Goal: Task Accomplishment & Management: Manage account settings

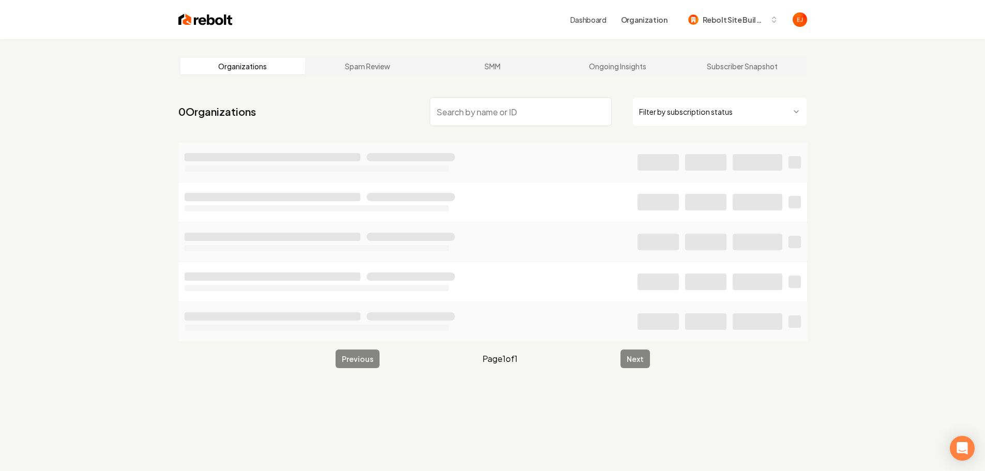
click at [473, 109] on input "search" at bounding box center [521, 111] width 182 height 29
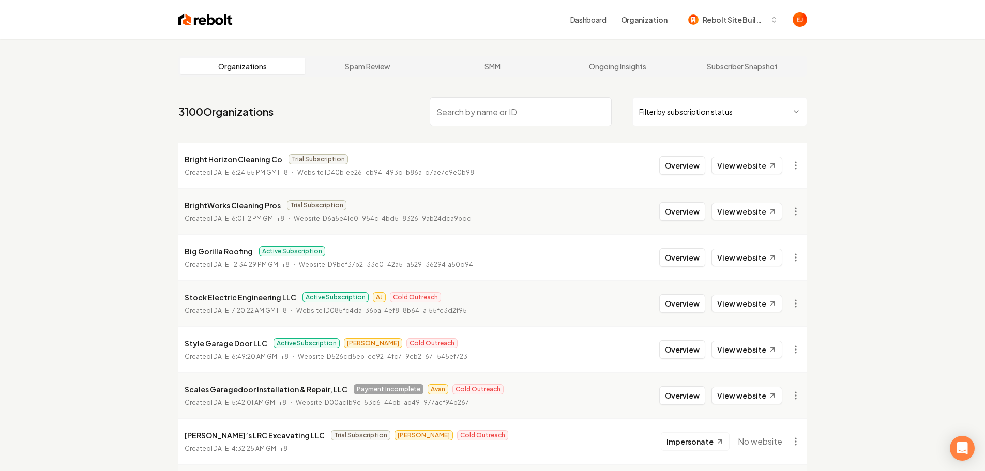
type input "o"
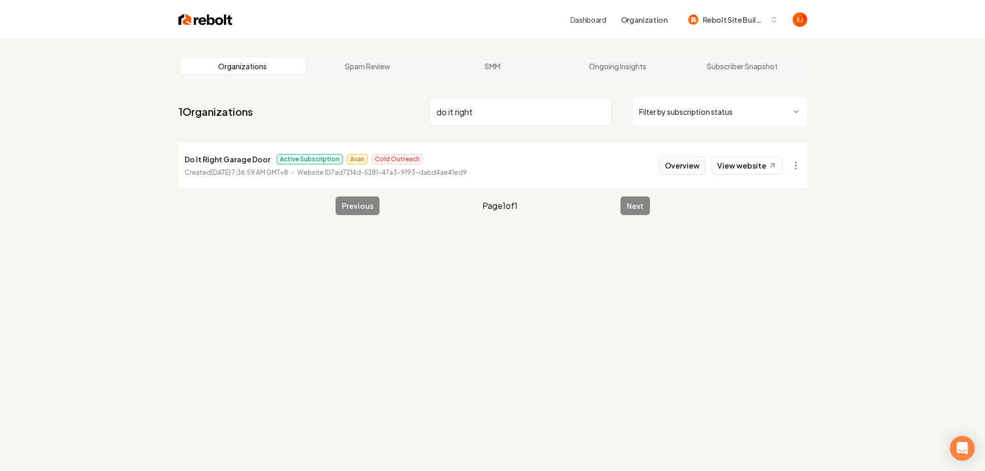
type input "do it right"
click at [688, 168] on button "Overview" at bounding box center [682, 165] width 46 height 19
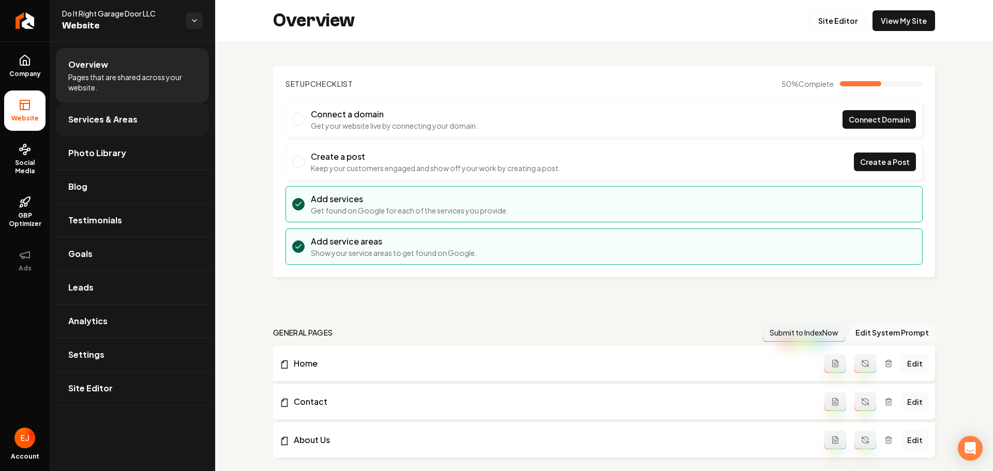
click at [134, 120] on span "Services & Areas" at bounding box center [102, 119] width 69 height 12
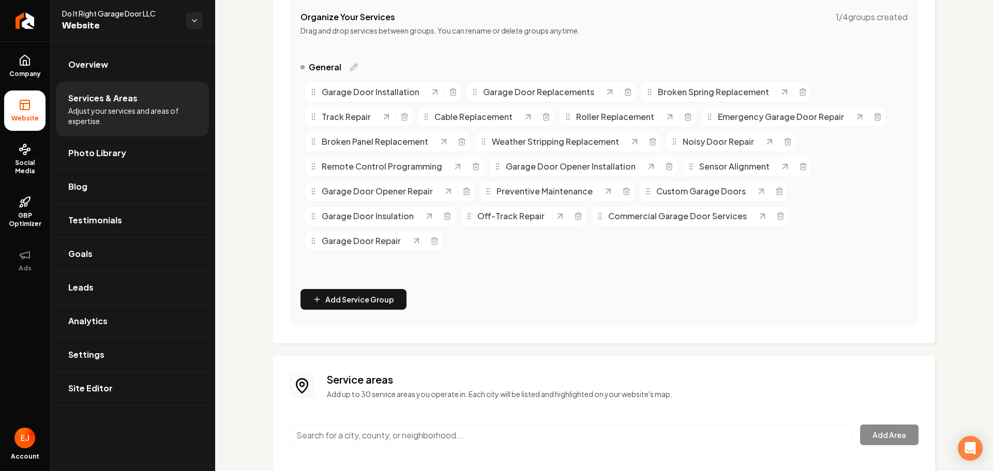
scroll to position [382, 0]
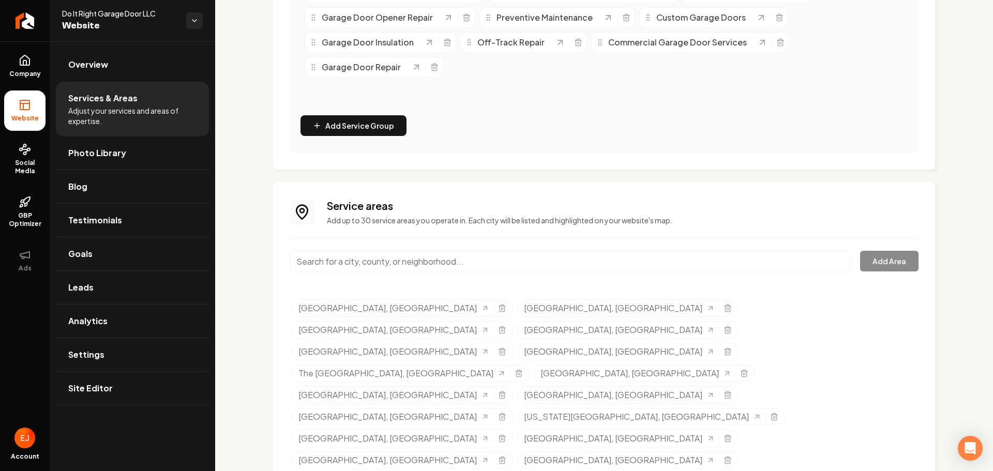
drag, startPoint x: 124, startPoint y: 388, endPoint x: 127, endPoint y: 382, distance: 7.2
click at [124, 388] on link "Site Editor" at bounding box center [132, 388] width 153 height 33
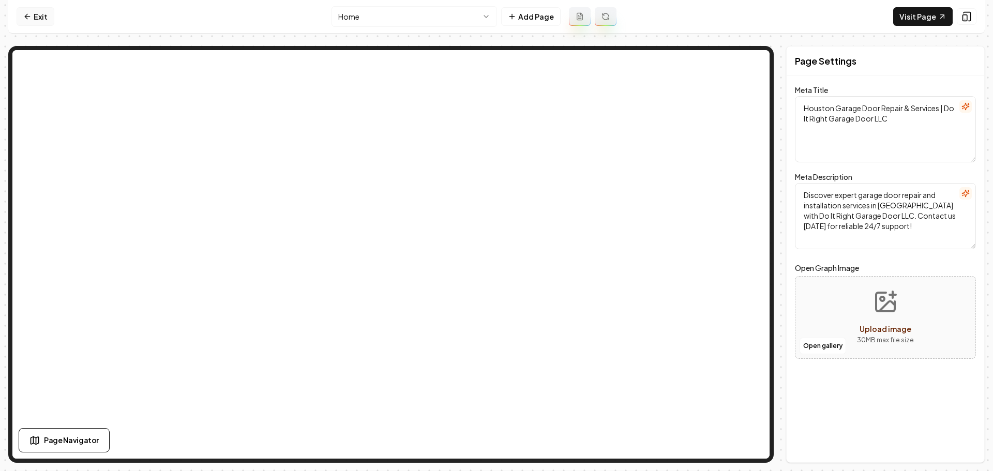
click at [24, 17] on icon at bounding box center [27, 16] width 8 height 8
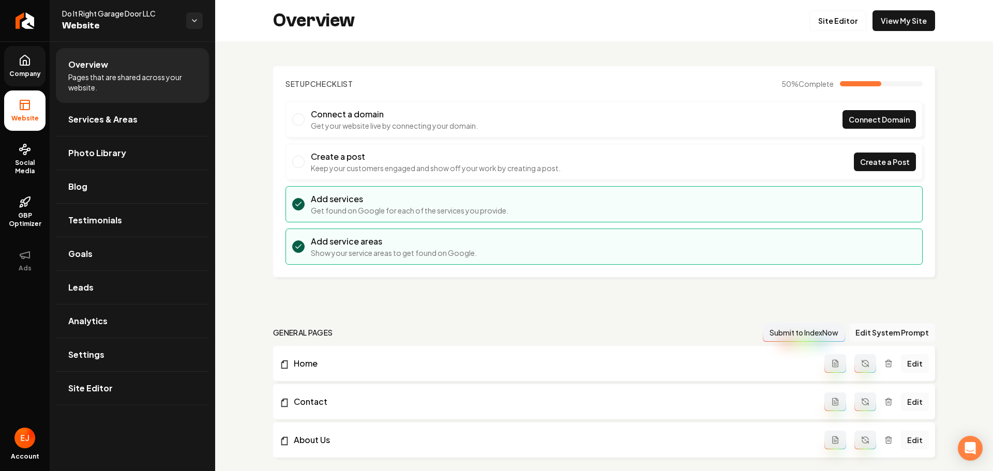
click at [35, 66] on link "Company" at bounding box center [24, 66] width 41 height 40
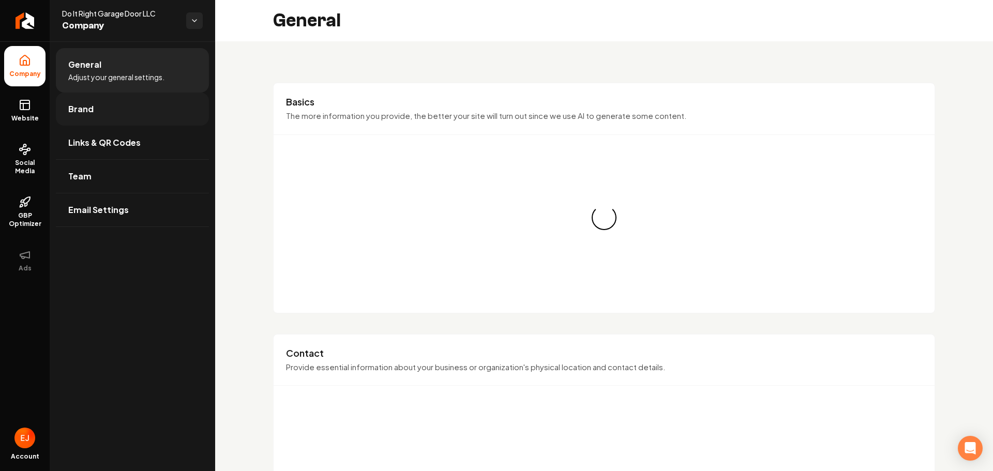
click at [86, 103] on span "Brand" at bounding box center [80, 109] width 25 height 12
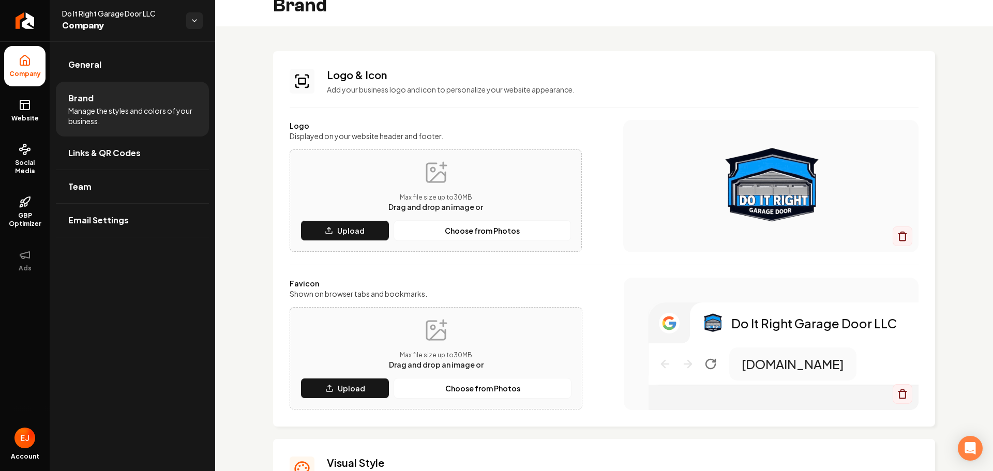
scroll to position [1, 0]
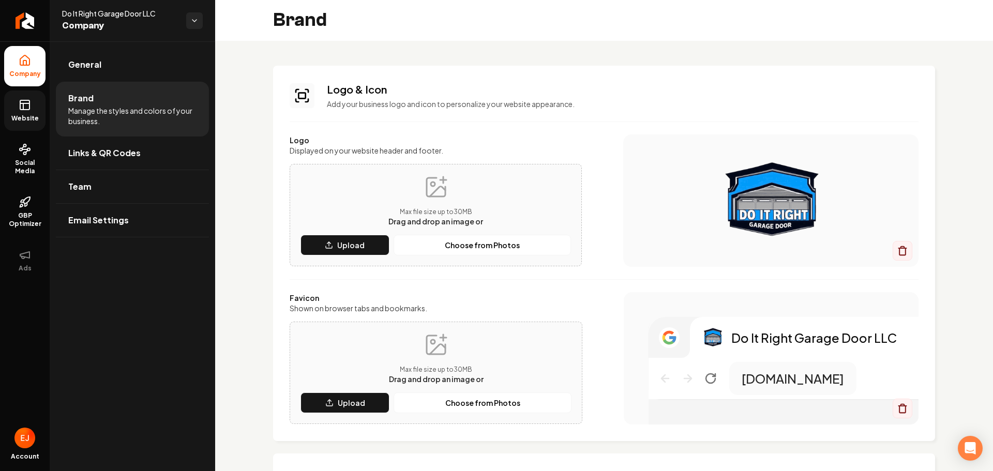
click at [29, 109] on rect at bounding box center [24, 104] width 9 height 9
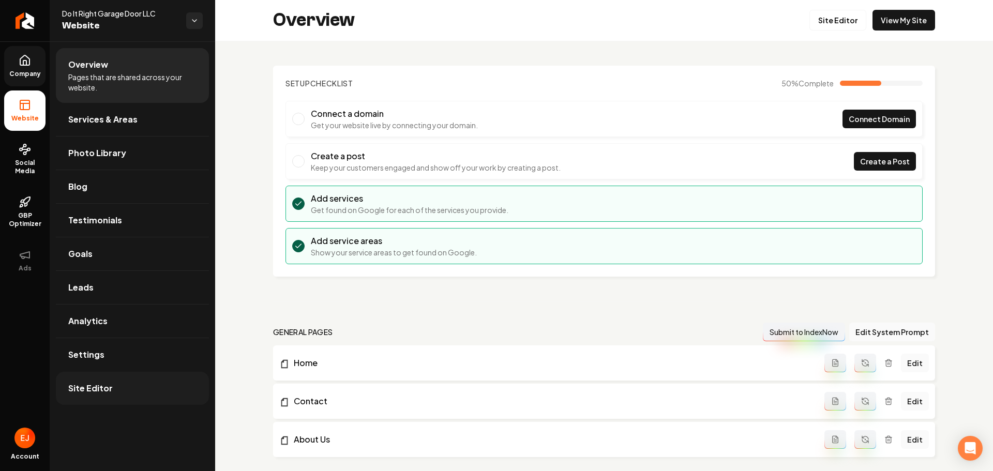
click at [109, 396] on link "Site Editor" at bounding box center [132, 388] width 153 height 33
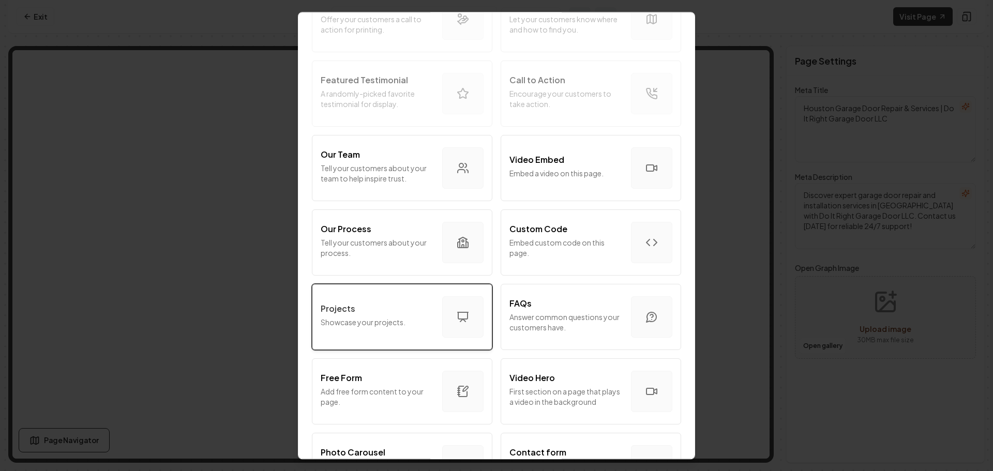
scroll to position [259, 0]
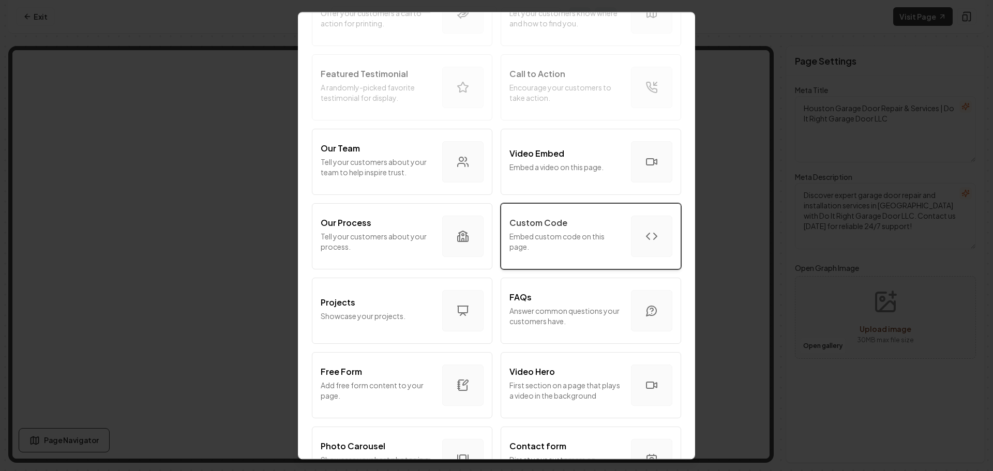
click at [514, 234] on p "Embed custom code on this page." at bounding box center [565, 241] width 113 height 21
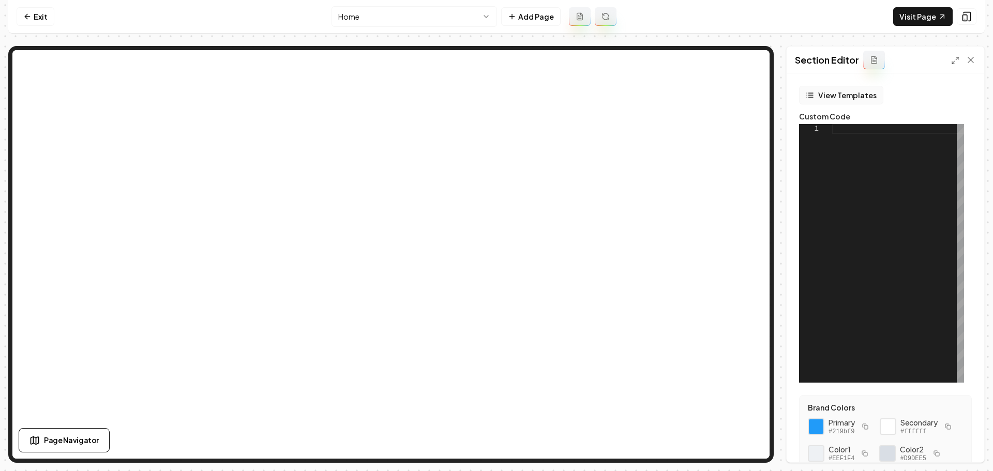
click at [861, 96] on button "View Templates" at bounding box center [841, 95] width 84 height 19
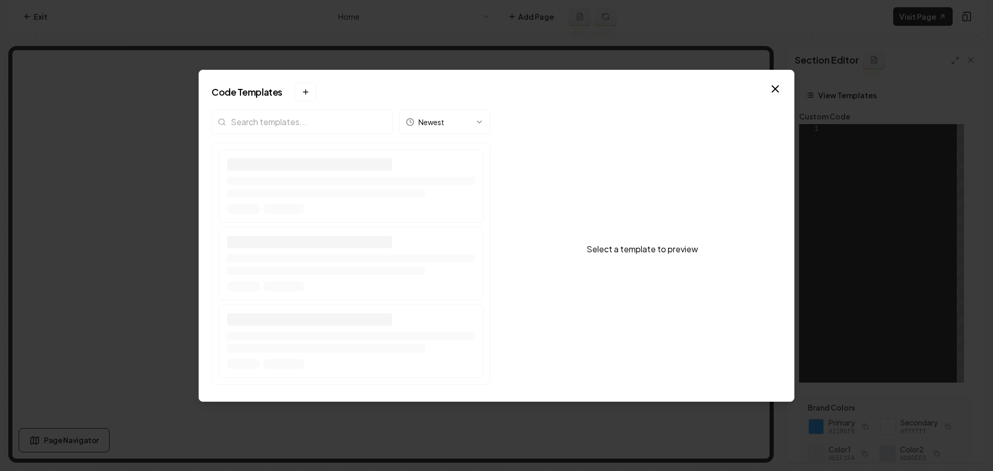
click at [309, 121] on div "Newest" at bounding box center [351, 249] width 279 height 279
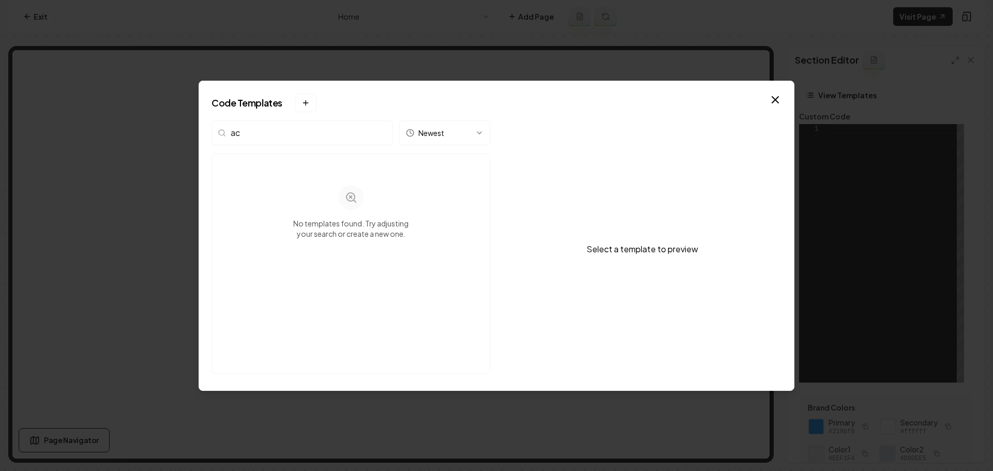
type input "a"
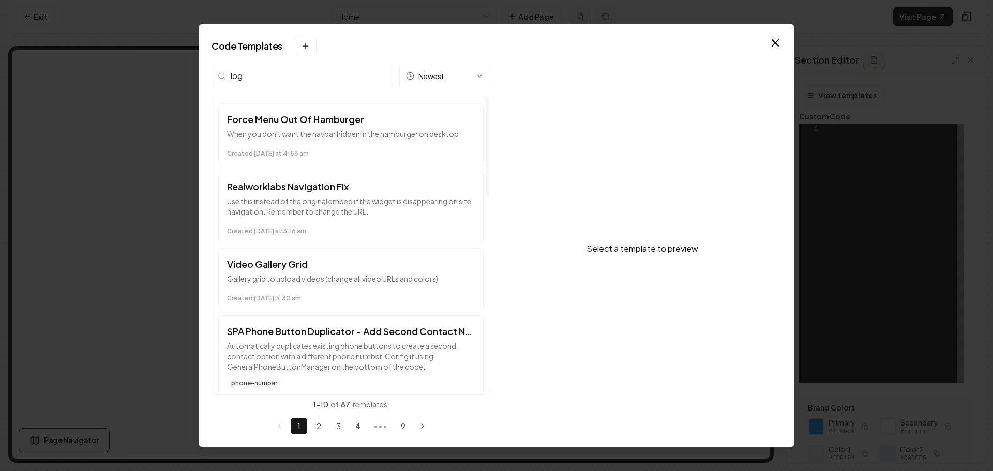
type input "logo"
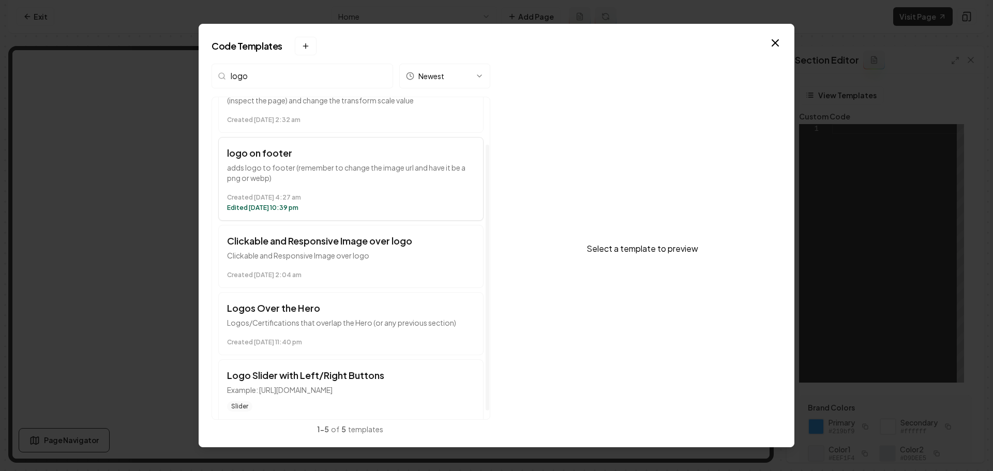
scroll to position [0, 0]
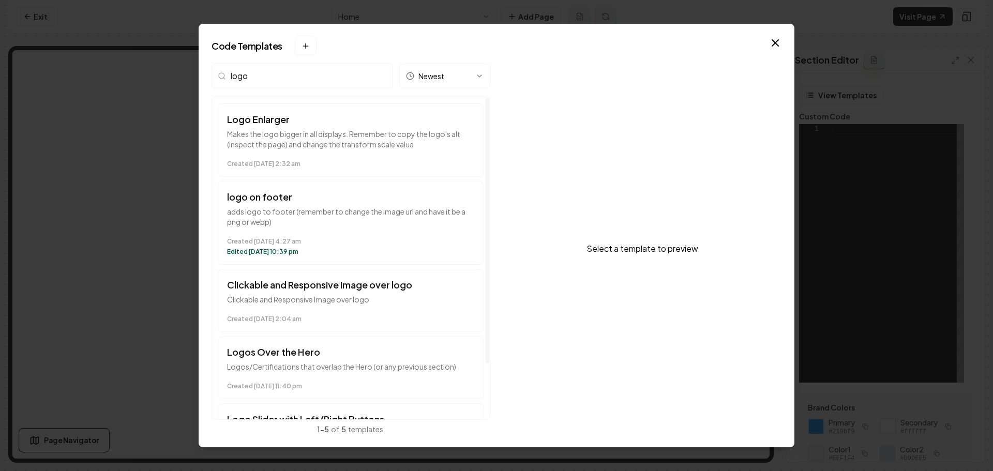
click at [384, 76] on input "logo" at bounding box center [303, 76] width 182 height 25
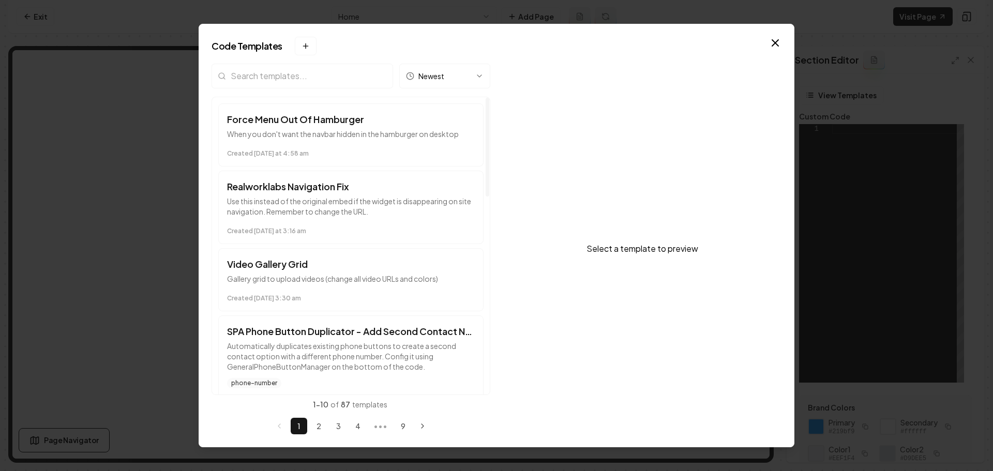
click at [317, 80] on input "search" at bounding box center [303, 76] width 182 height 25
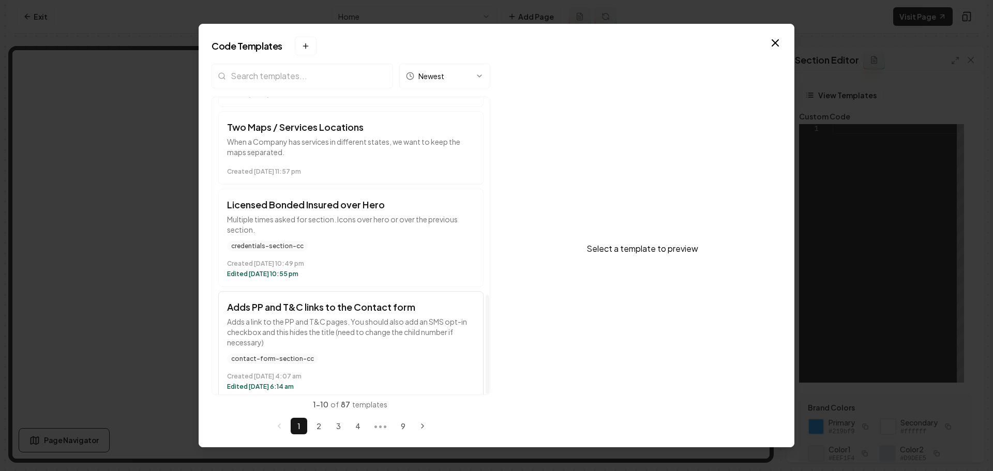
scroll to position [594, 0]
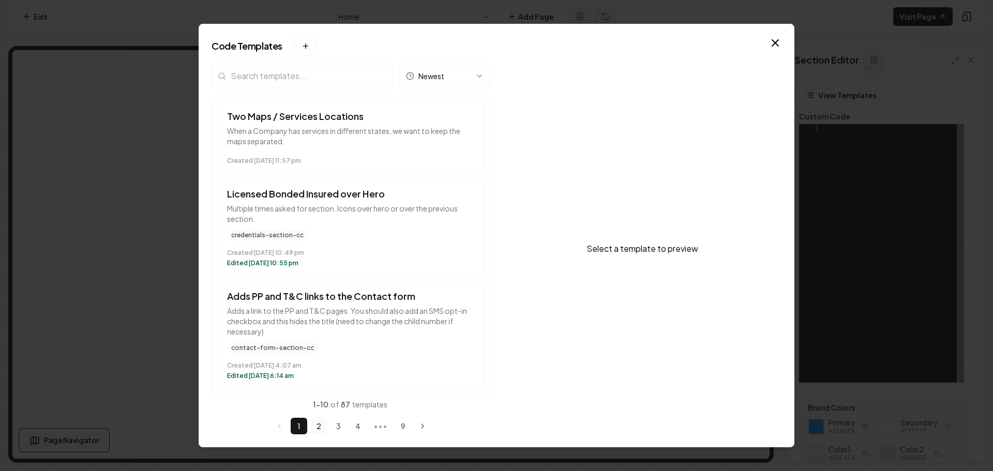
click at [317, 428] on button "2" at bounding box center [318, 426] width 17 height 17
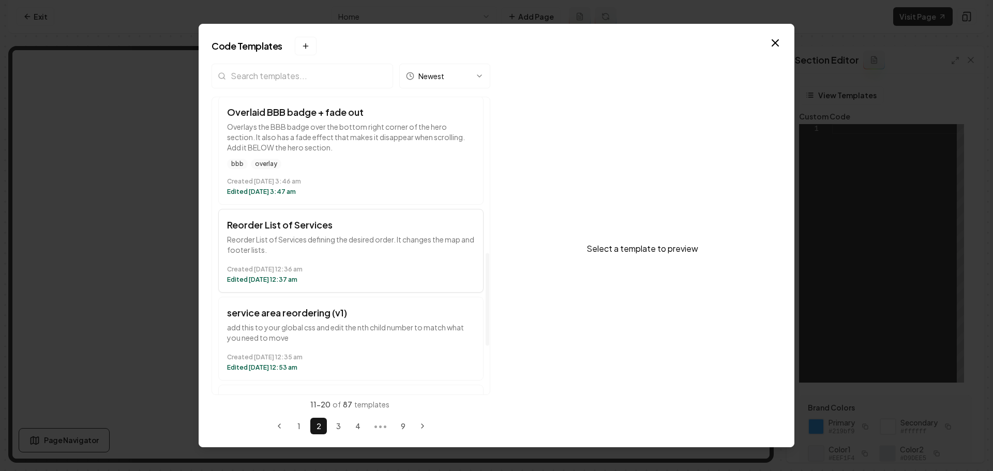
scroll to position [465, 0]
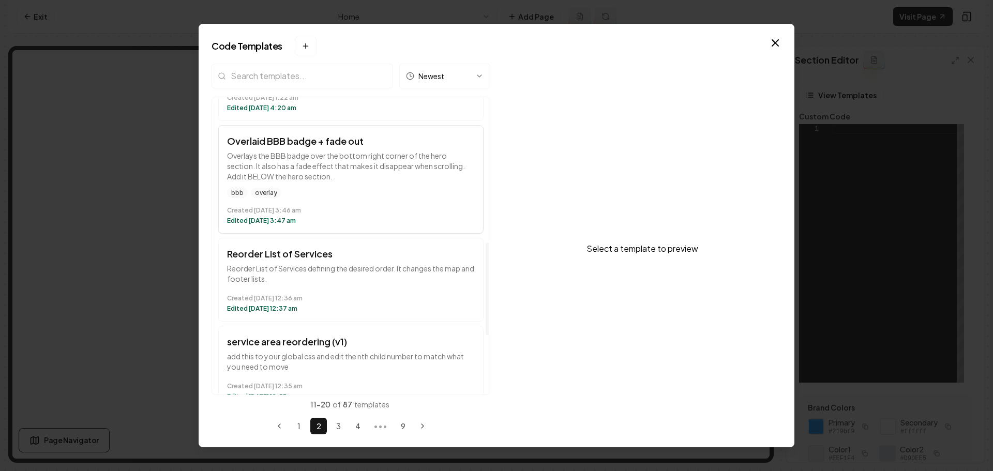
click at [363, 215] on time "Created July 31 at 3:46 am" at bounding box center [351, 210] width 248 height 8
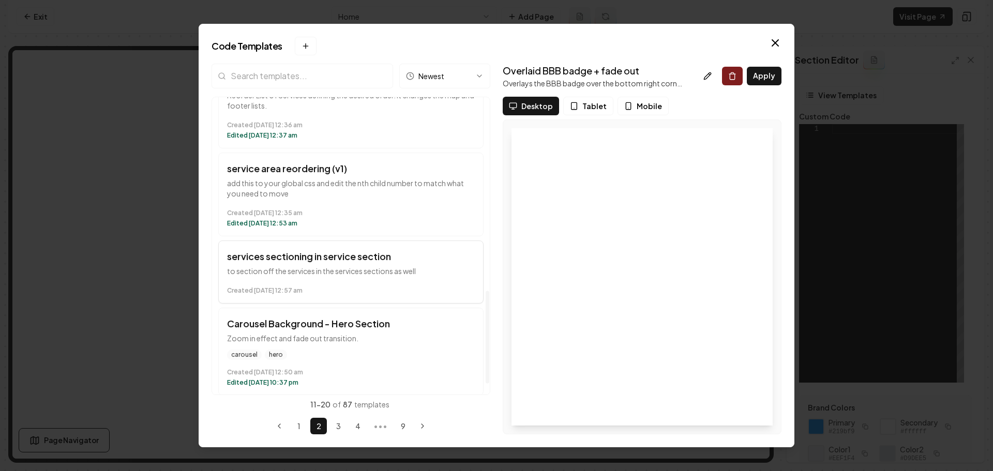
scroll to position [656, 0]
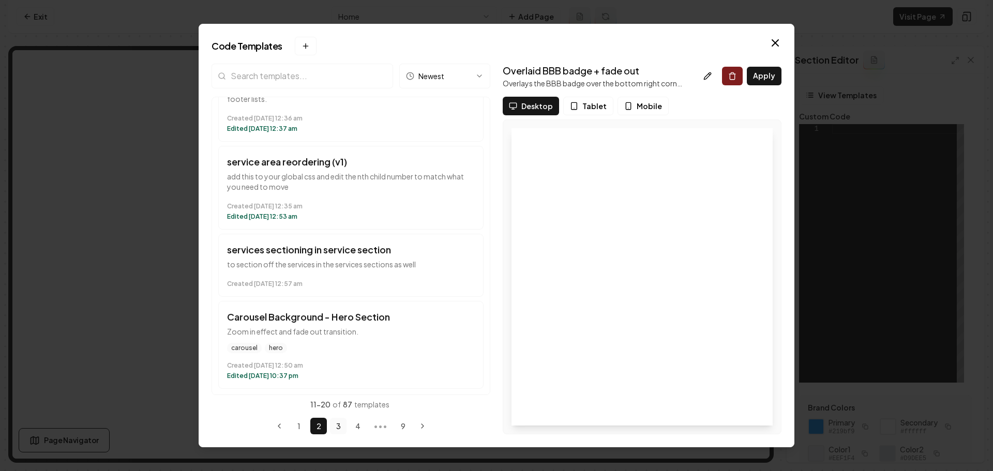
click at [336, 429] on button "3" at bounding box center [338, 426] width 17 height 17
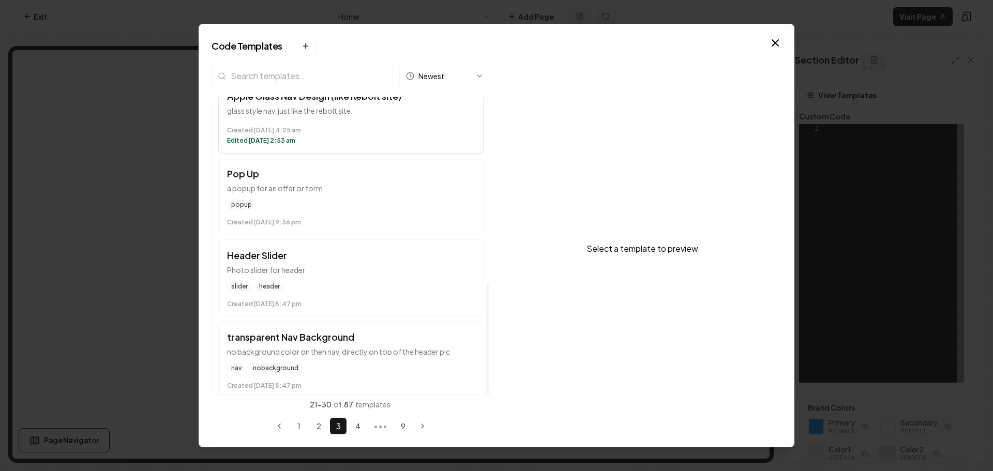
scroll to position [503, 0]
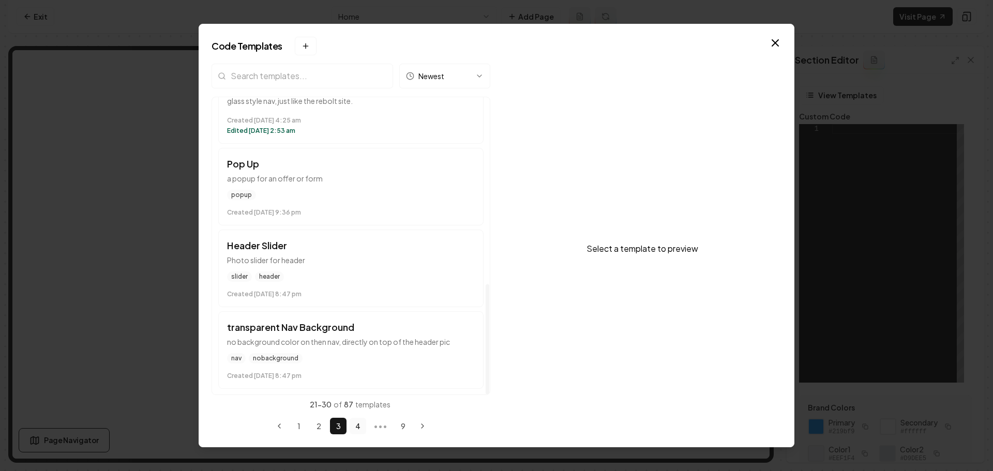
click at [357, 427] on button "4" at bounding box center [358, 426] width 17 height 17
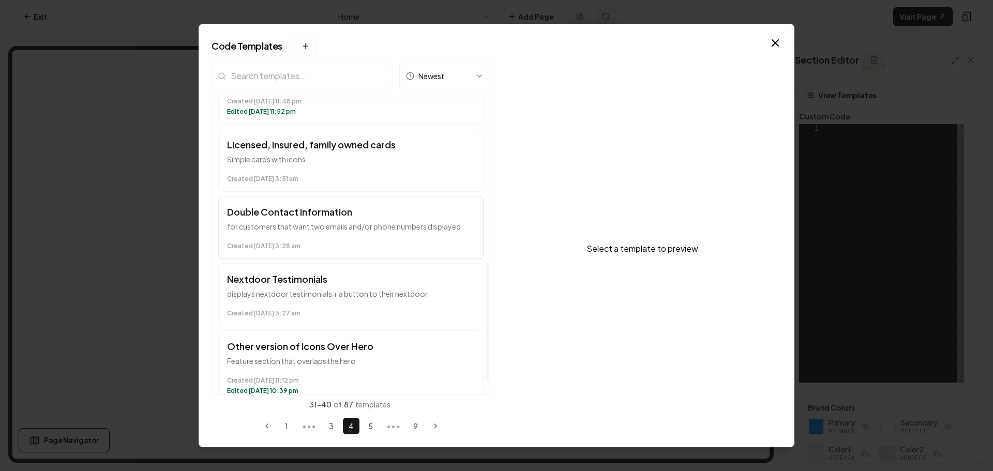
scroll to position [445, 0]
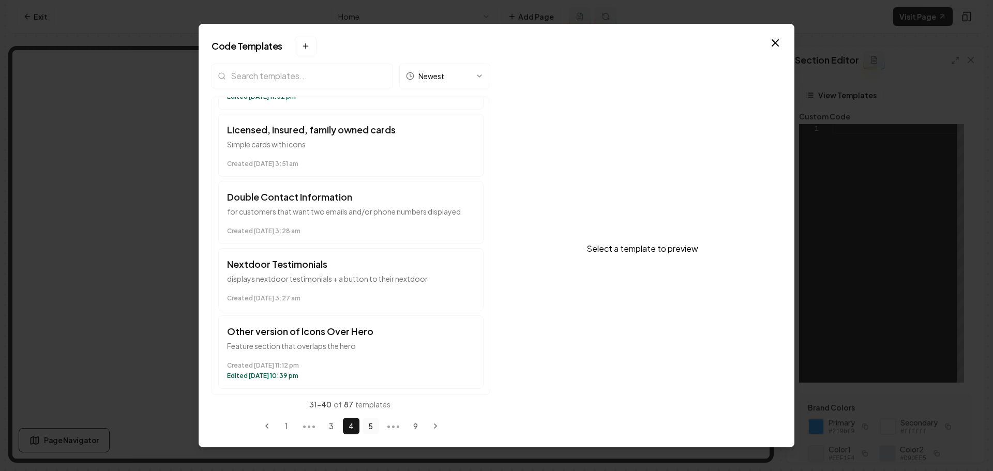
click at [370, 432] on button "5" at bounding box center [371, 426] width 17 height 17
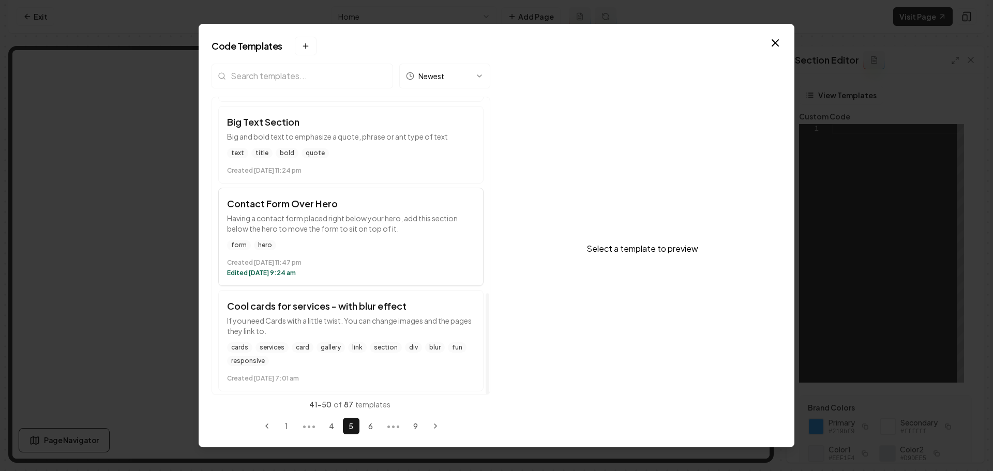
scroll to position [576, 0]
click at [373, 427] on button "6" at bounding box center [371, 426] width 17 height 17
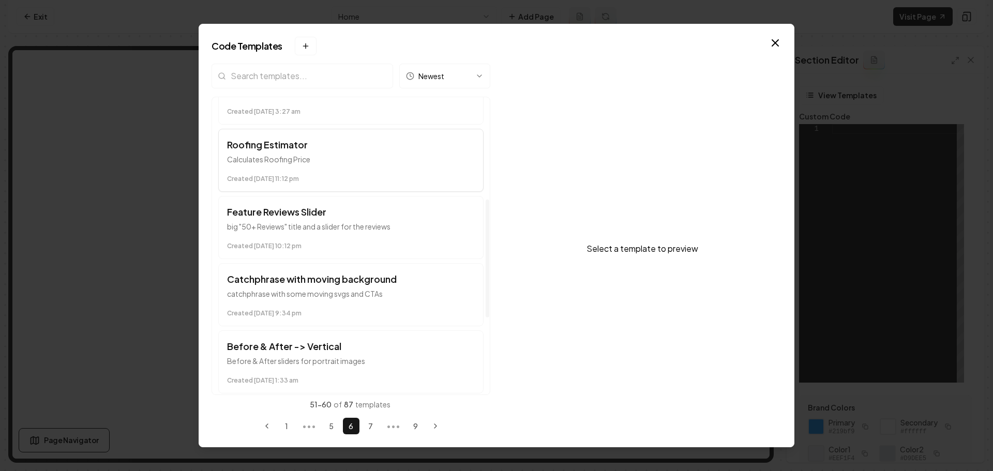
scroll to position [207, 0]
click at [773, 42] on icon "button" at bounding box center [775, 43] width 12 height 12
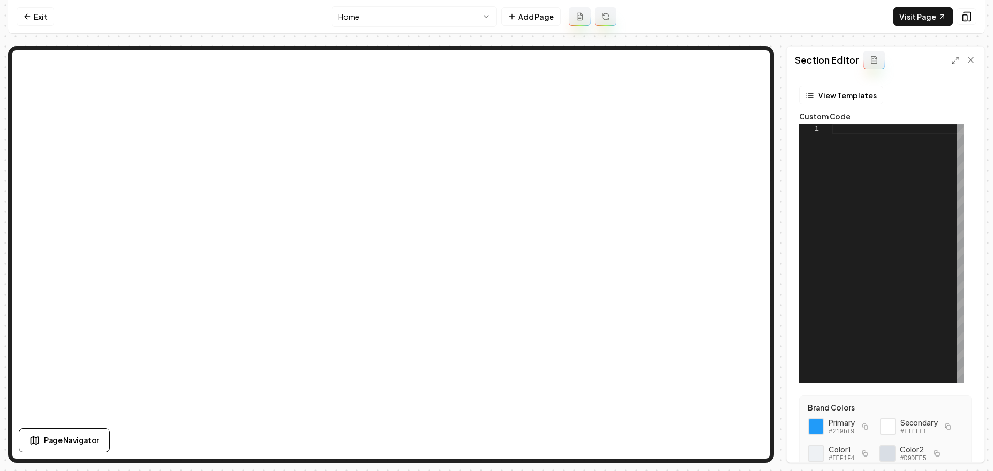
click at [838, 129] on div at bounding box center [898, 253] width 132 height 259
type textarea "**********"
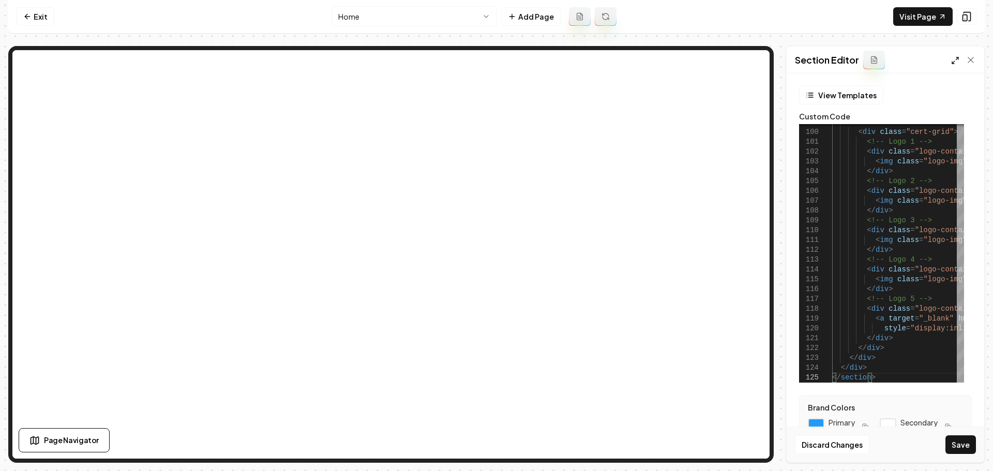
click at [956, 62] on icon at bounding box center [955, 60] width 8 height 8
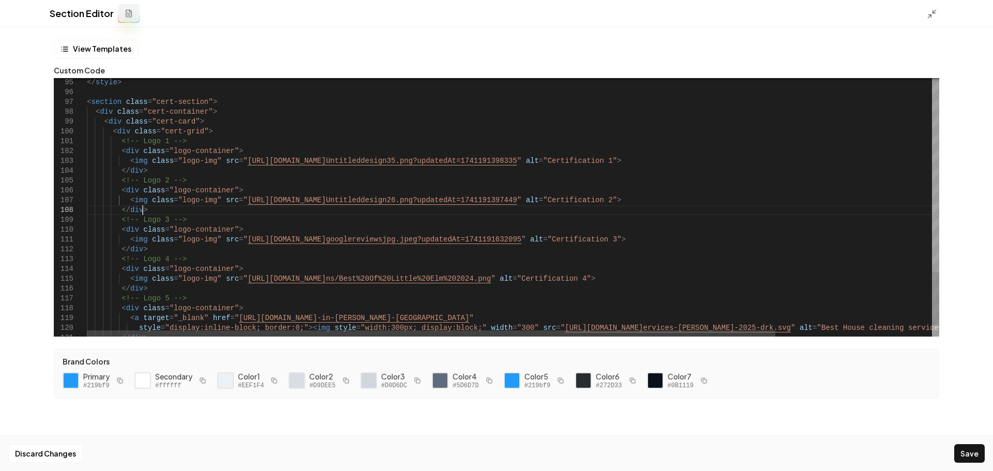
scroll to position [0, 39]
drag, startPoint x: 235, startPoint y: 205, endPoint x: 307, endPoint y: 206, distance: 71.4
drag, startPoint x: 290, startPoint y: 199, endPoint x: 270, endPoint y: 201, distance: 20.3
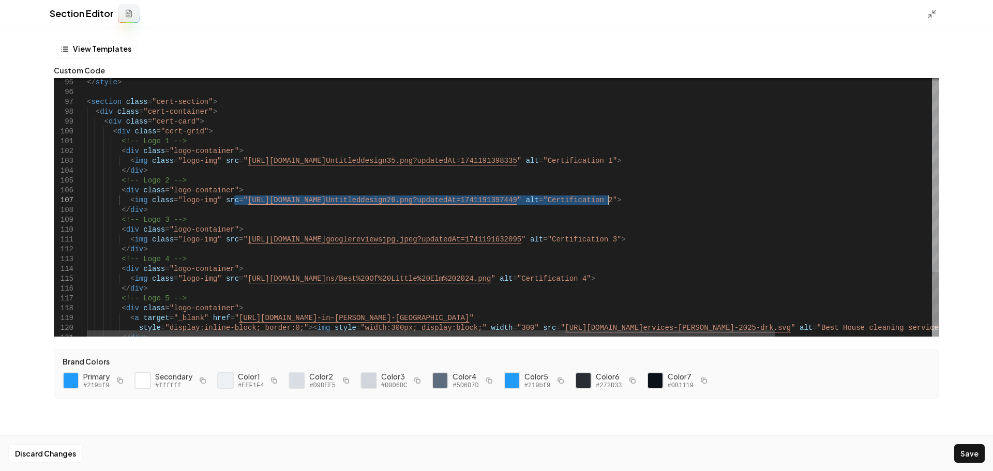
drag, startPoint x: 236, startPoint y: 202, endPoint x: 667, endPoint y: 252, distance: 433.8
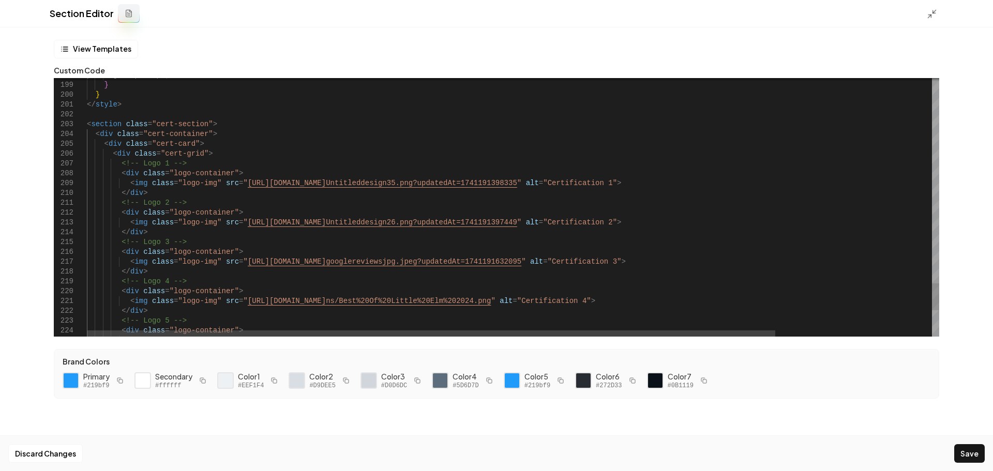
type textarea "**********"
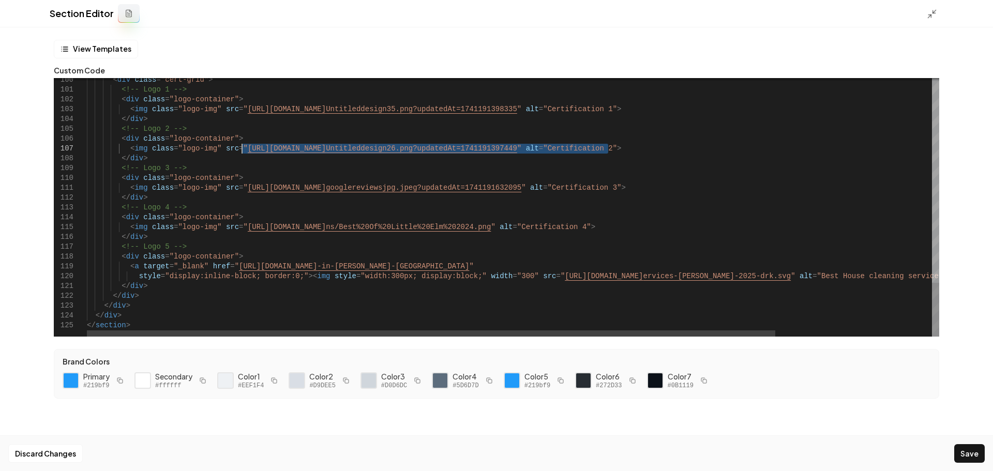
drag, startPoint x: 609, startPoint y: 148, endPoint x: 449, endPoint y: 195, distance: 166.4
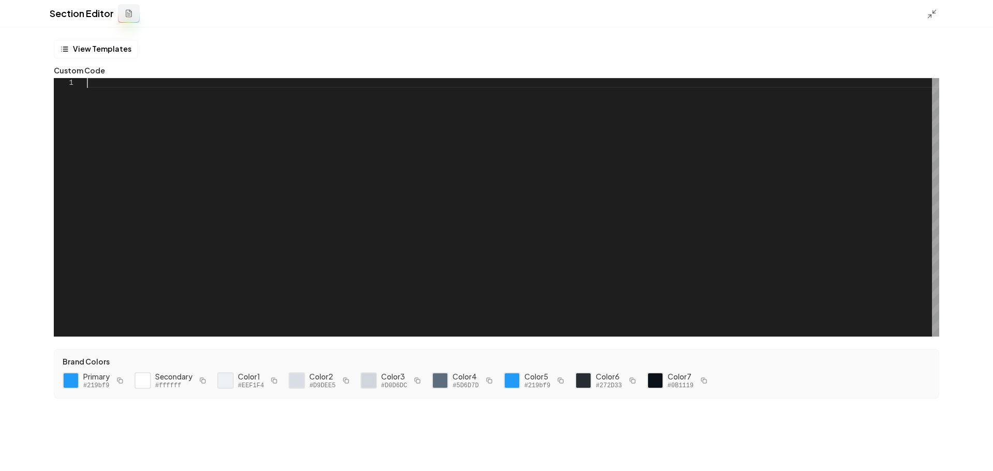
scroll to position [0, 0]
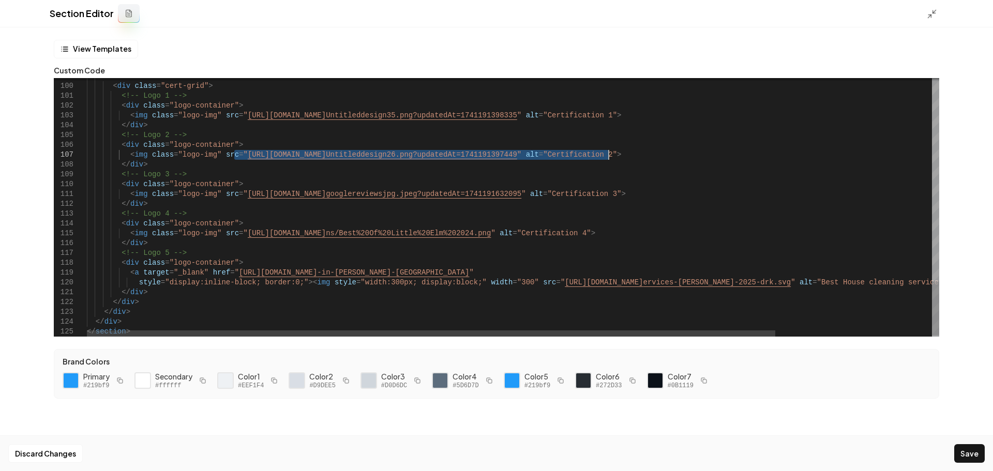
drag, startPoint x: 234, startPoint y: 152, endPoint x: 689, endPoint y: 216, distance: 459.1
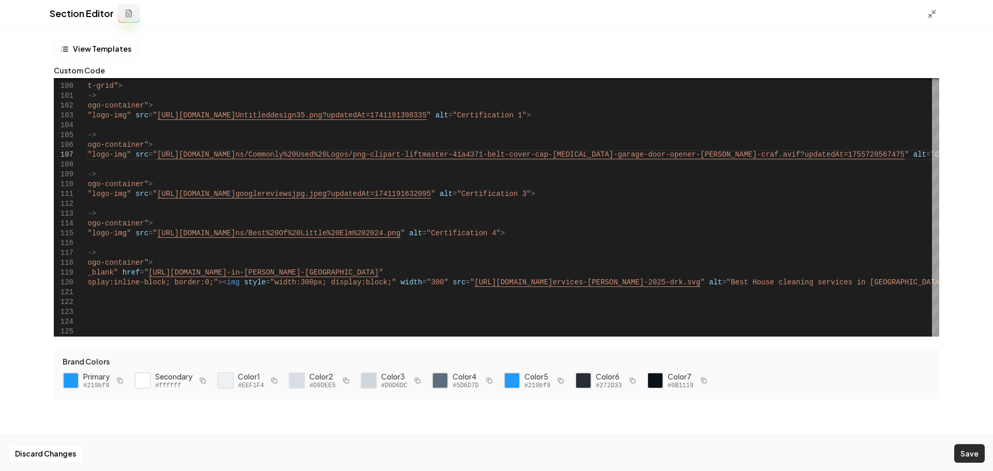
click at [970, 449] on button "Save" at bounding box center [969, 453] width 31 height 19
click at [933, 13] on line at bounding box center [934, 11] width 3 height 3
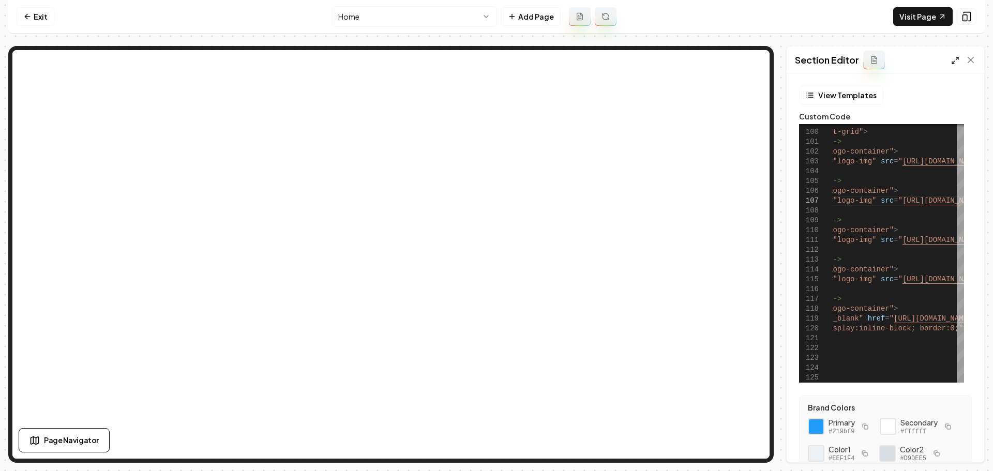
click at [953, 63] on polyline at bounding box center [953, 63] width 2 height 2
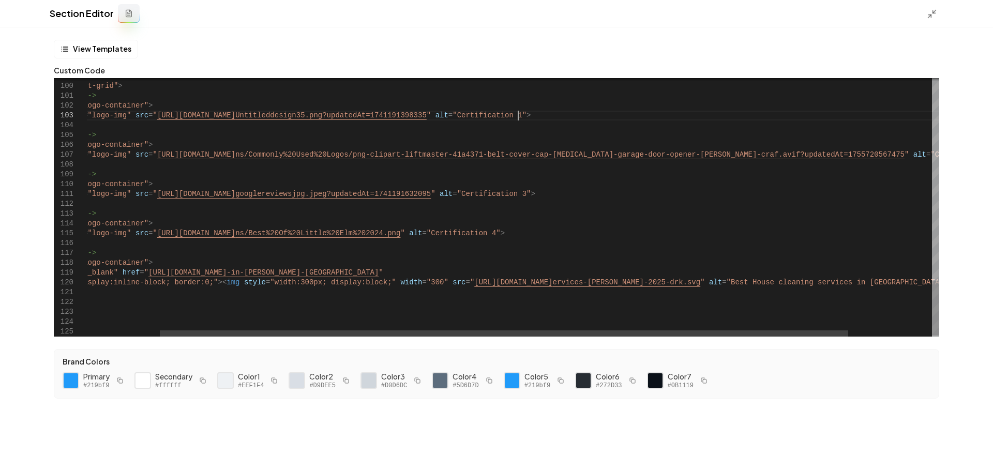
scroll to position [0, 927]
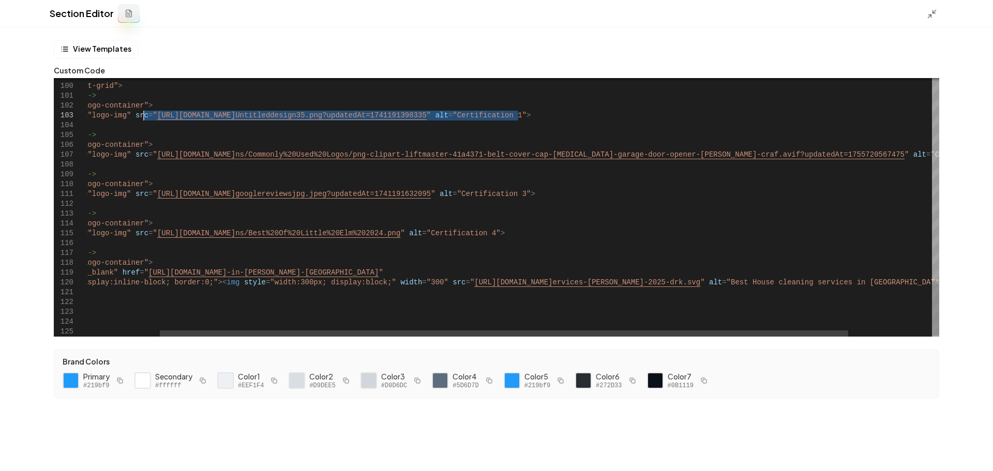
drag, startPoint x: 517, startPoint y: 117, endPoint x: 144, endPoint y: 117, distance: 372.9
drag, startPoint x: 514, startPoint y: 117, endPoint x: 144, endPoint y: 120, distance: 369.8
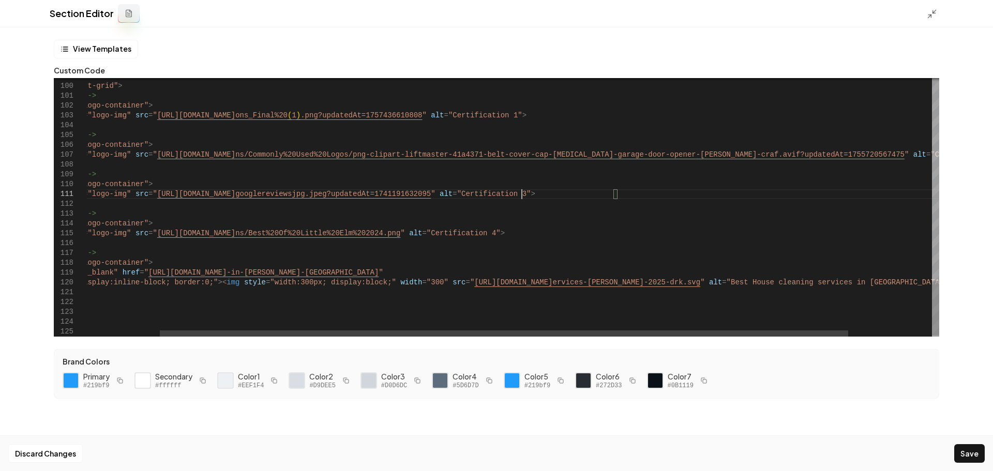
scroll to position [0, 621]
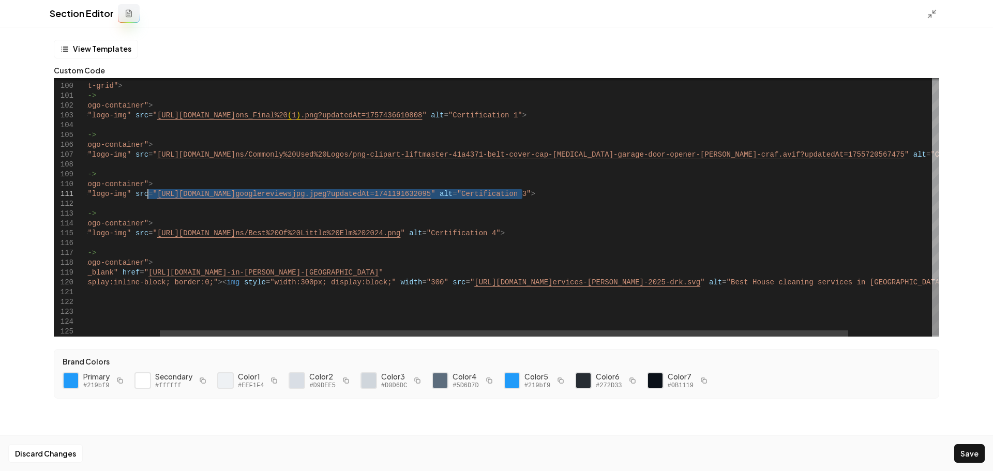
drag, startPoint x: 522, startPoint y: 193, endPoint x: 207, endPoint y: 193, distance: 315.0
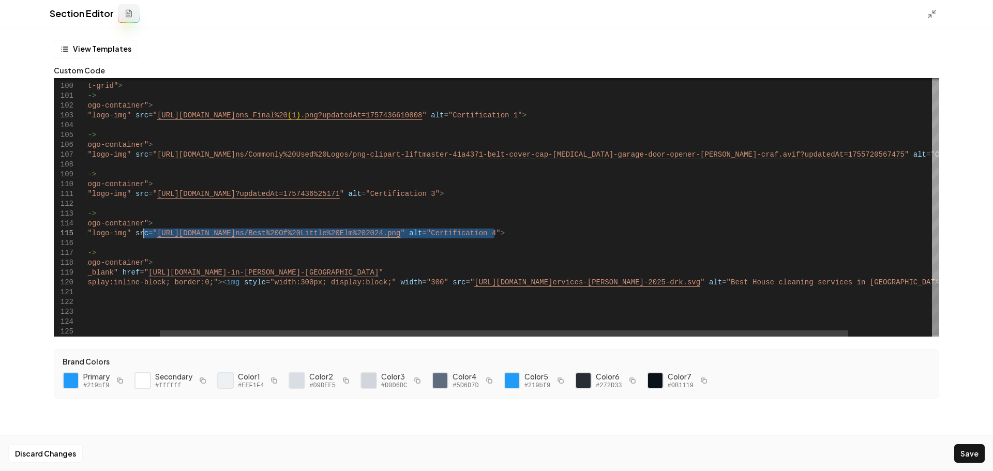
drag, startPoint x: 495, startPoint y: 234, endPoint x: 186, endPoint y: 233, distance: 309.3
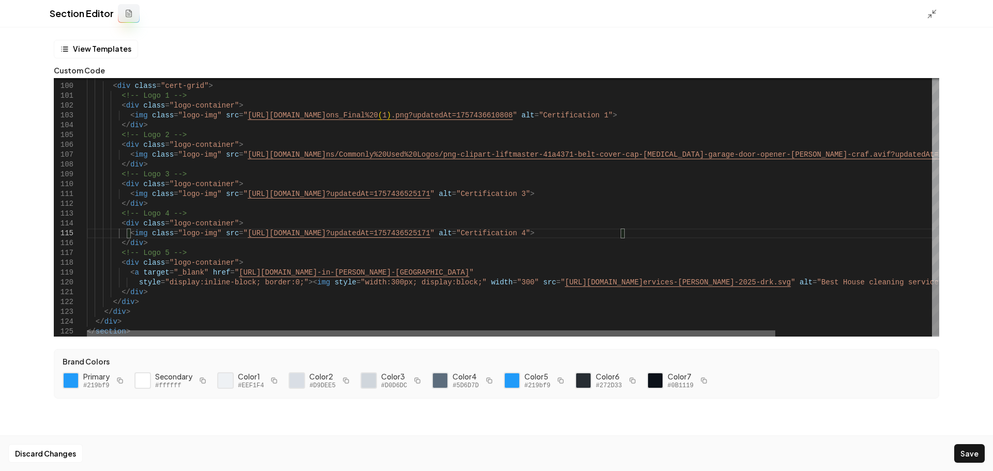
click at [349, 330] on div at bounding box center [431, 333] width 688 height 6
click at [373, 337] on div at bounding box center [431, 333] width 688 height 6
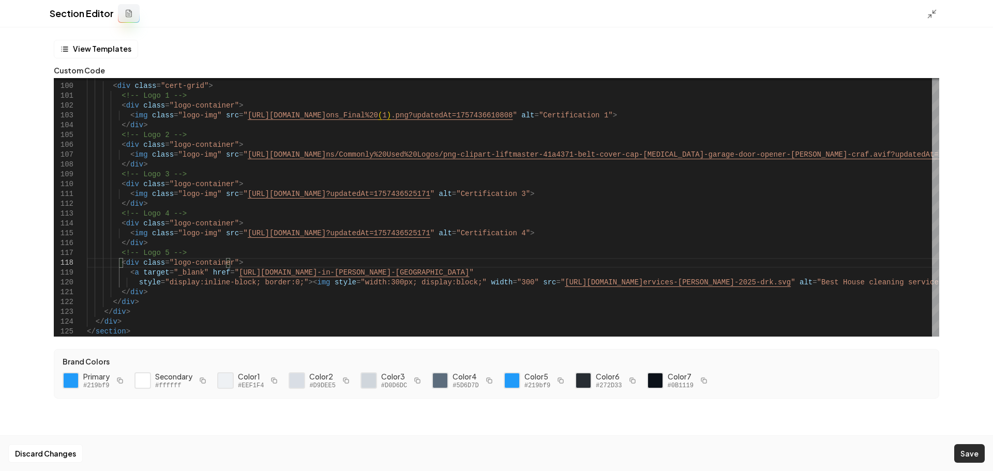
click at [961, 444] on button "Save" at bounding box center [969, 453] width 31 height 19
click at [931, 13] on icon at bounding box center [932, 14] width 10 height 10
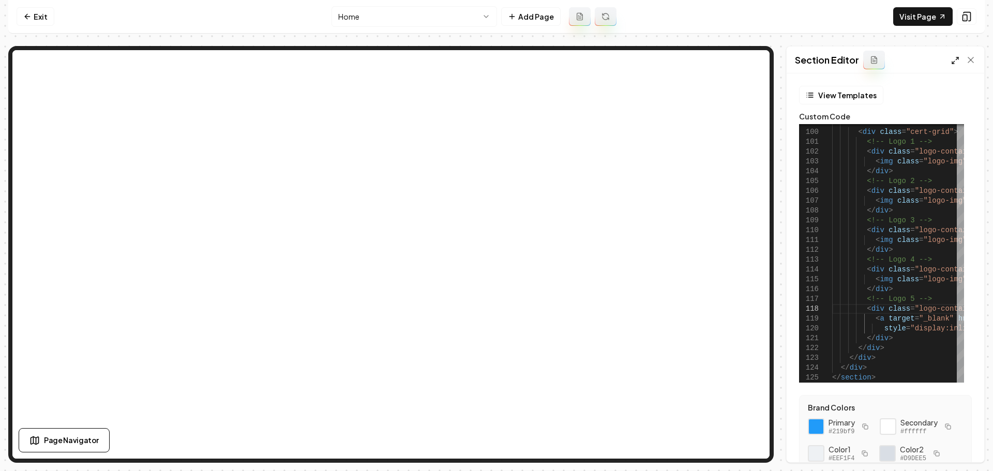
click at [956, 62] on icon at bounding box center [955, 60] width 8 height 8
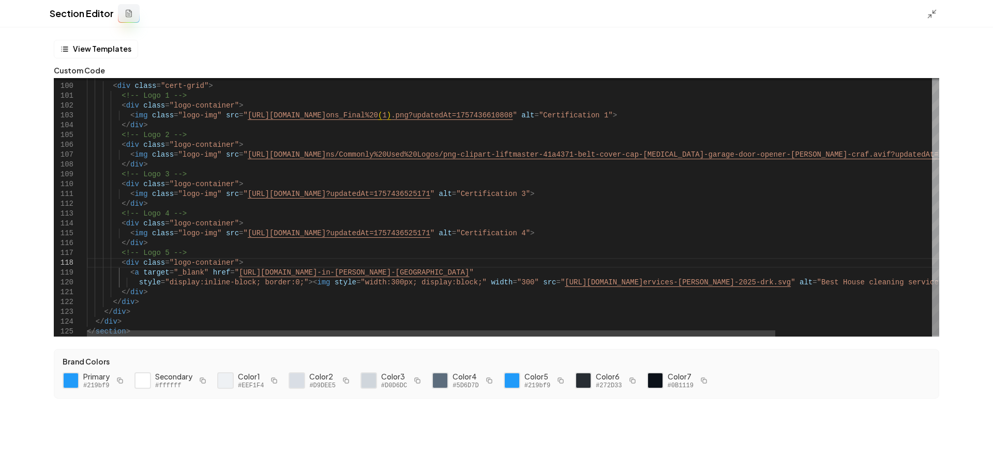
scroll to position [0, 143]
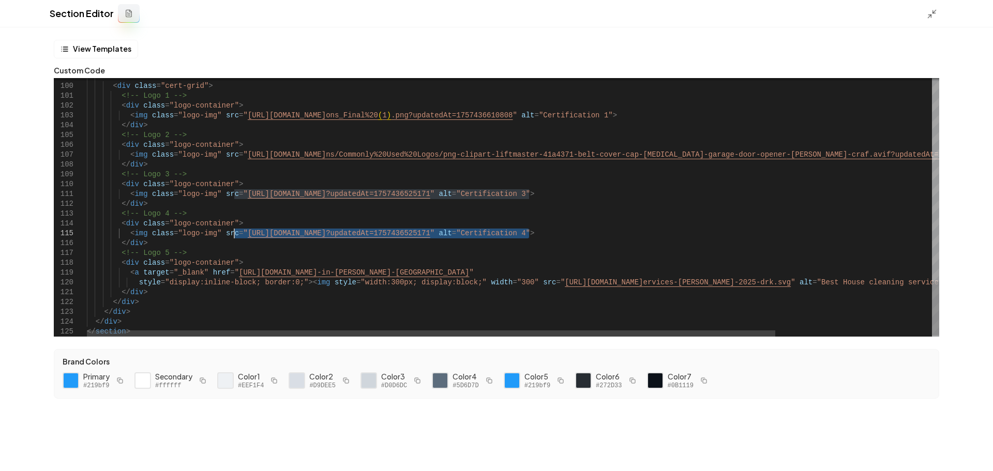
drag, startPoint x: 530, startPoint y: 234, endPoint x: 236, endPoint y: 236, distance: 293.8
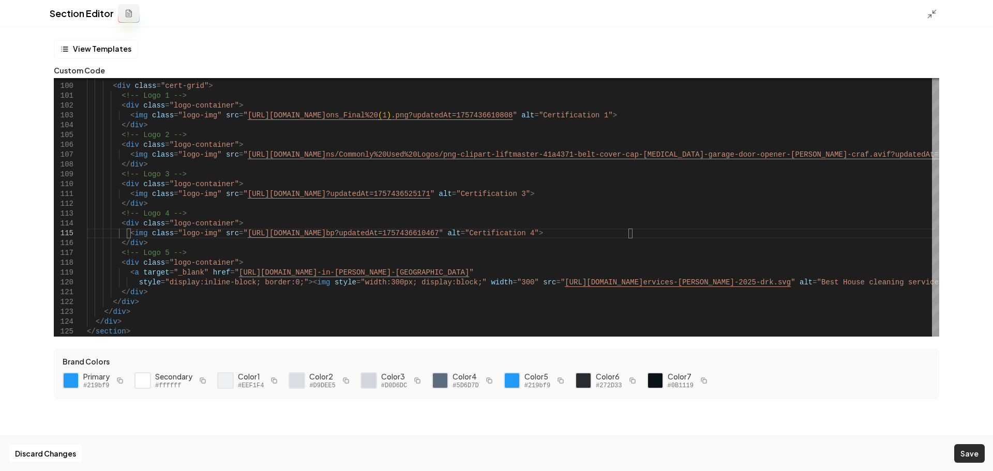
click at [967, 453] on button "Save" at bounding box center [969, 453] width 31 height 19
click at [930, 17] on icon at bounding box center [932, 14] width 10 height 10
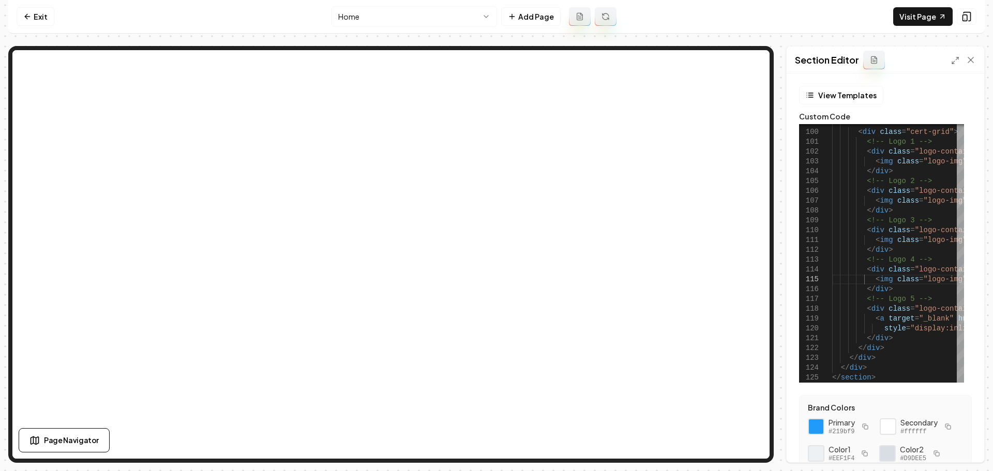
click at [957, 62] on icon at bounding box center [955, 60] width 8 height 8
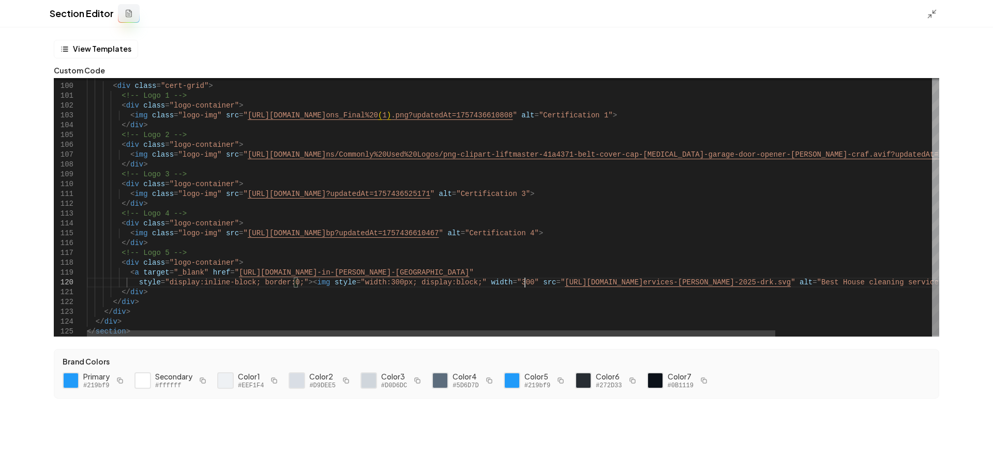
scroll to position [0, 449]
drag, startPoint x: 525, startPoint y: 285, endPoint x: 830, endPoint y: 285, distance: 304.6
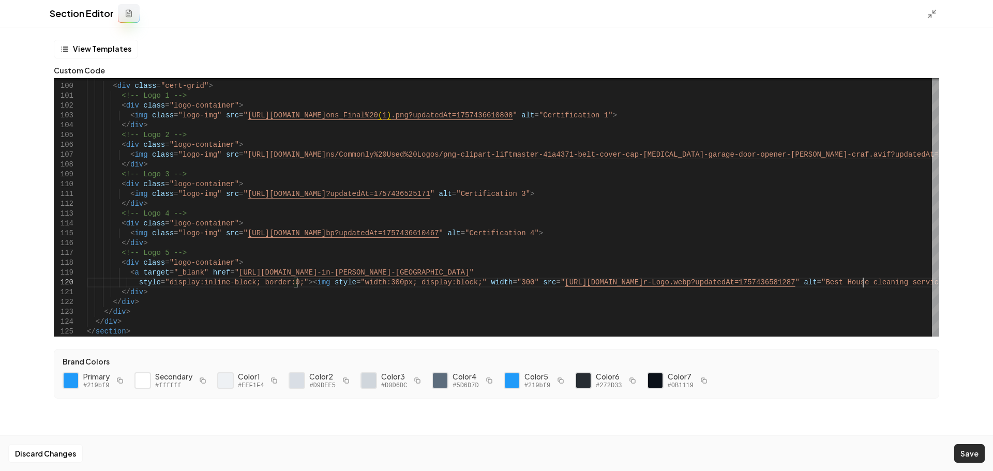
click at [972, 457] on button "Save" at bounding box center [969, 453] width 31 height 19
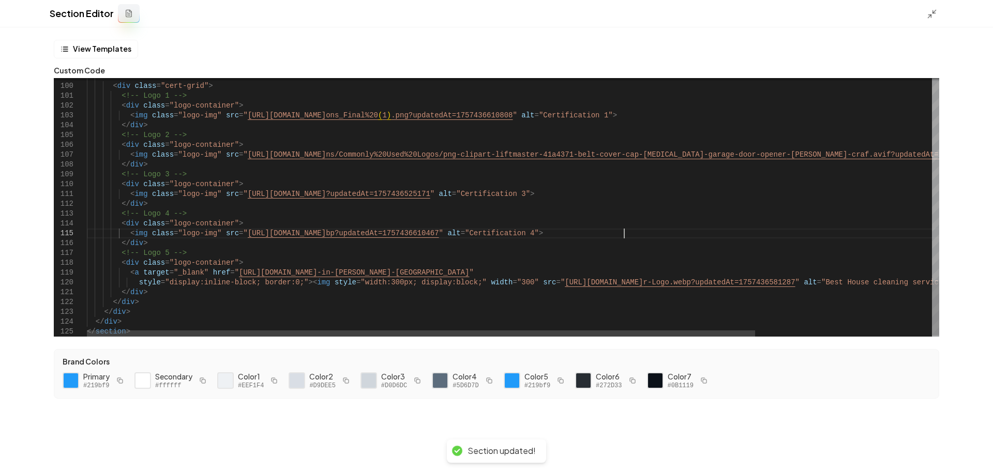
scroll to position [0, 776]
drag, startPoint x: 624, startPoint y: 232, endPoint x: 565, endPoint y: 232, distance: 59.0
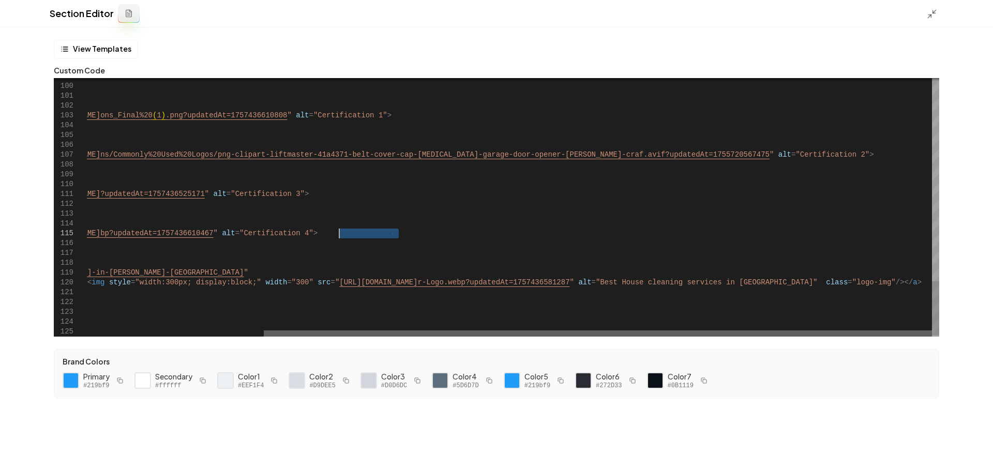
click at [872, 330] on div at bounding box center [598, 333] width 668 height 6
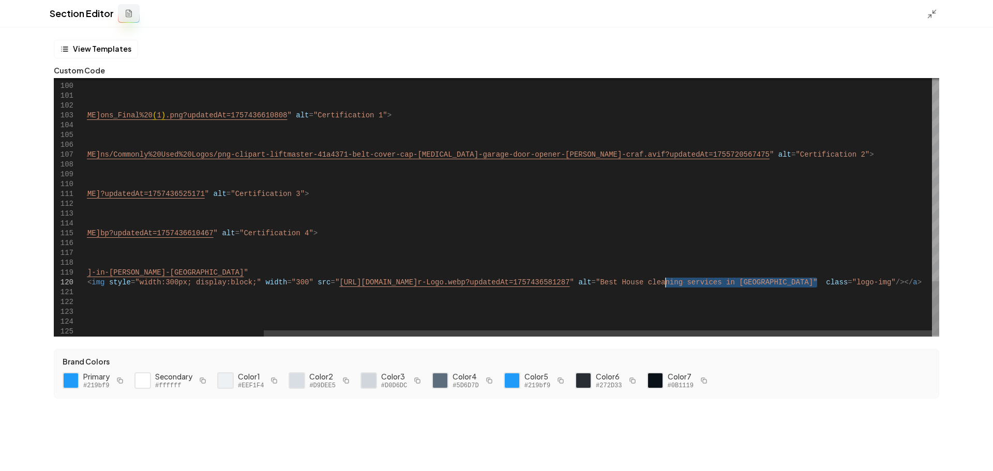
drag, startPoint x: 817, startPoint y: 279, endPoint x: 666, endPoint y: 284, distance: 151.1
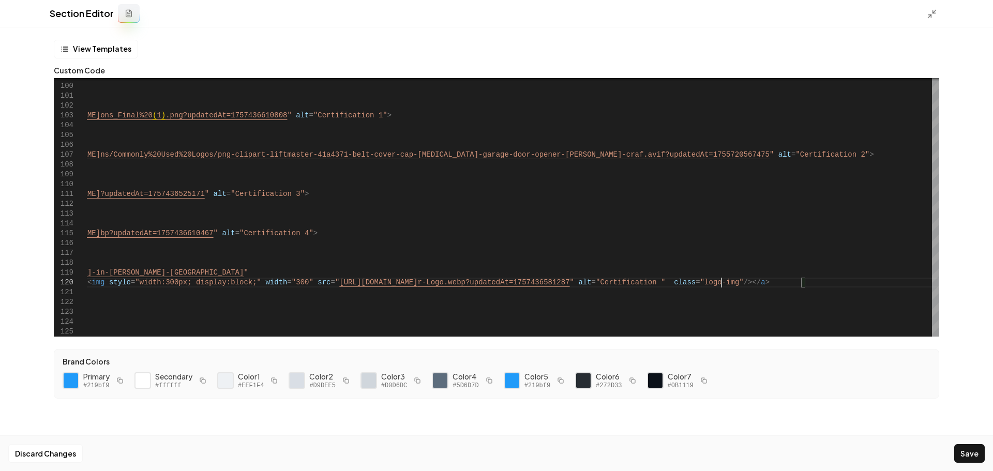
scroll to position [49, 864]
type textarea "**********"
click at [972, 456] on button "Save" at bounding box center [969, 453] width 31 height 19
click at [928, 18] on line at bounding box center [929, 15] width 3 height 3
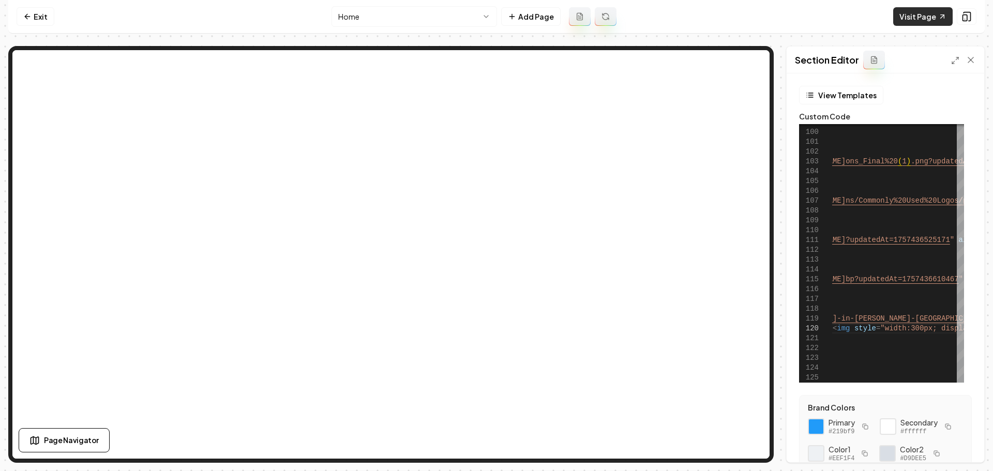
click at [924, 12] on link "Visit Page" at bounding box center [922, 16] width 59 height 19
click at [920, 18] on link "Visit Page" at bounding box center [922, 16] width 59 height 19
click at [41, 22] on link "Exit" at bounding box center [36, 16] width 38 height 19
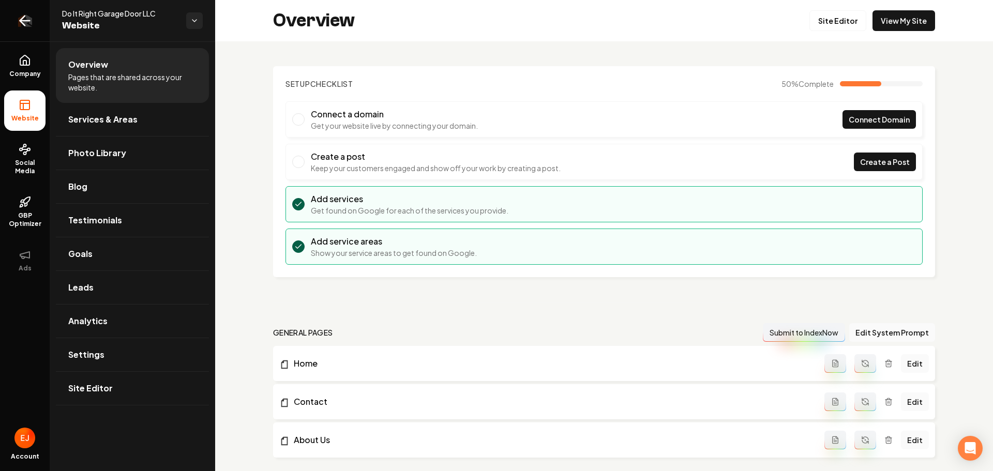
click at [33, 20] on icon "Return to dashboard" at bounding box center [25, 20] width 17 height 17
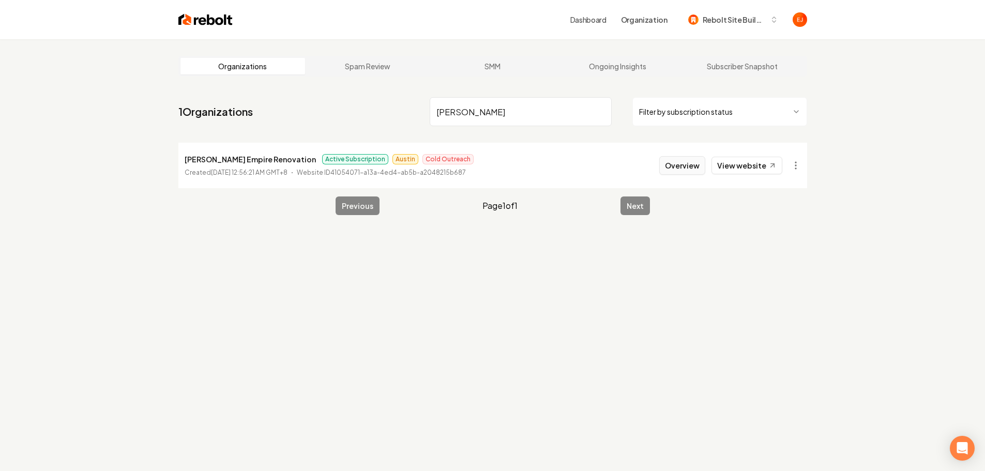
type input "alvarenga"
click at [668, 167] on button "Overview" at bounding box center [682, 165] width 46 height 19
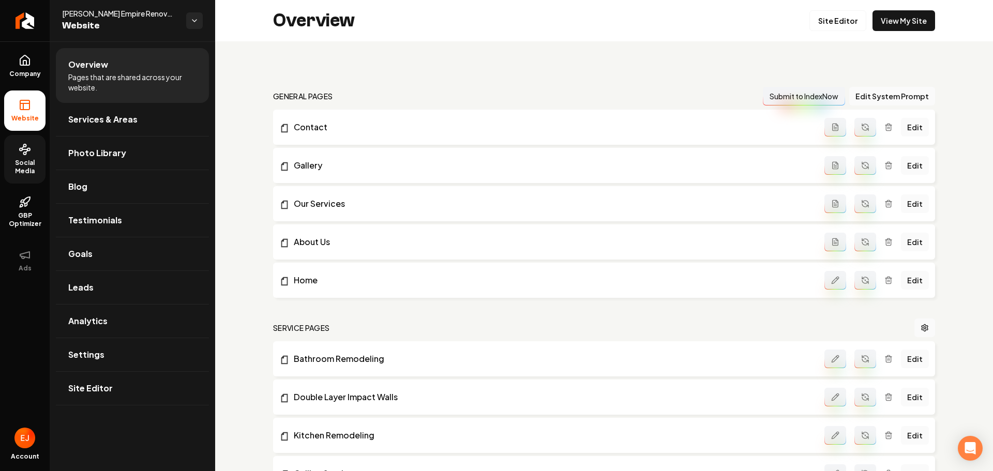
click at [28, 162] on span "Social Media" at bounding box center [24, 167] width 41 height 17
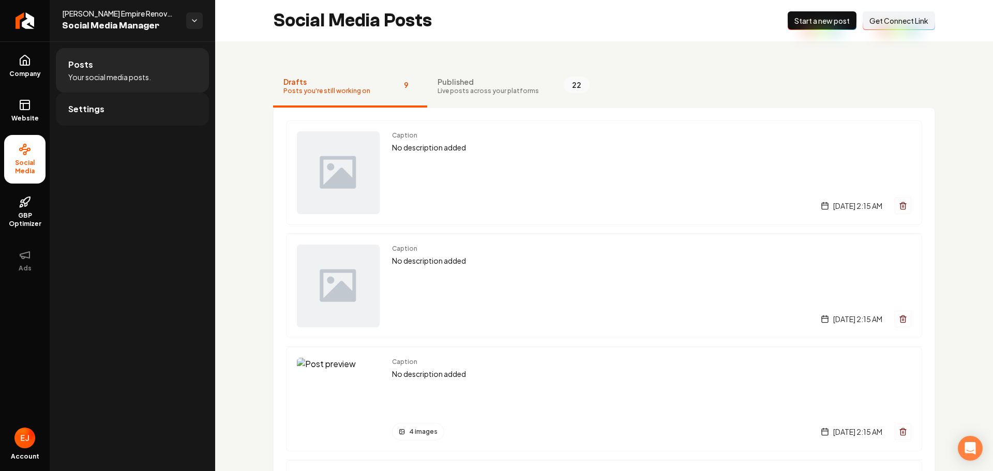
click at [127, 115] on link "Settings" at bounding box center [132, 109] width 153 height 33
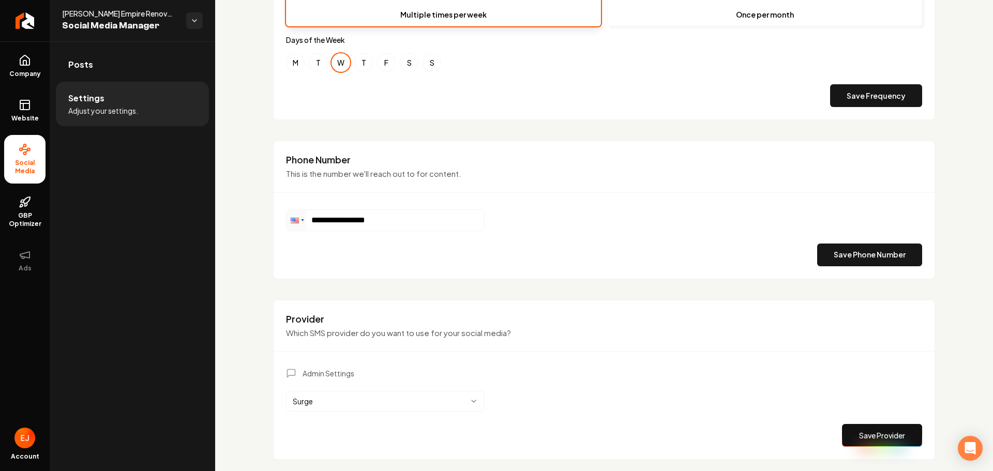
scroll to position [457, 0]
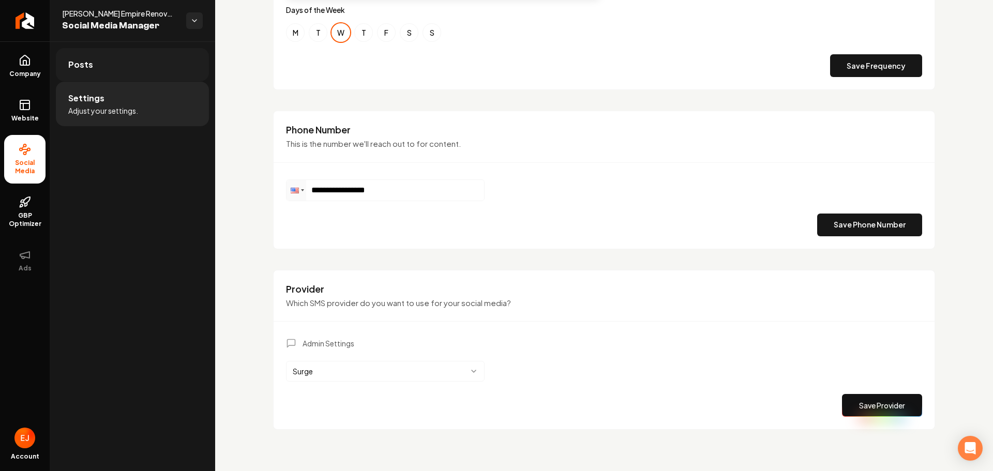
click at [117, 66] on link "Posts" at bounding box center [132, 64] width 153 height 33
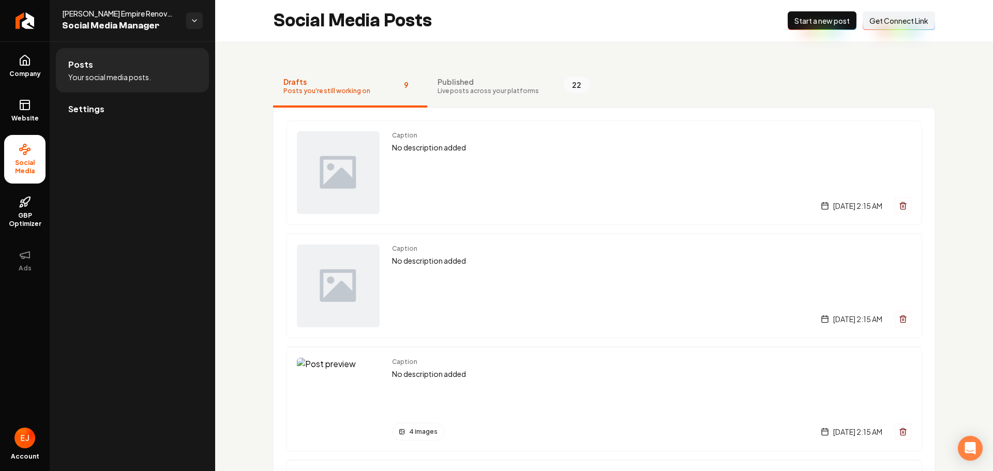
click at [501, 82] on span "Published" at bounding box center [488, 82] width 101 height 10
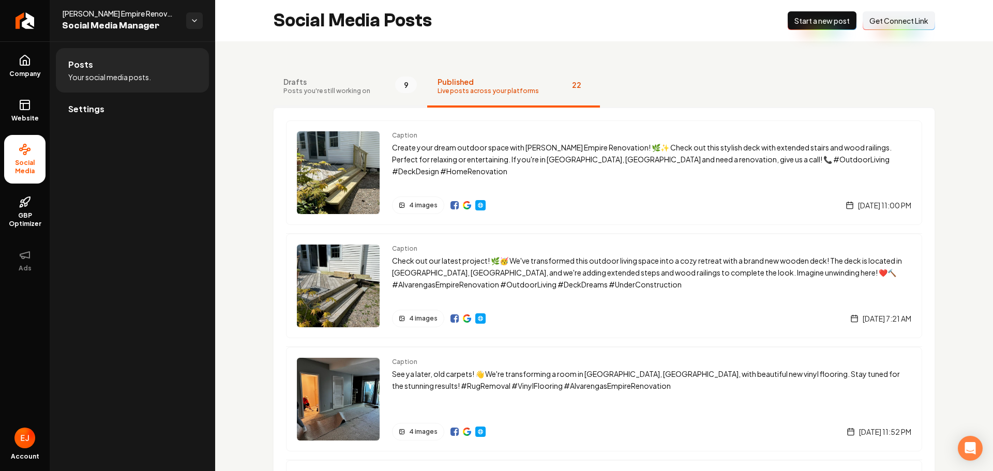
click at [335, 83] on span "Drafts" at bounding box center [326, 82] width 87 height 10
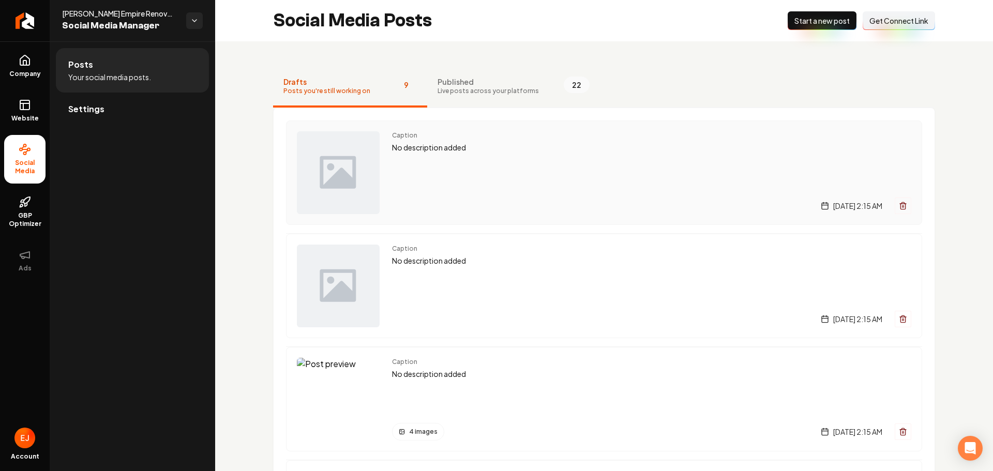
click at [452, 175] on div "Caption No description added Thursday, September 4, 2025 | 2:15 AM" at bounding box center [651, 172] width 519 height 83
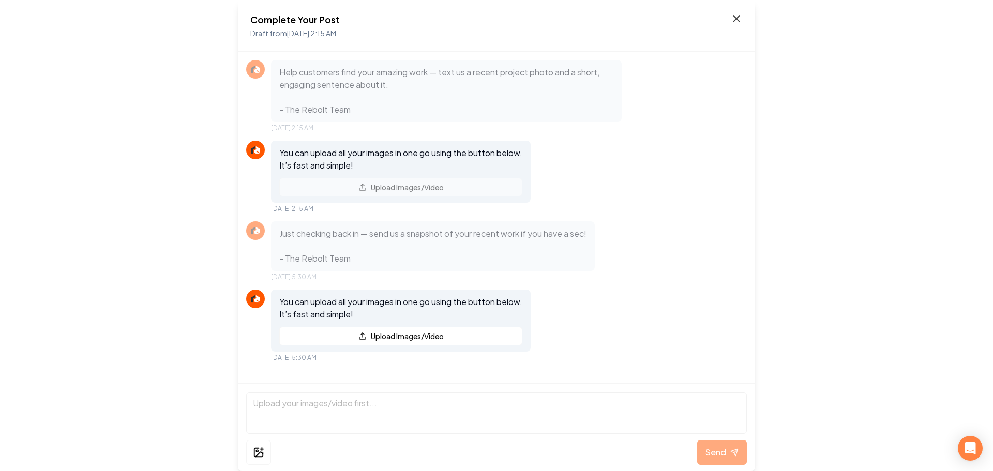
click at [733, 19] on icon at bounding box center [736, 18] width 12 height 12
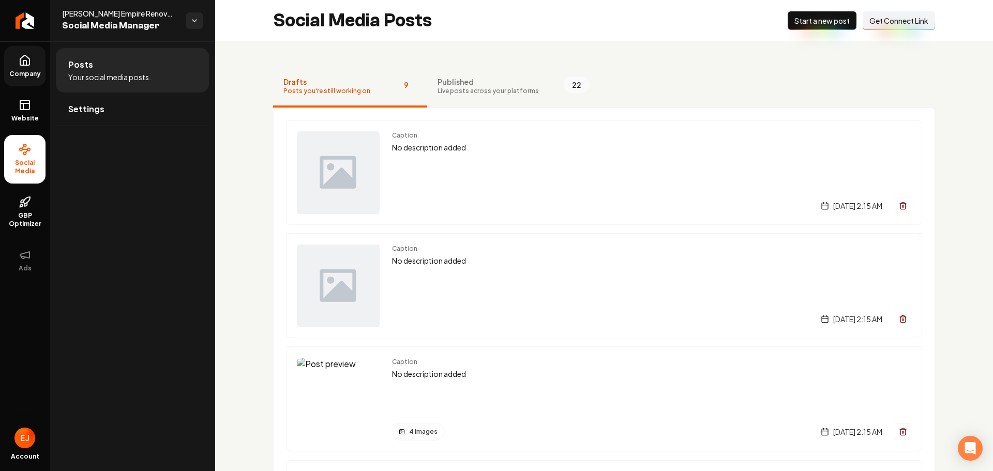
click at [33, 69] on link "Company" at bounding box center [24, 66] width 41 height 40
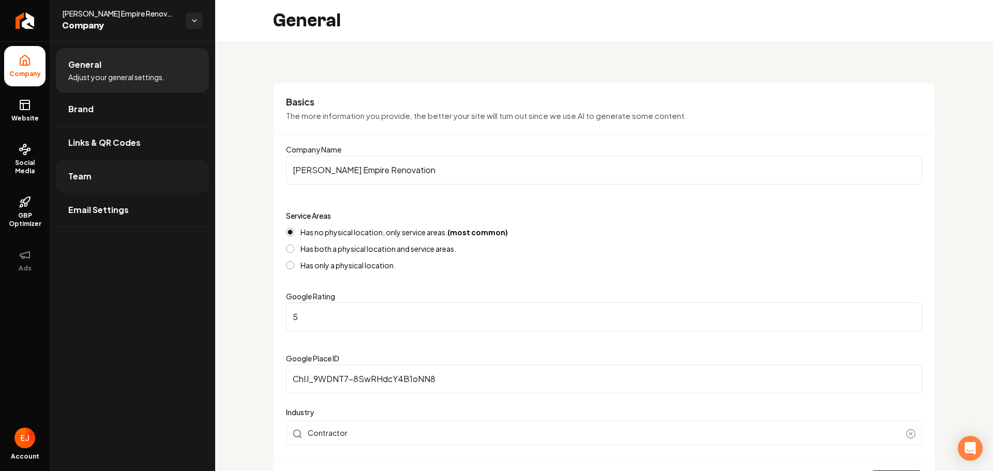
click at [106, 177] on link "Team" at bounding box center [132, 176] width 153 height 33
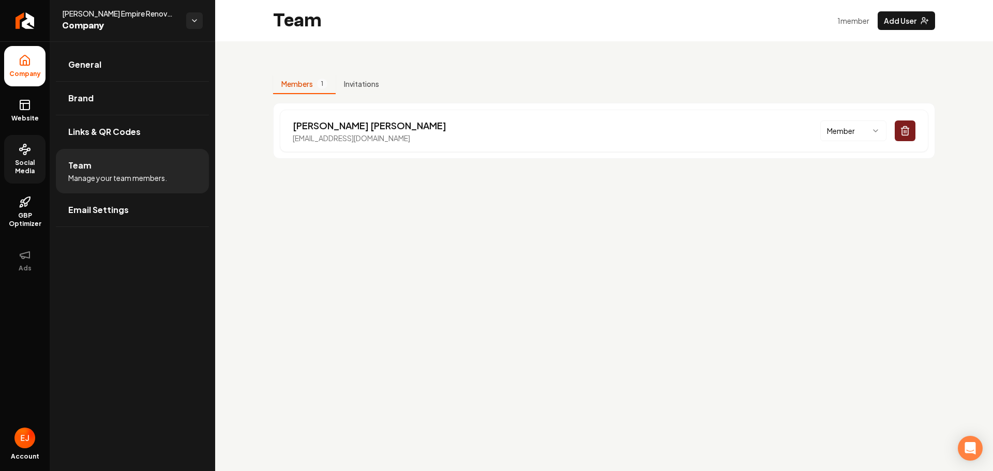
click at [19, 168] on span "Social Media" at bounding box center [24, 167] width 41 height 17
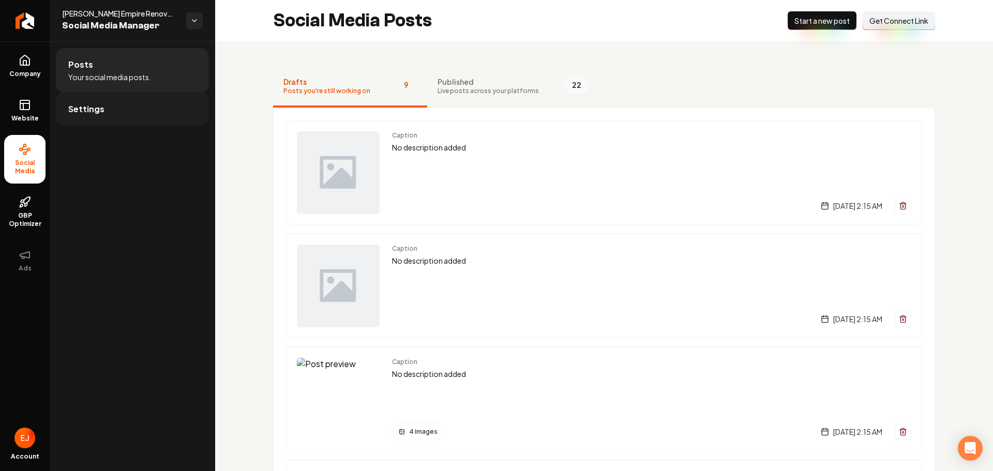
click at [110, 112] on link "Settings" at bounding box center [132, 109] width 153 height 33
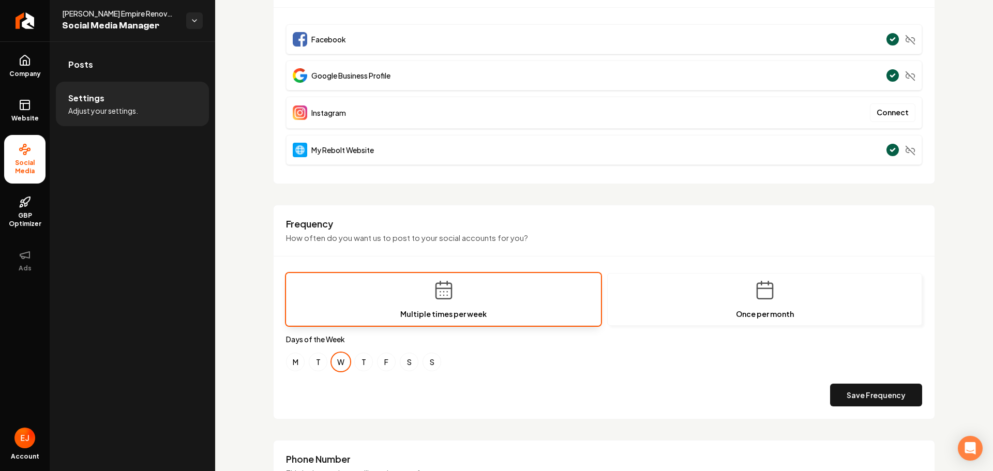
scroll to position [207, 0]
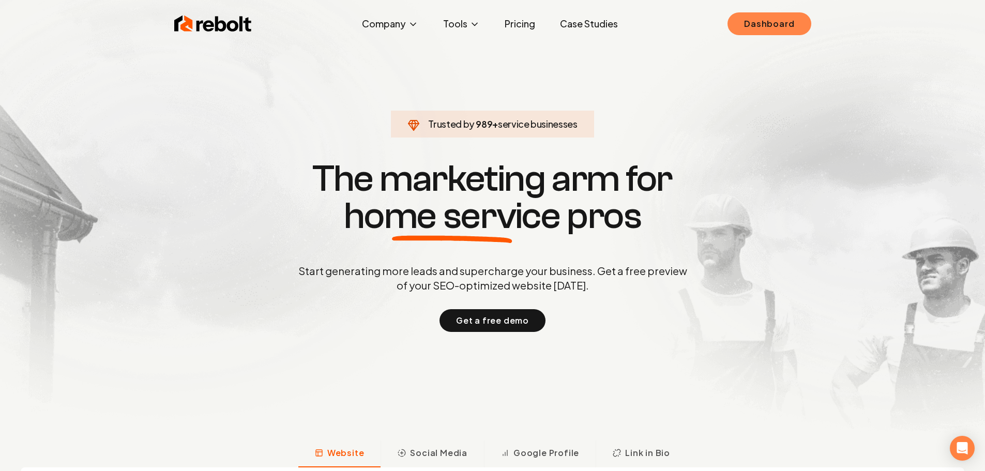
click at [772, 31] on link "Dashboard" at bounding box center [769, 23] width 83 height 23
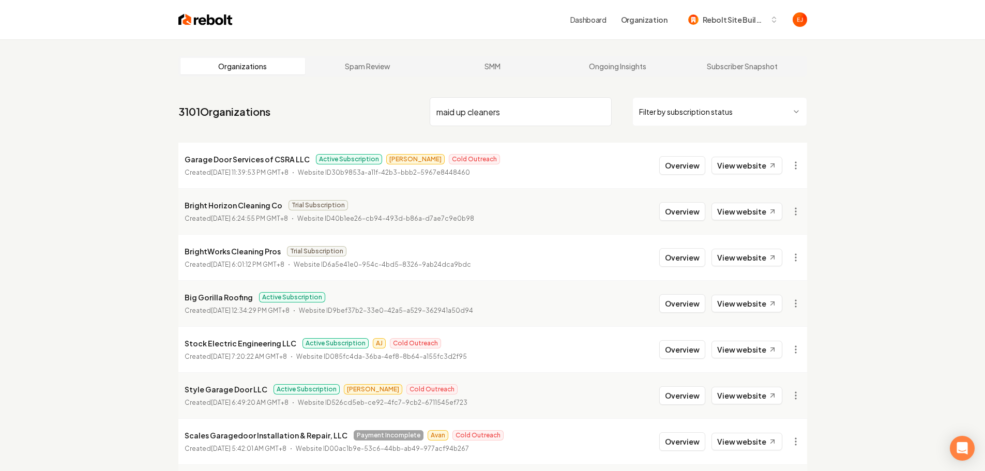
type input "maid up cleaners"
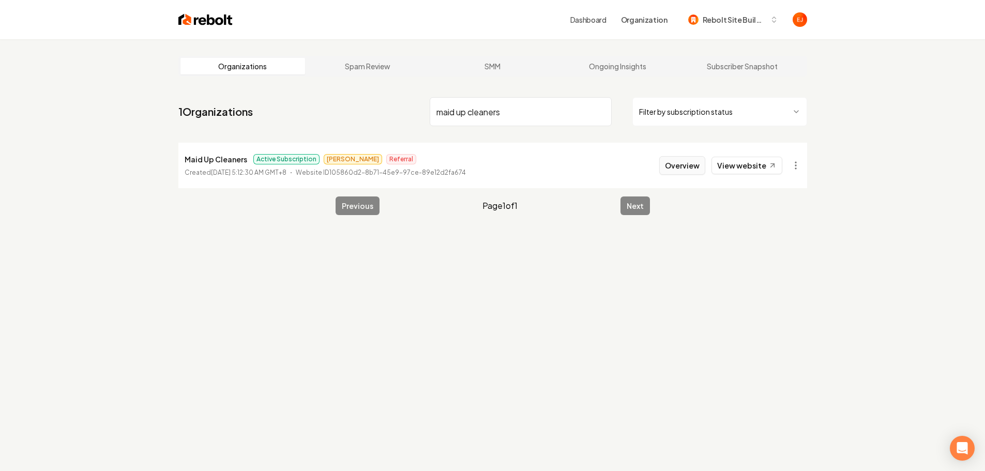
click at [684, 171] on button "Overview" at bounding box center [682, 165] width 46 height 19
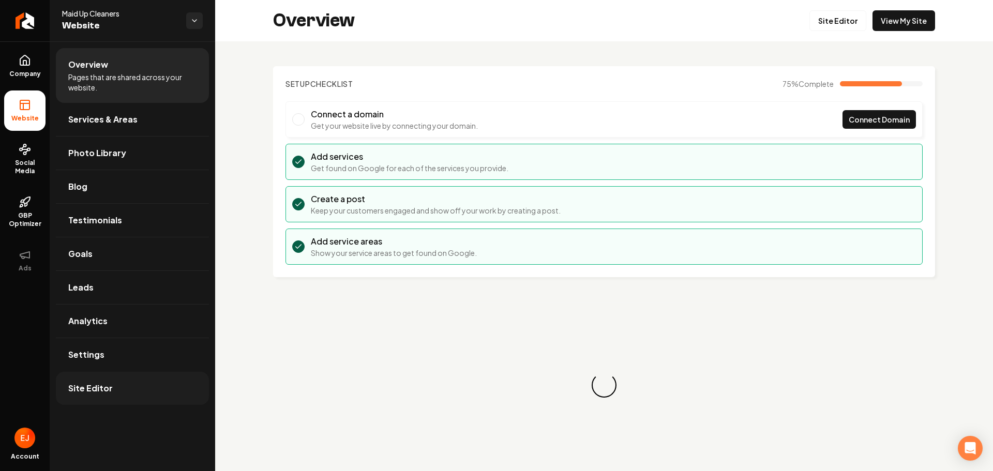
click at [102, 399] on link "Site Editor" at bounding box center [132, 388] width 153 height 33
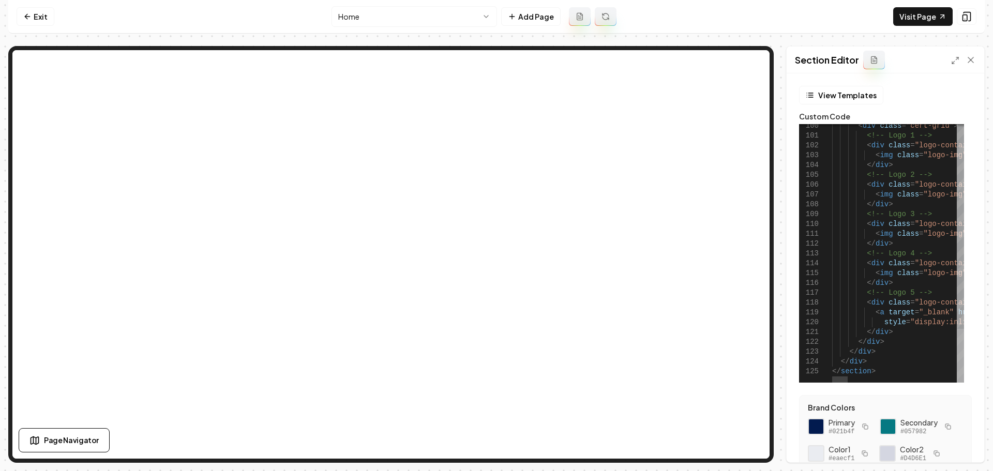
click at [957, 367] on div at bounding box center [960, 356] width 7 height 54
type textarea "**********"
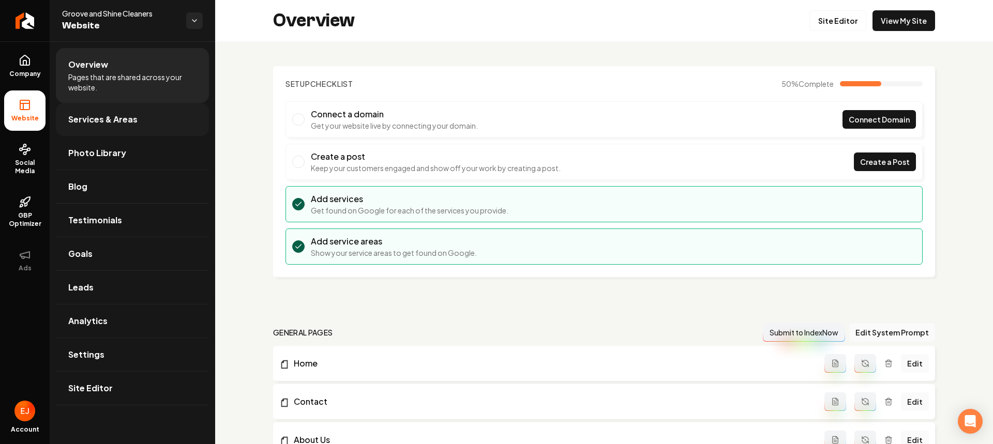
click at [103, 127] on link "Services & Areas" at bounding box center [132, 119] width 153 height 33
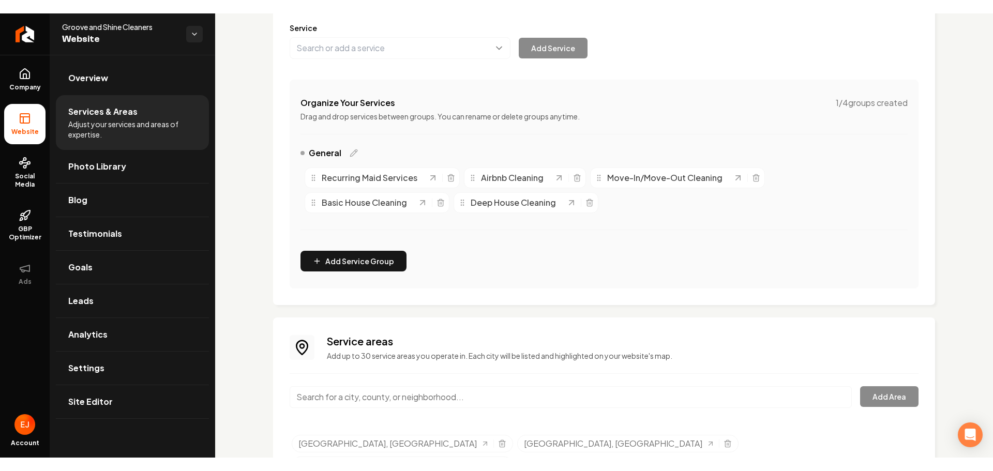
scroll to position [176, 0]
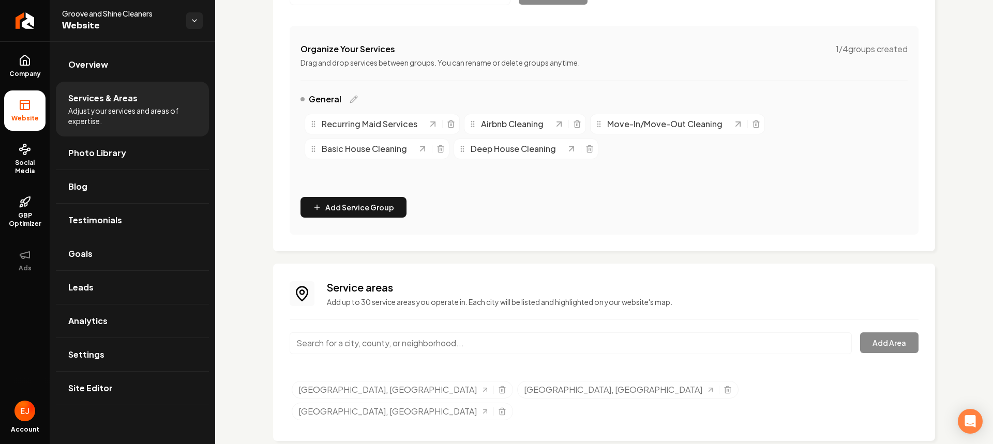
click at [468, 340] on input "Main content area" at bounding box center [571, 344] width 562 height 22
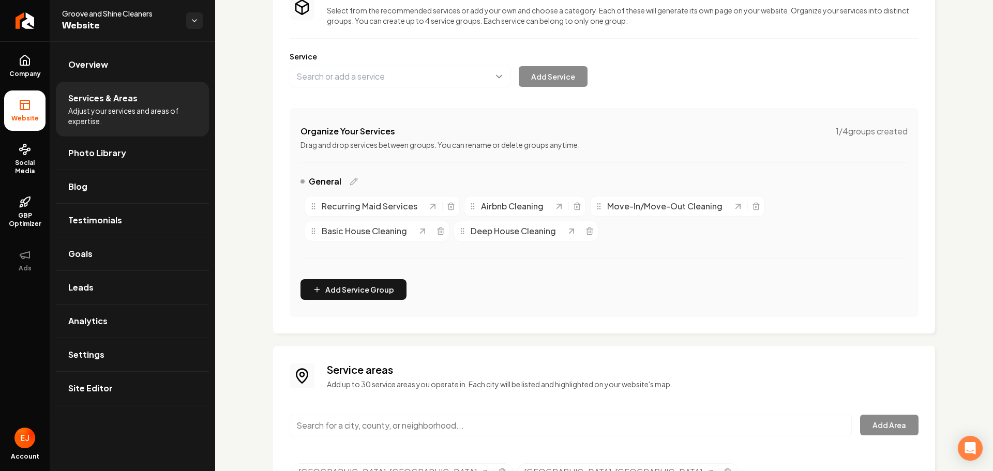
scroll to position [0, 0]
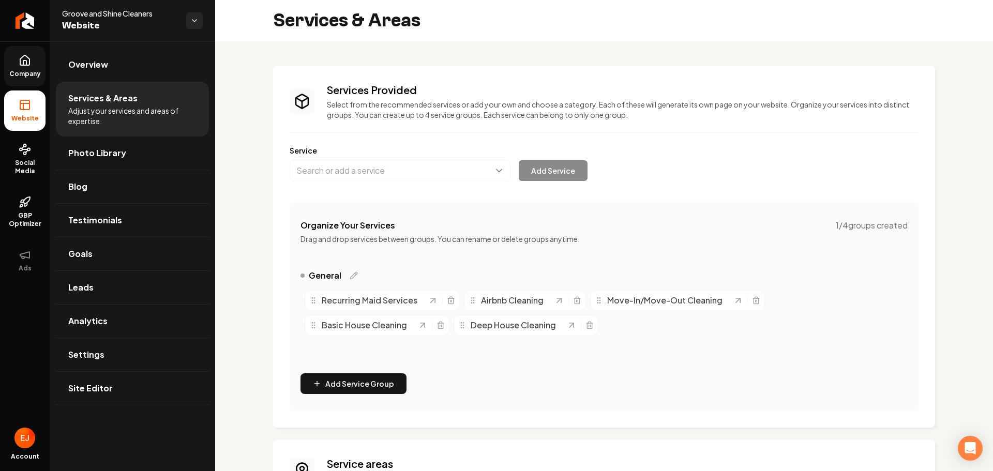
click at [25, 58] on icon at bounding box center [25, 60] width 12 height 12
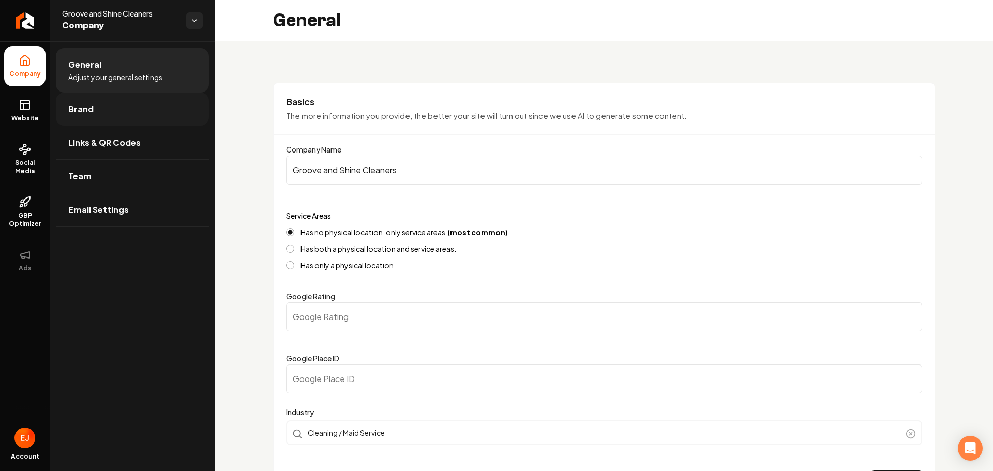
click at [119, 116] on link "Brand" at bounding box center [132, 109] width 153 height 33
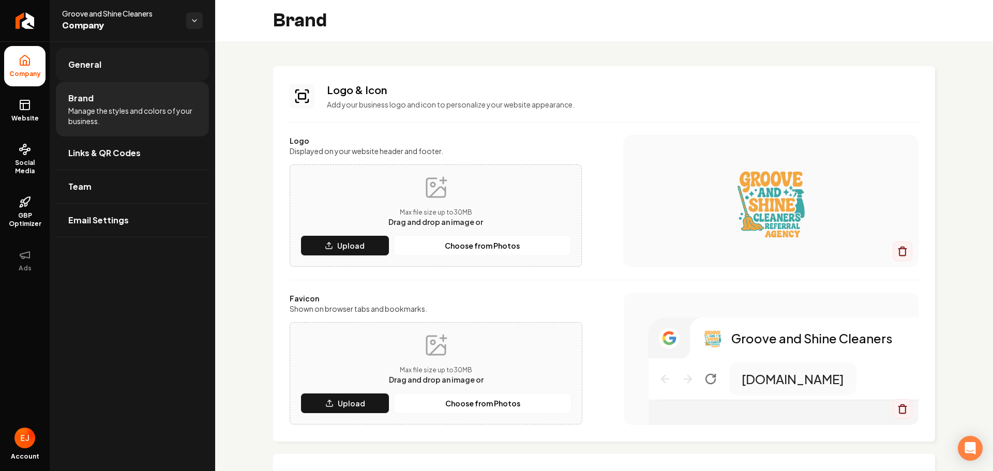
click at [92, 66] on span "General" at bounding box center [84, 64] width 33 height 12
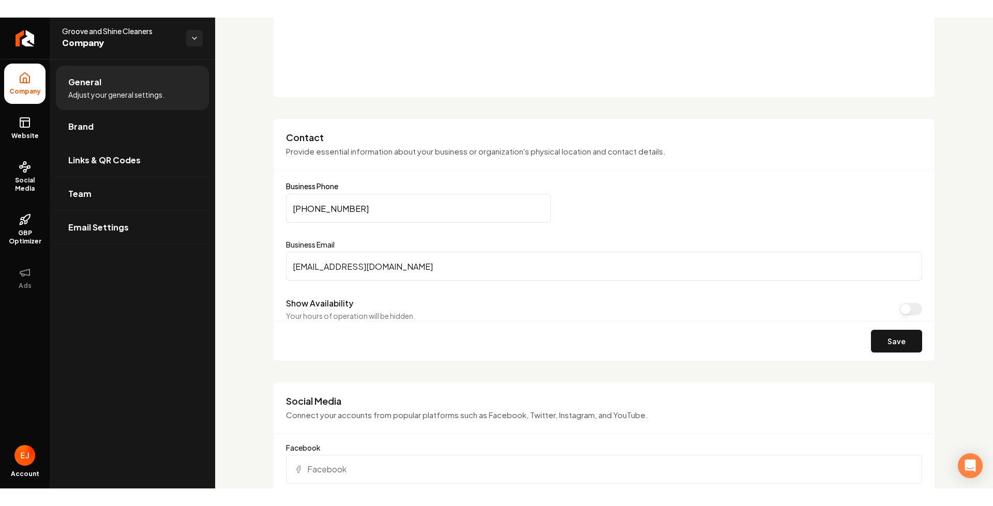
scroll to position [319, 0]
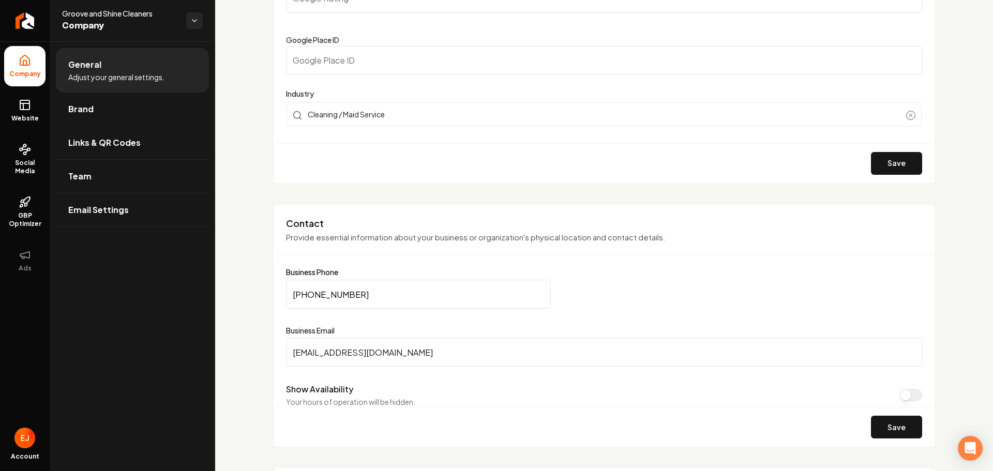
drag, startPoint x: 365, startPoint y: 290, endPoint x: 291, endPoint y: 293, distance: 74.5
click at [291, 293] on input "(562) 233-6216" at bounding box center [418, 294] width 265 height 29
drag, startPoint x: 368, startPoint y: 299, endPoint x: 264, endPoint y: 302, distance: 104.0
paste input "909) 637-4787"
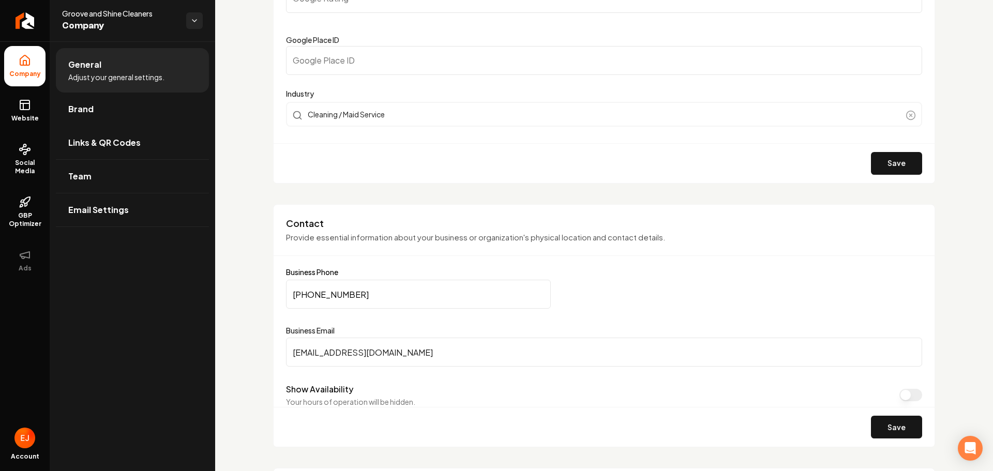
type input "(909) 637-4787"
click at [390, 324] on form "Business Phone (909) 637-4787 Business Email Hello@grooveandshinecleaners.com S…" at bounding box center [604, 357] width 636 height 178
click at [891, 420] on button "Save" at bounding box center [896, 427] width 51 height 23
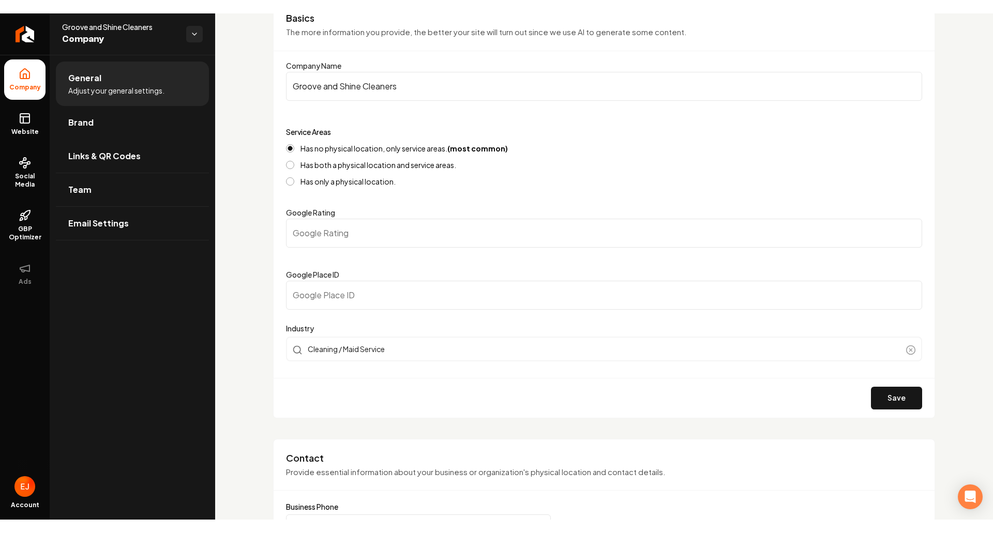
scroll to position [60, 0]
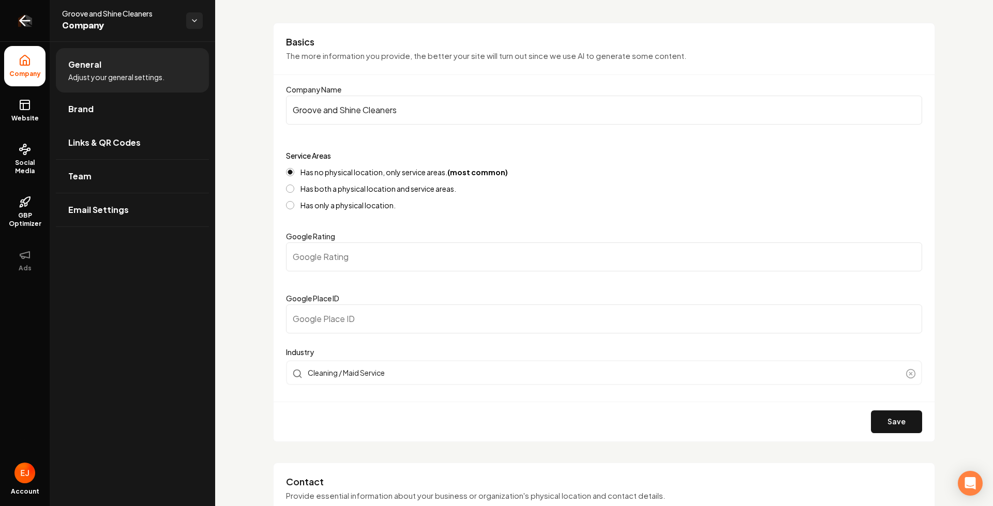
click at [26, 27] on icon "Return to dashboard" at bounding box center [25, 20] width 17 height 17
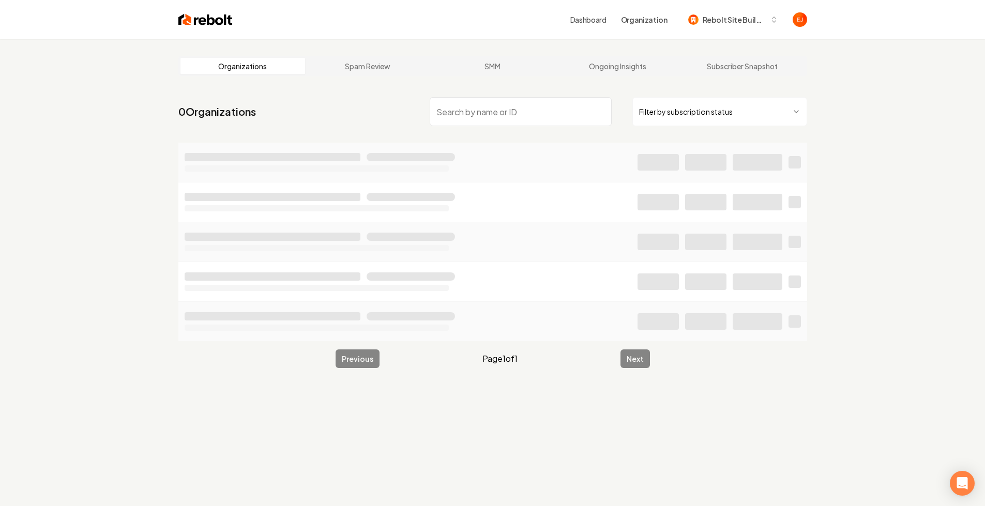
click at [502, 115] on input "search" at bounding box center [521, 111] width 182 height 29
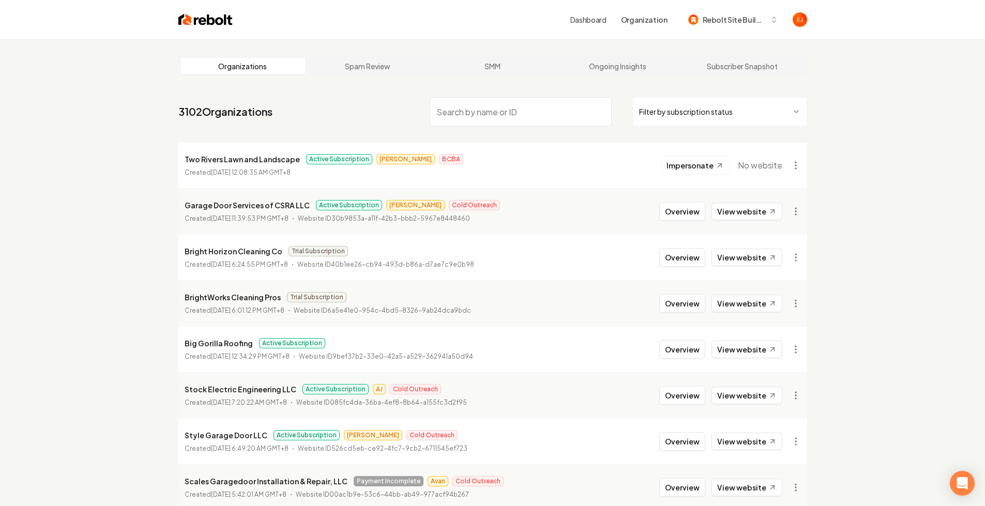
click at [499, 114] on input "search" at bounding box center [521, 111] width 182 height 29
type input "groove"
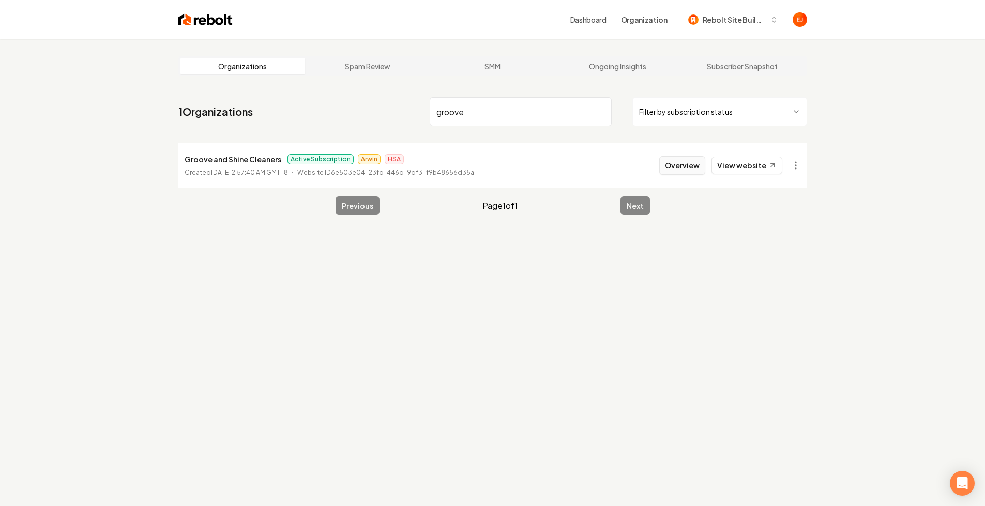
click at [684, 174] on button "Overview" at bounding box center [682, 165] width 46 height 19
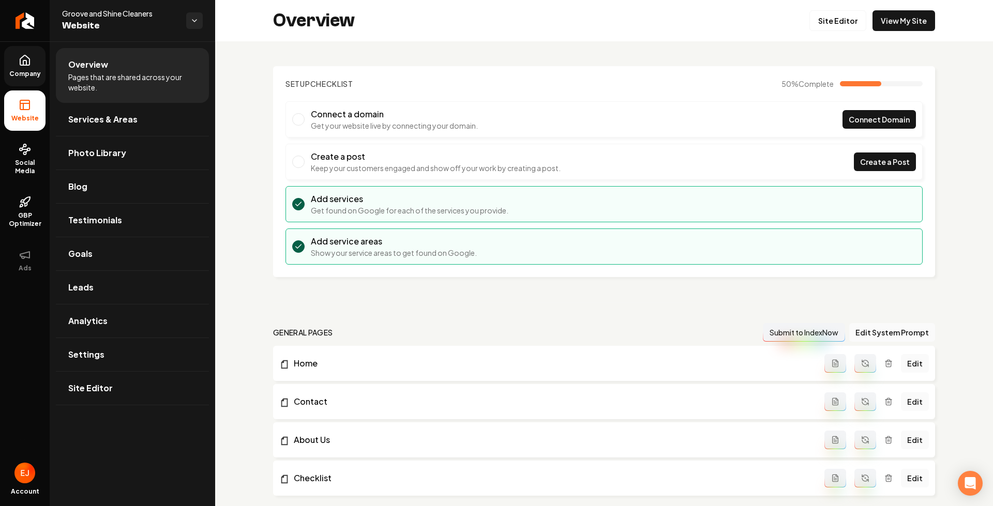
click at [22, 73] on span "Company" at bounding box center [25, 74] width 40 height 8
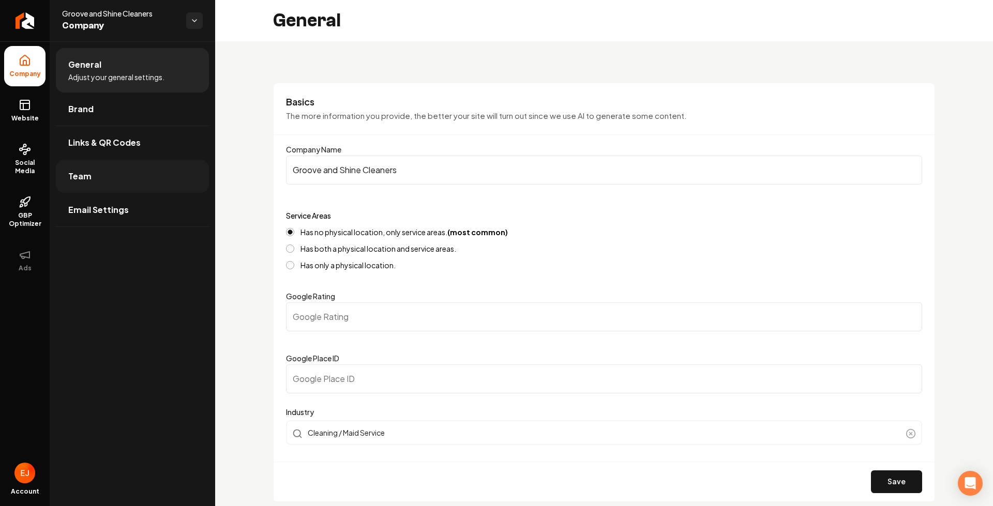
click at [76, 179] on span "Team" at bounding box center [79, 176] width 23 height 12
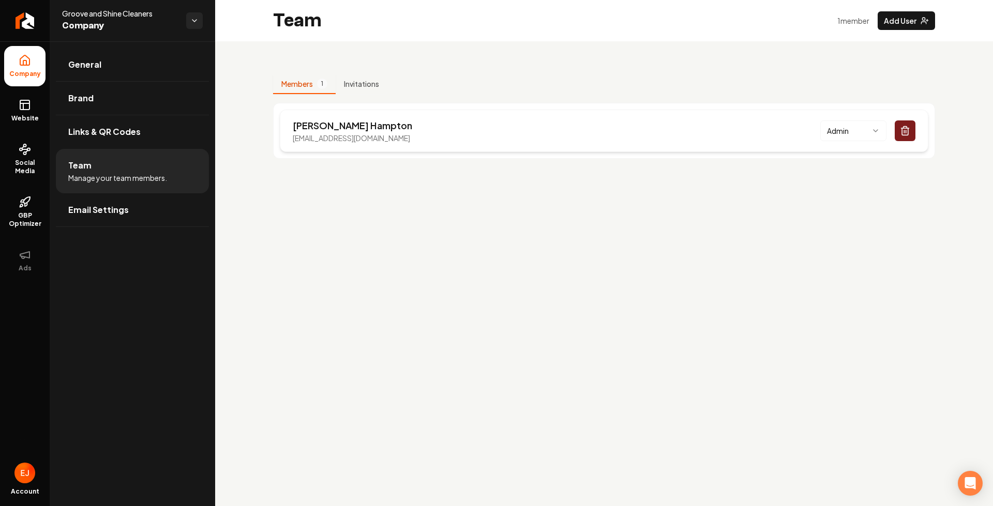
drag, startPoint x: 438, startPoint y: 138, endPoint x: 293, endPoint y: 138, distance: 144.3
click at [293, 138] on div "Jammie Hampton hello@grooveandshinecleaners.com Admin" at bounding box center [604, 131] width 649 height 42
click at [21, 107] on icon at bounding box center [25, 105] width 12 height 12
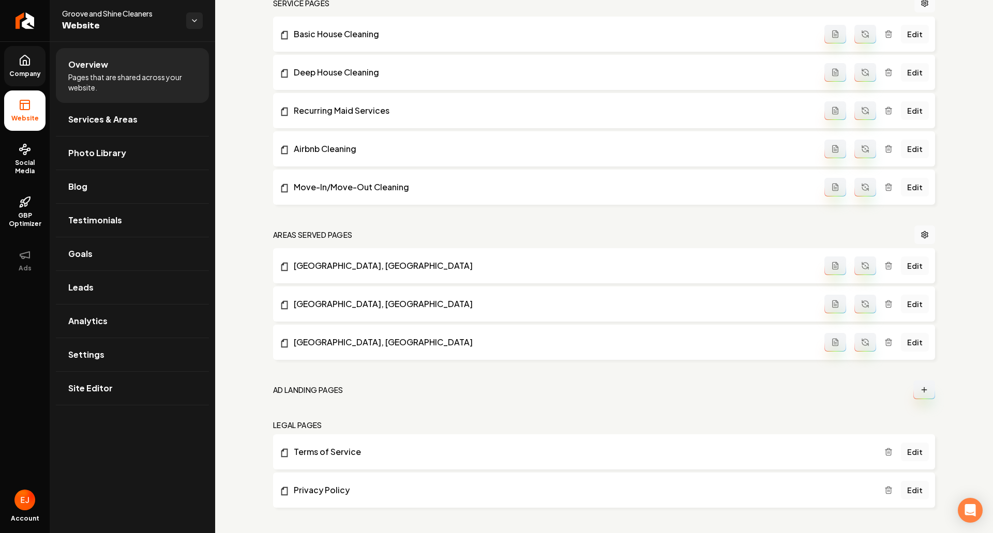
scroll to position [525, 0]
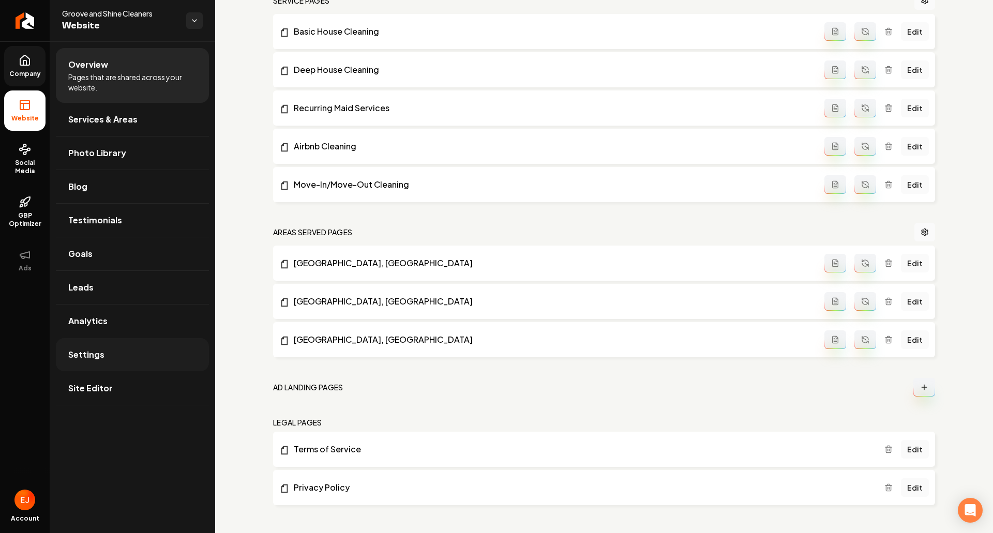
click at [97, 343] on link "Settings" at bounding box center [132, 354] width 153 height 33
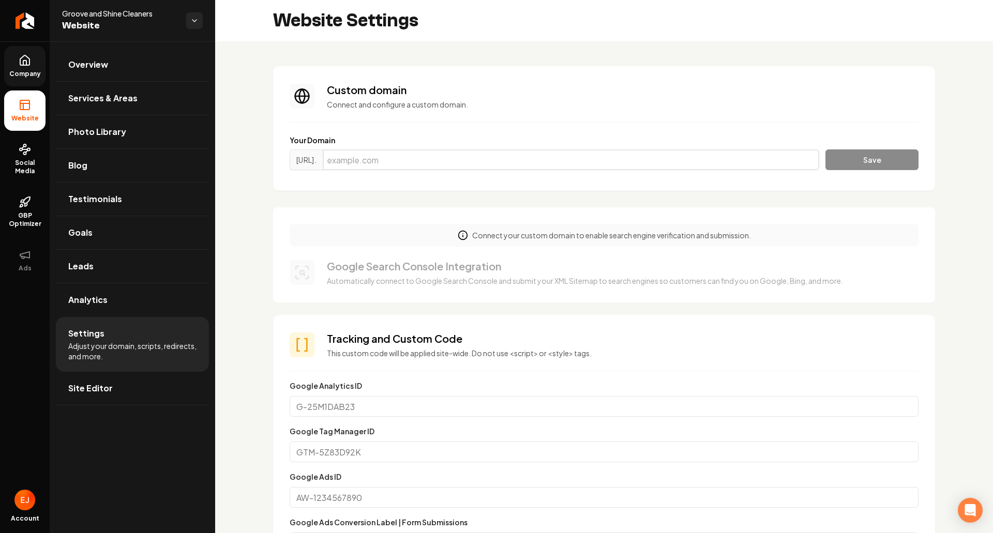
click at [442, 158] on input "Main content area" at bounding box center [571, 159] width 496 height 21
paste input "grooveandshinecleaners.com"
type input "grooveandshinecleaners.com"
click at [860, 163] on button "Save" at bounding box center [871, 159] width 93 height 21
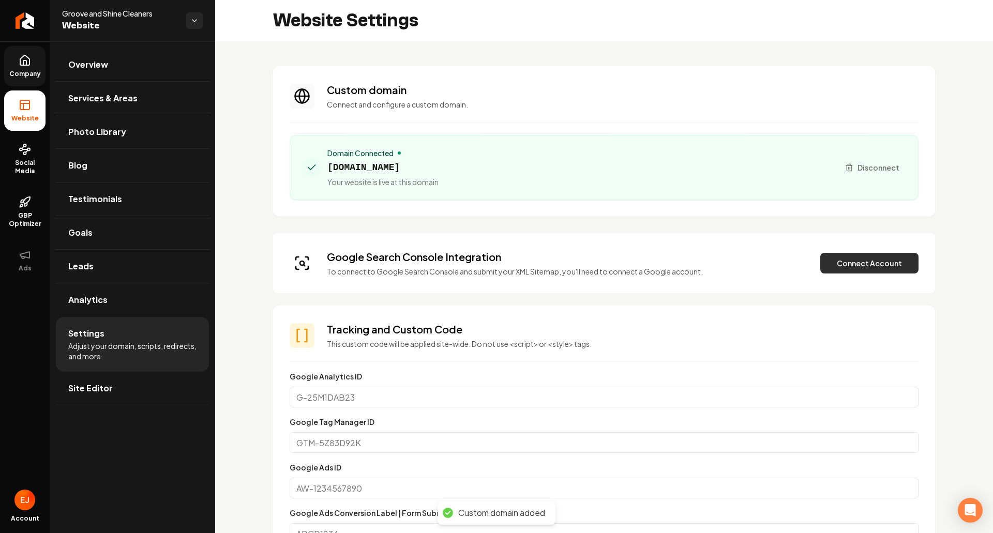
click at [901, 259] on button "Connect Account" at bounding box center [869, 263] width 98 height 21
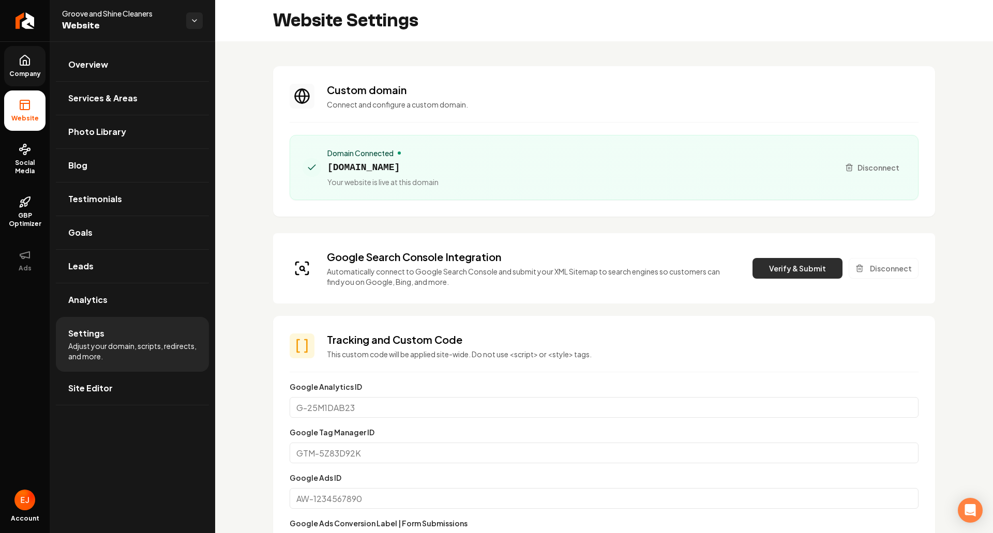
click at [809, 274] on button "Verify & Submit" at bounding box center [797, 268] width 90 height 21
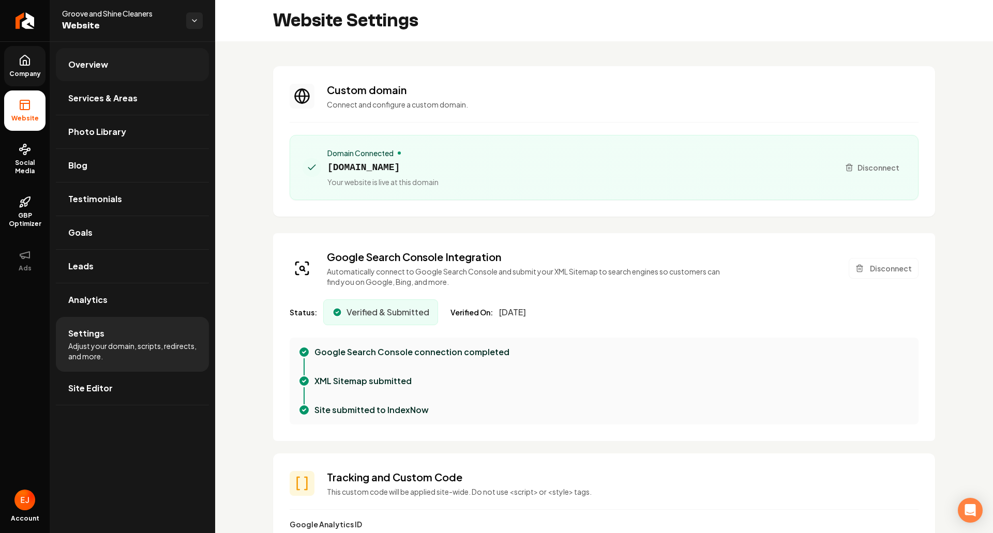
click at [116, 77] on link "Overview" at bounding box center [132, 64] width 153 height 33
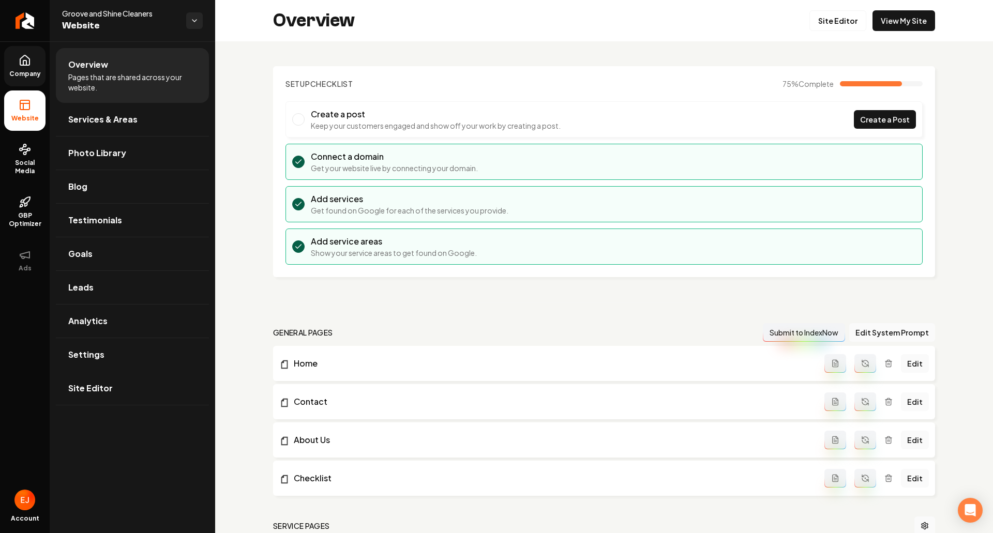
click at [905, 27] on link "View My Site" at bounding box center [903, 20] width 63 height 21
click at [31, 26] on icon "Return to dashboard" at bounding box center [25, 20] width 17 height 17
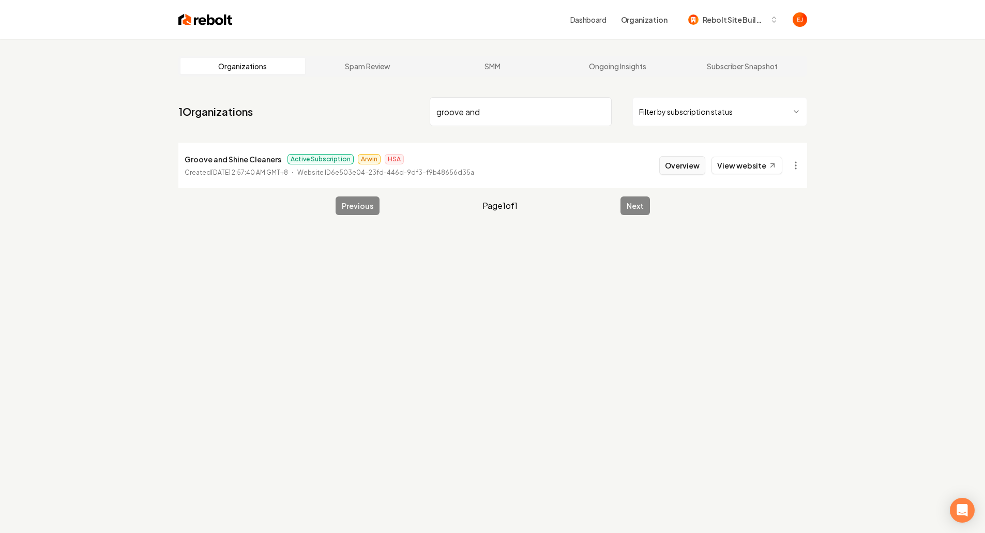
type input "groove and"
click at [670, 167] on button "Overview" at bounding box center [682, 165] width 46 height 19
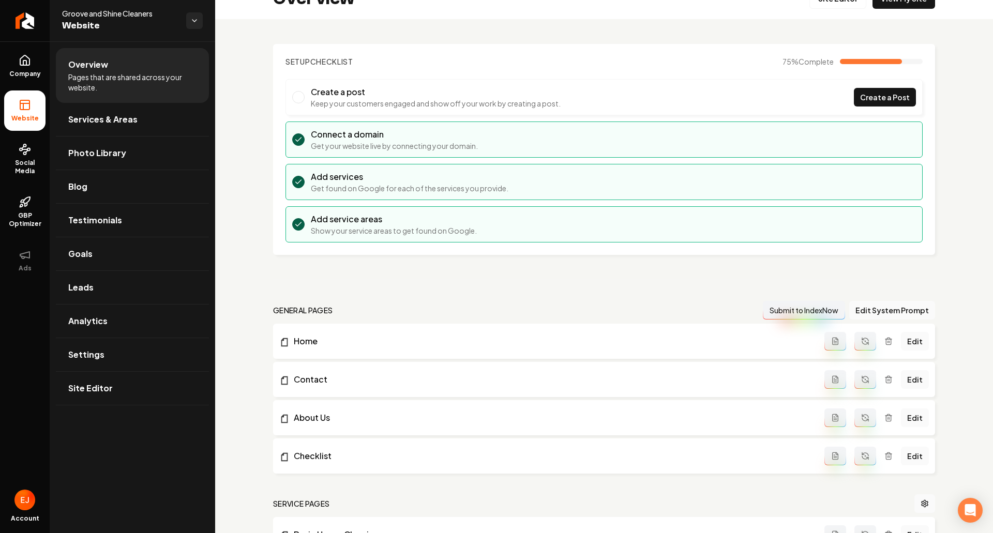
scroll to position [207, 0]
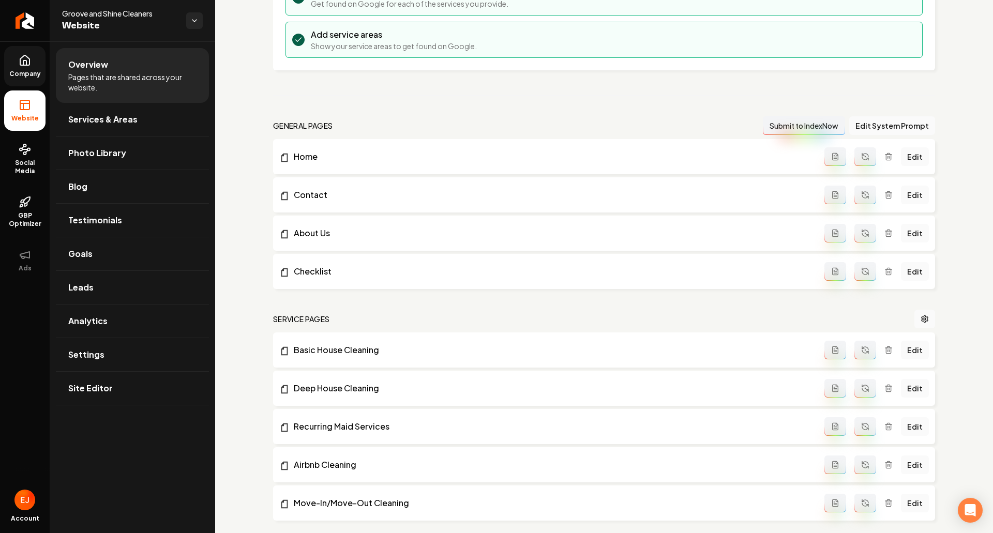
click at [32, 70] on span "Company" at bounding box center [25, 74] width 40 height 8
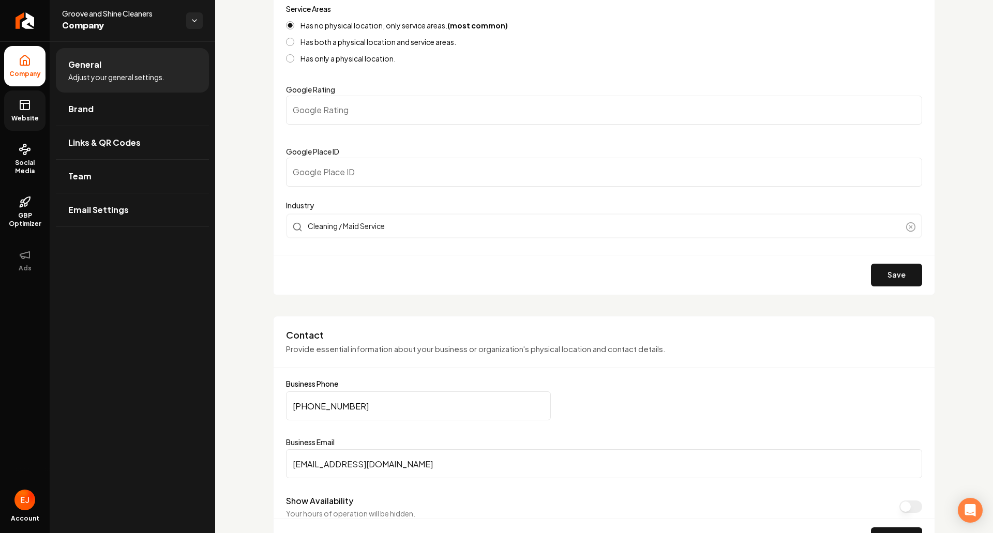
click at [18, 103] on link "Website" at bounding box center [24, 111] width 41 height 40
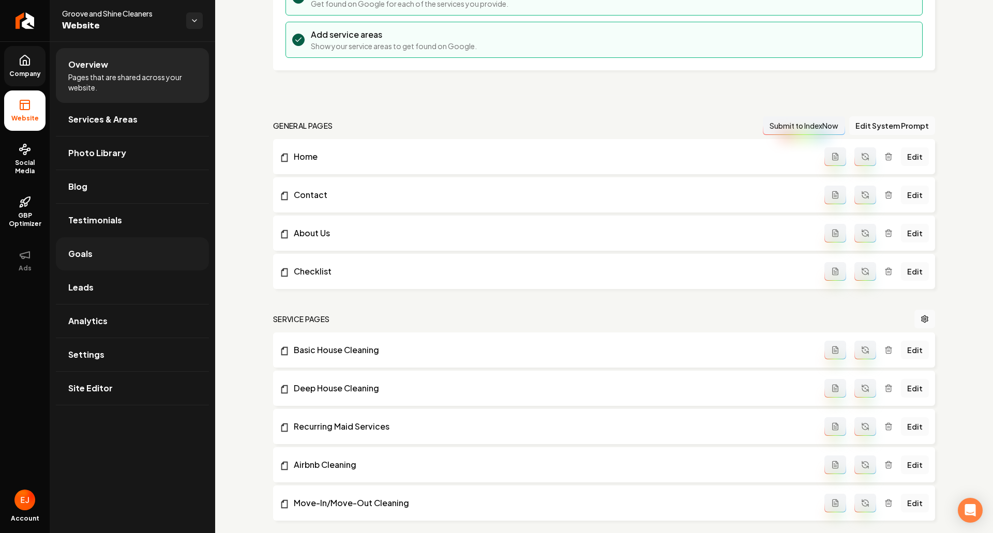
click at [98, 262] on link "Goals" at bounding box center [132, 253] width 153 height 33
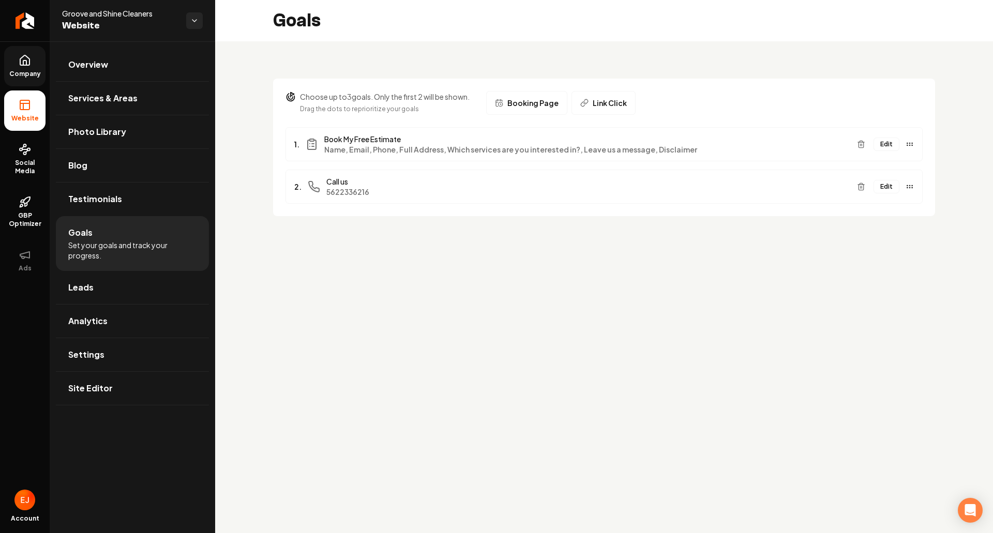
click at [885, 186] on button "Edit" at bounding box center [886, 186] width 26 height 13
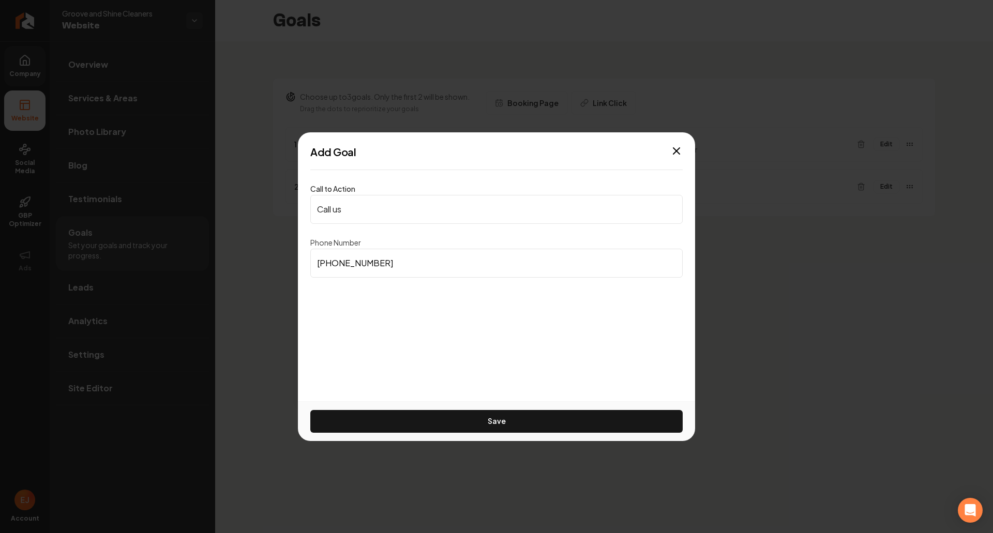
drag, startPoint x: 394, startPoint y: 261, endPoint x: 292, endPoint y: 258, distance: 101.4
click at [292, 258] on body "Company Website Social Media GBP Optimizer Ads Account Groove and Shine Cleaner…" at bounding box center [496, 266] width 993 height 533
paste input "909) 637-4787"
type input "[PHONE_NUMBER]"
click at [513, 426] on button "Save" at bounding box center [496, 421] width 372 height 23
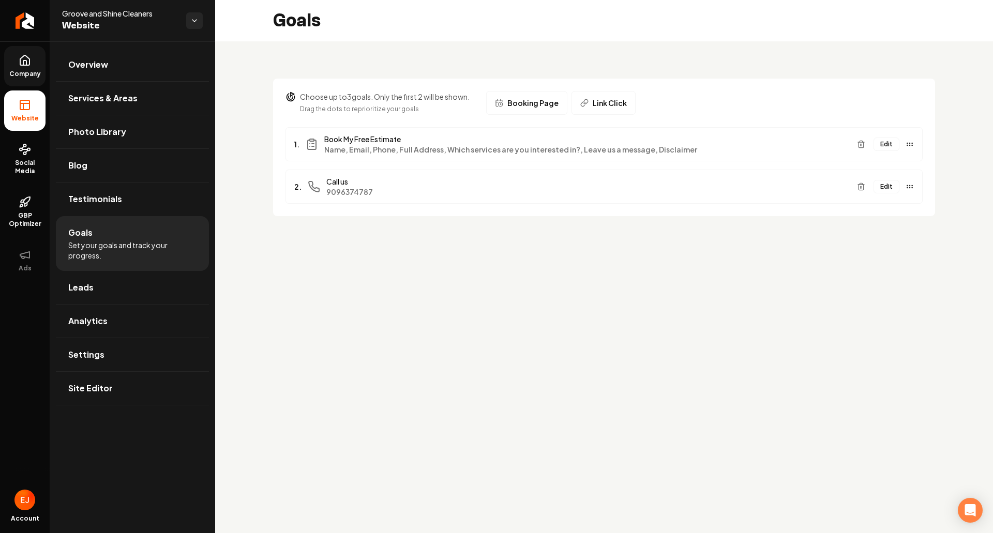
click at [893, 145] on button "Edit" at bounding box center [886, 144] width 26 height 13
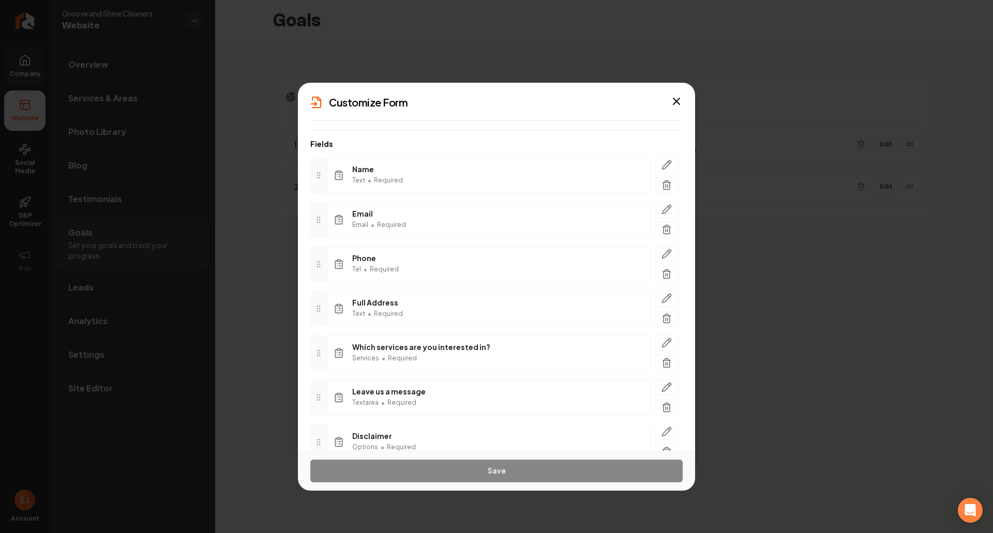
scroll to position [101, 0]
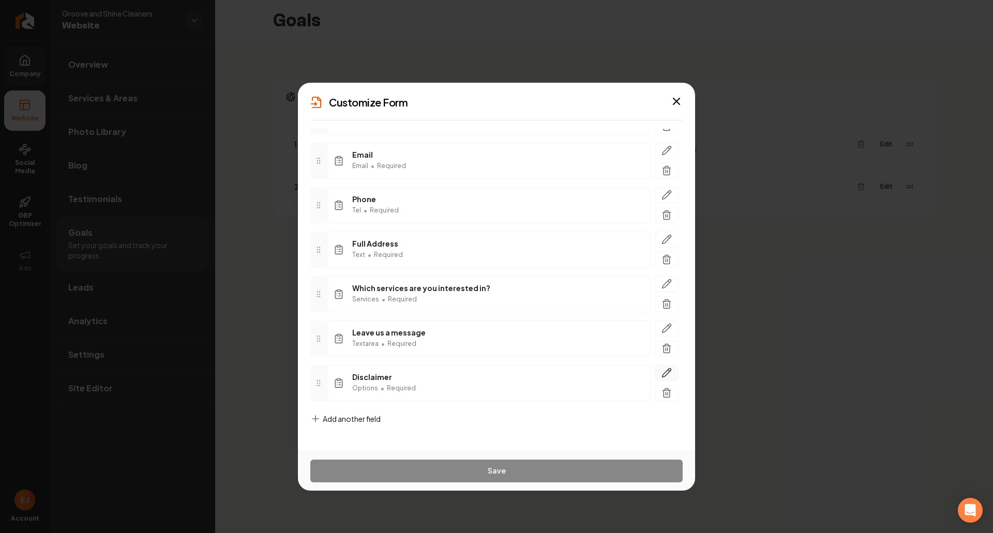
click at [661, 376] on icon "button" at bounding box center [666, 373] width 10 height 10
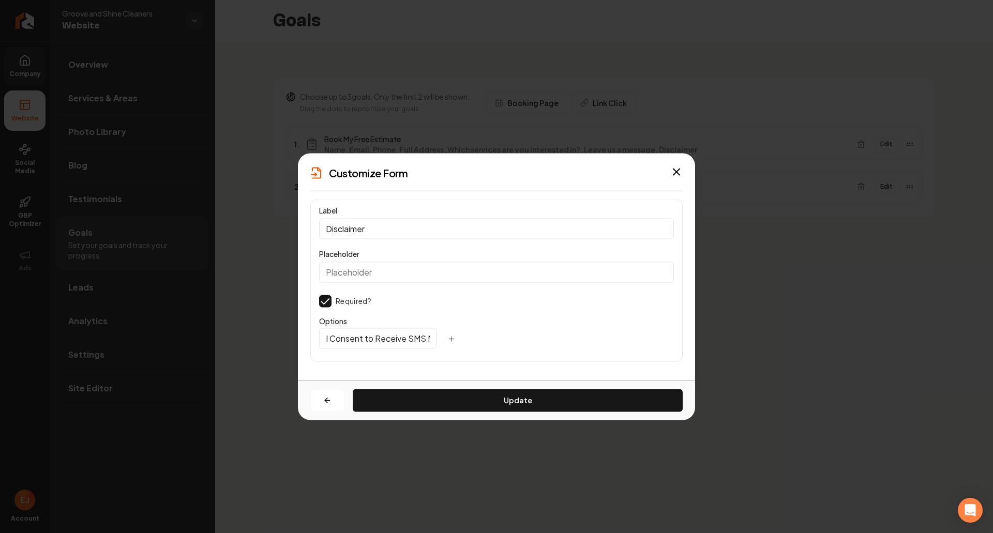
click at [382, 342] on input "I Consent to Receive SMS Notifications, Appointment Reminders and Updates, and …" at bounding box center [378, 338] width 118 height 21
paste input "(909) 637-4787"
click at [344, 343] on input "I Consent to Receive SMS Notifications, Appointment Reminders and Updates, and …" at bounding box center [378, 338] width 118 height 21
type input "I Consent to Receive SMS Notifications, Appointment Reminders and Updates, and …"
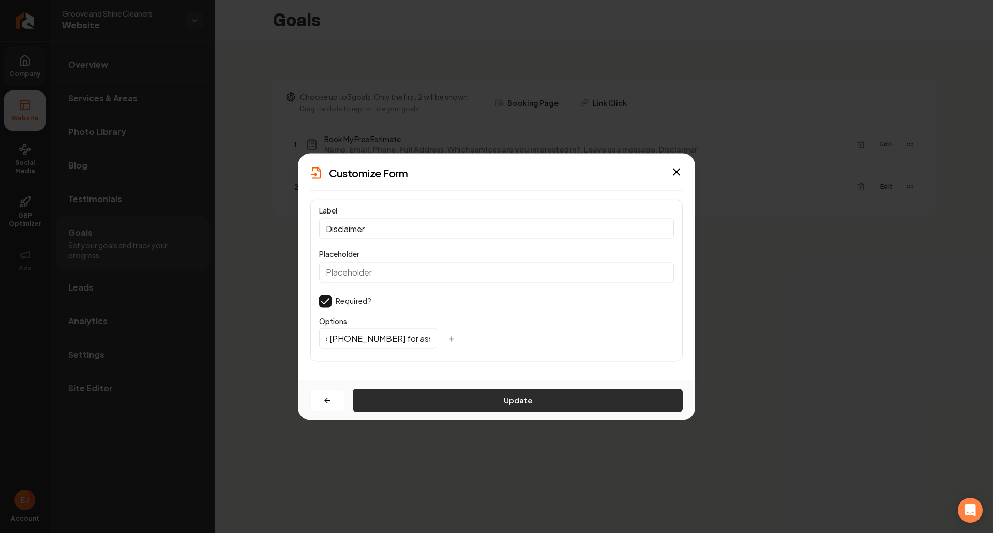
click at [530, 396] on button "Update" at bounding box center [518, 400] width 330 height 23
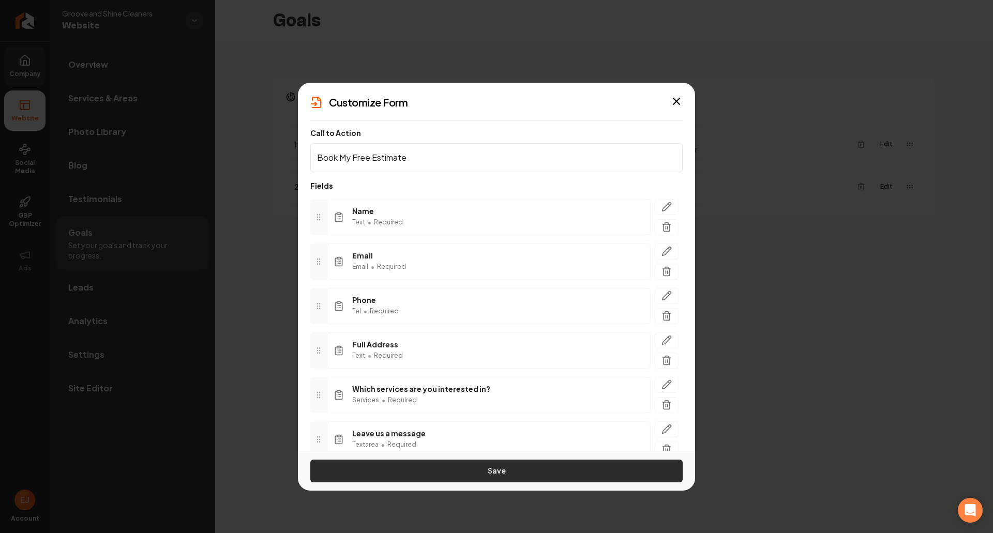
click at [522, 473] on button "Save" at bounding box center [496, 471] width 372 height 23
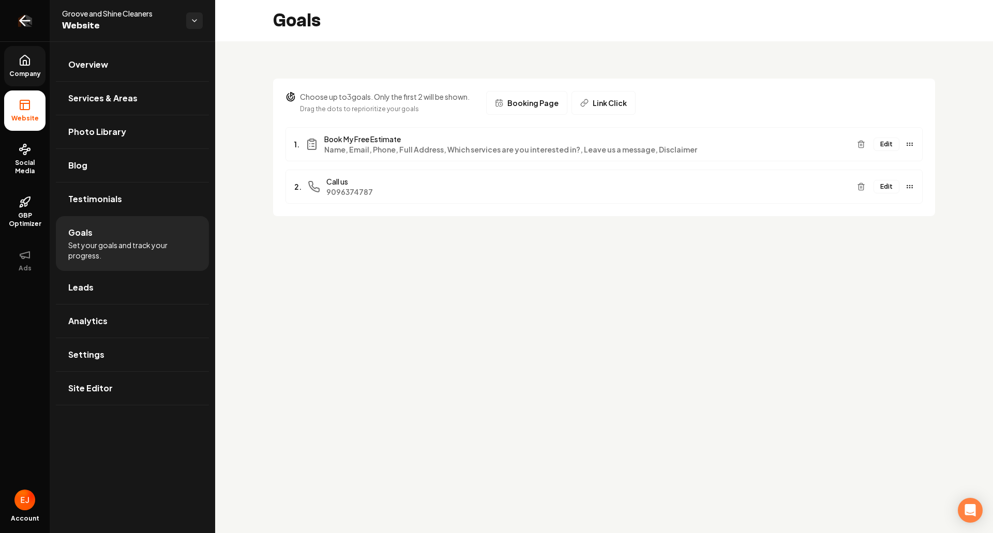
click at [16, 26] on link "Return to dashboard" at bounding box center [25, 20] width 50 height 41
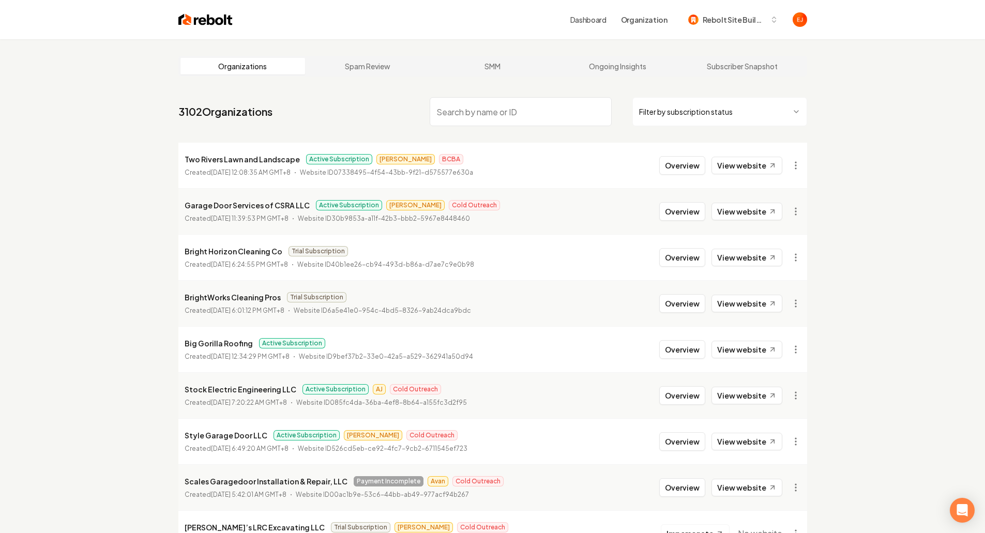
click at [518, 121] on input "search" at bounding box center [521, 111] width 182 height 29
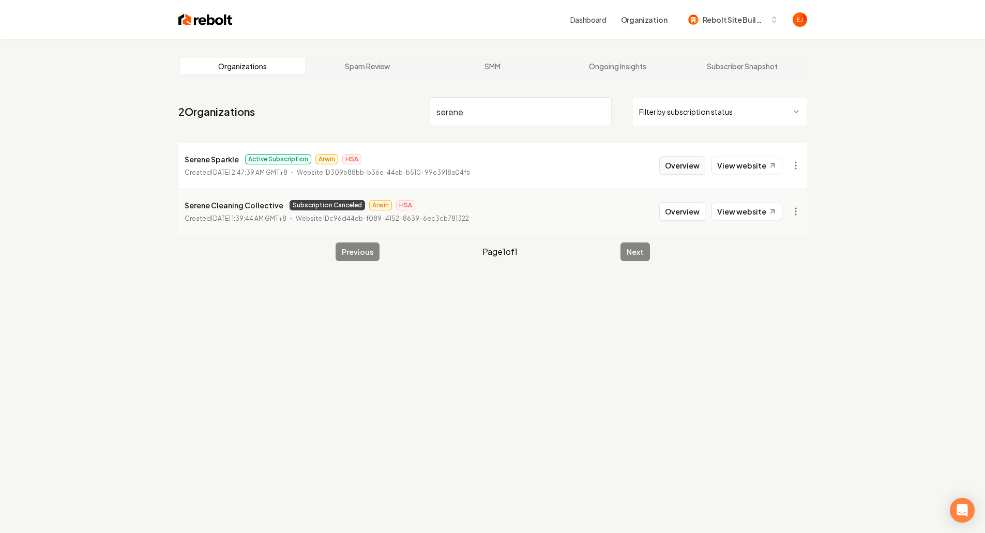
type input "serene"
click at [683, 172] on button "Overview" at bounding box center [682, 165] width 46 height 19
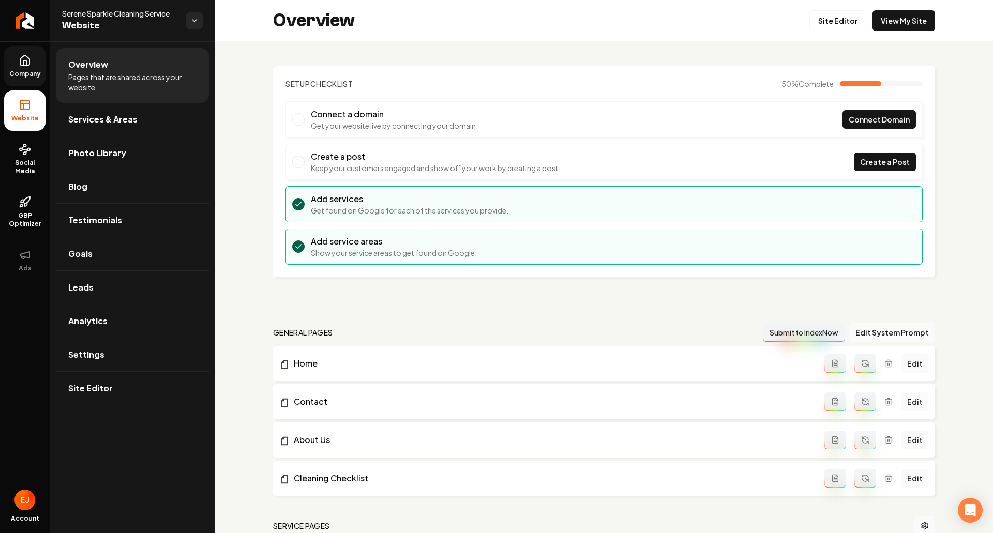
click at [31, 74] on span "Company" at bounding box center [25, 74] width 40 height 8
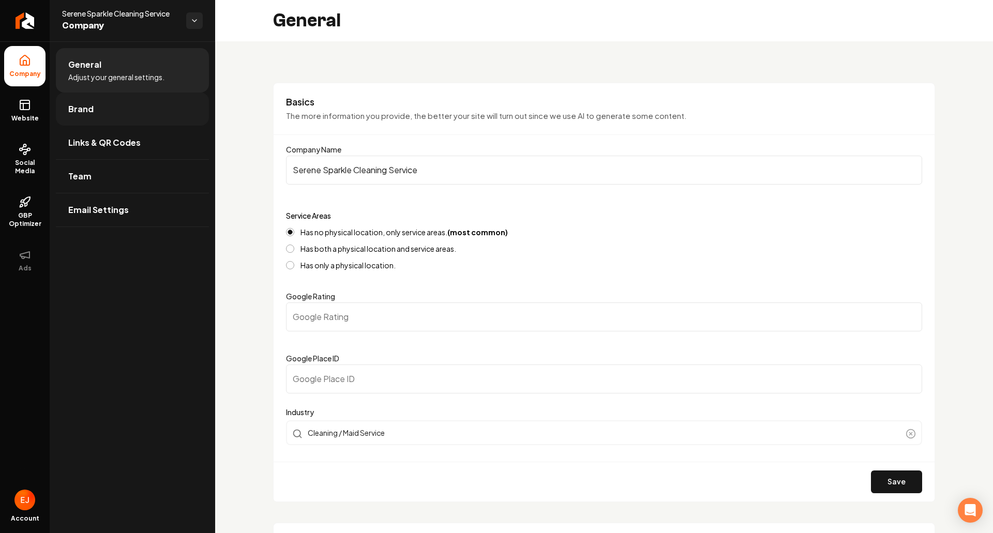
click at [109, 119] on link "Brand" at bounding box center [132, 109] width 153 height 33
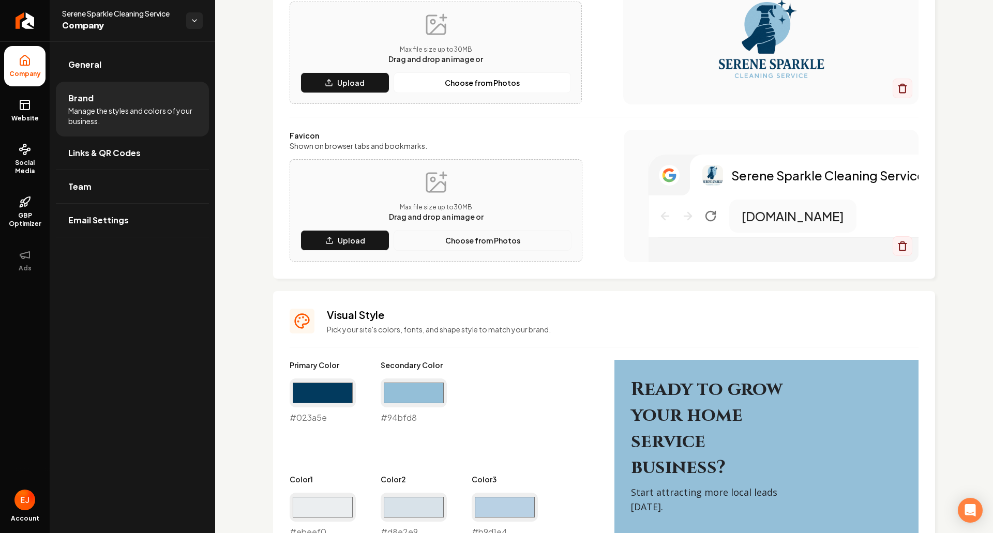
scroll to position [155, 0]
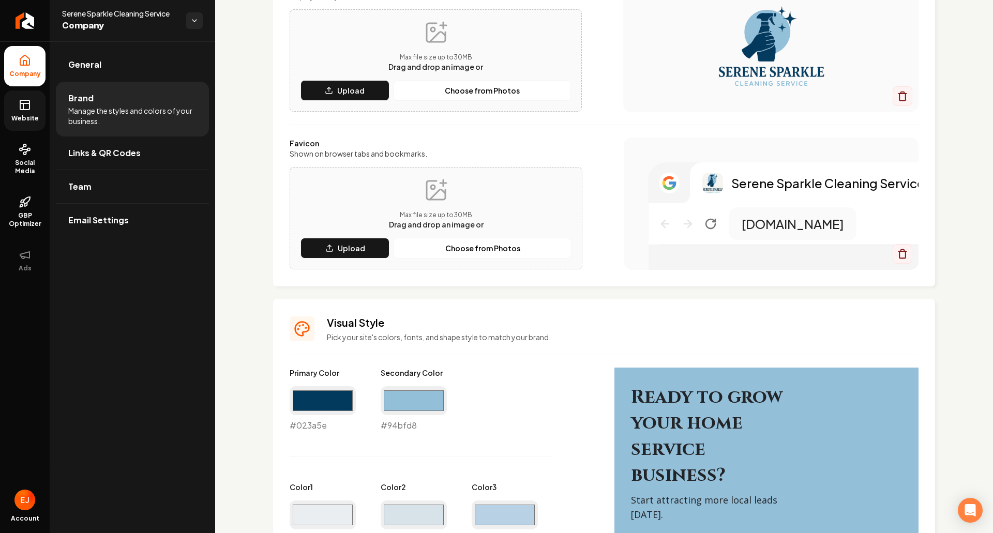
click at [18, 109] on link "Website" at bounding box center [24, 111] width 41 height 40
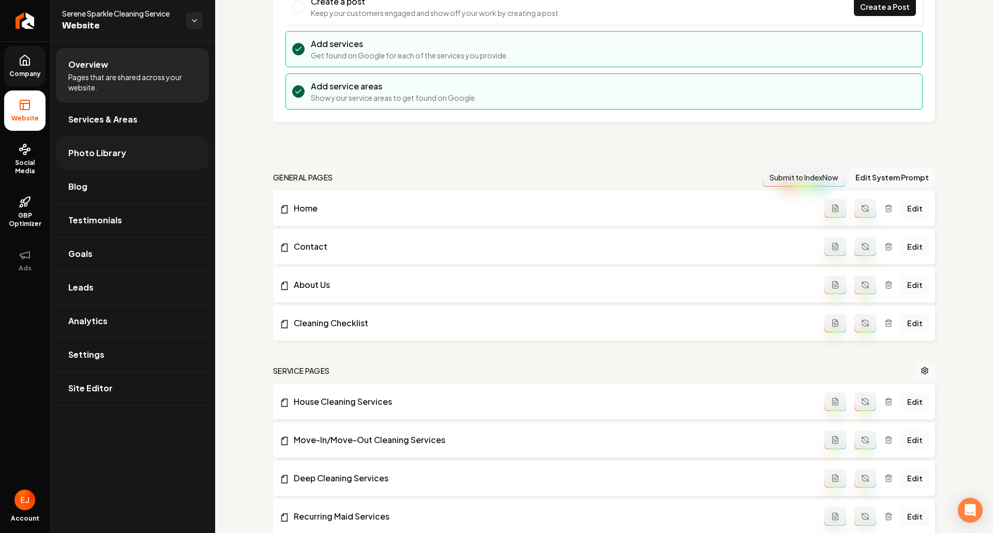
click at [121, 161] on link "Photo Library" at bounding box center [132, 153] width 153 height 33
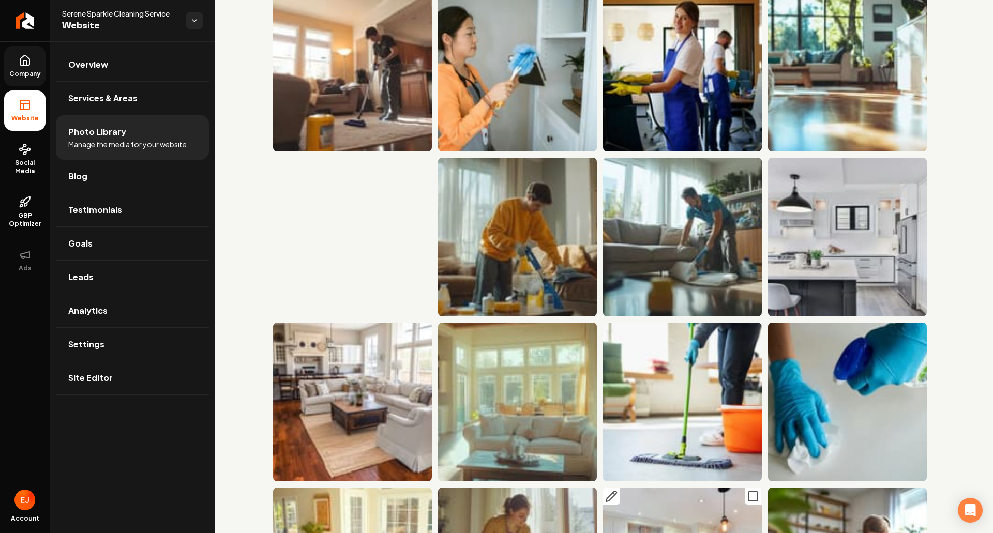
scroll to position [1241, 0]
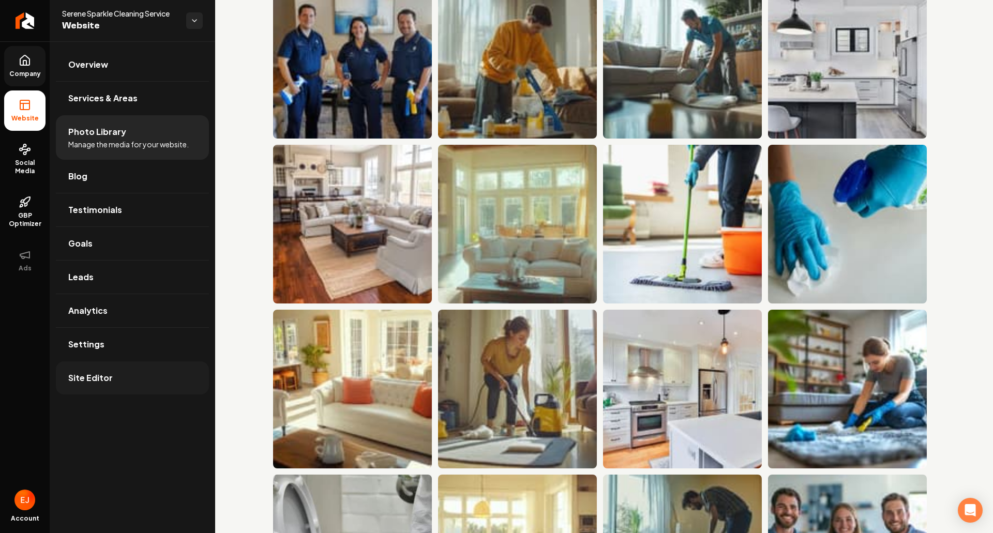
click at [128, 385] on link "Site Editor" at bounding box center [132, 378] width 153 height 33
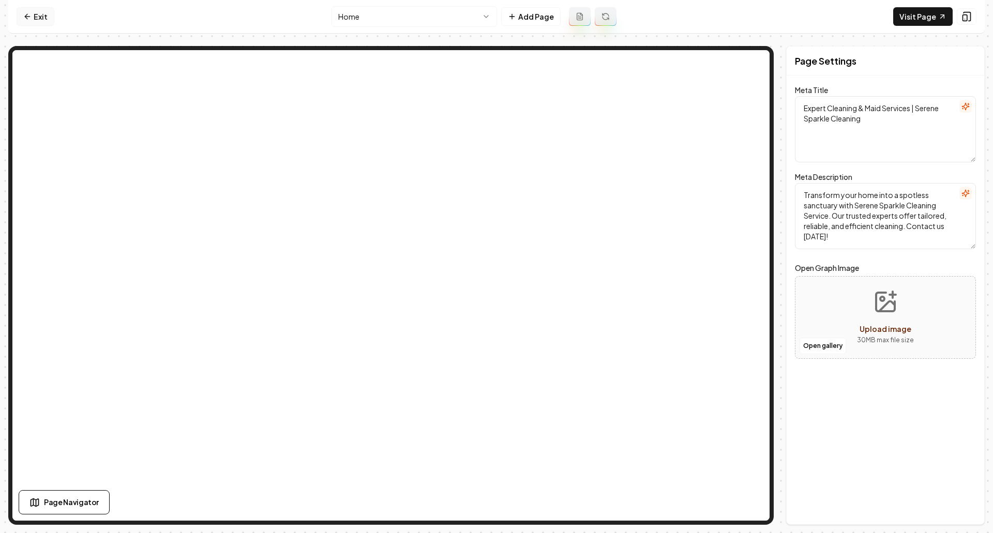
click at [38, 21] on link "Exit" at bounding box center [36, 16] width 38 height 19
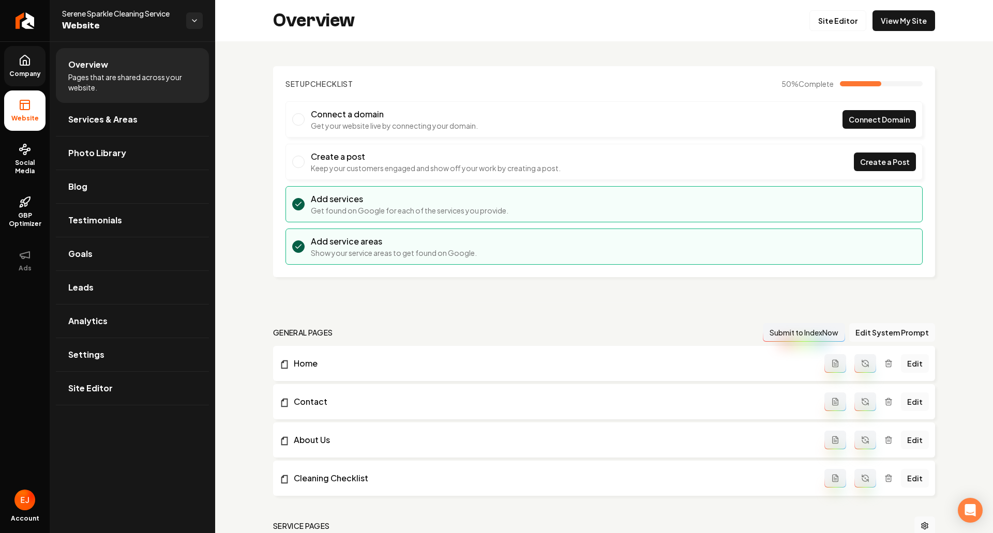
click at [31, 67] on link "Company" at bounding box center [24, 66] width 41 height 40
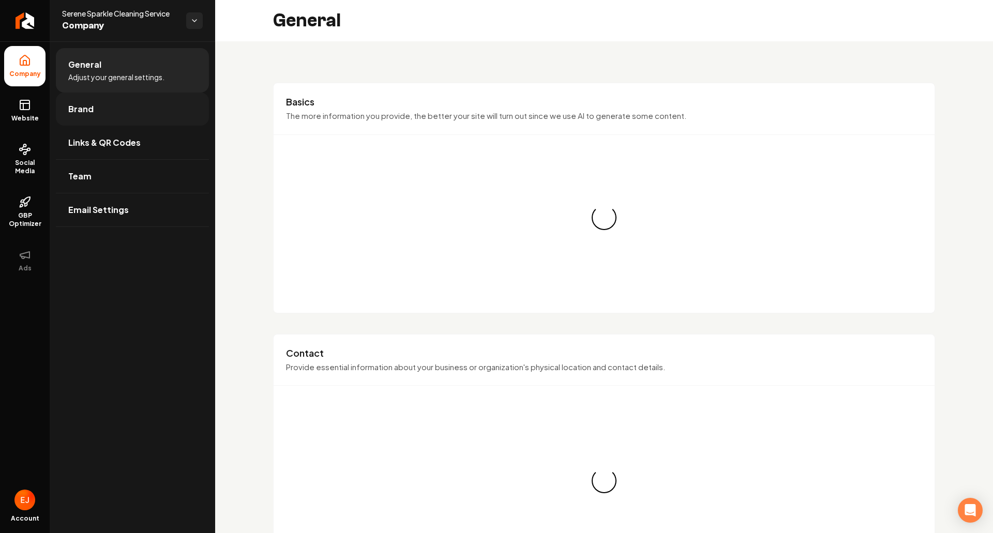
click at [97, 112] on link "Brand" at bounding box center [132, 109] width 153 height 33
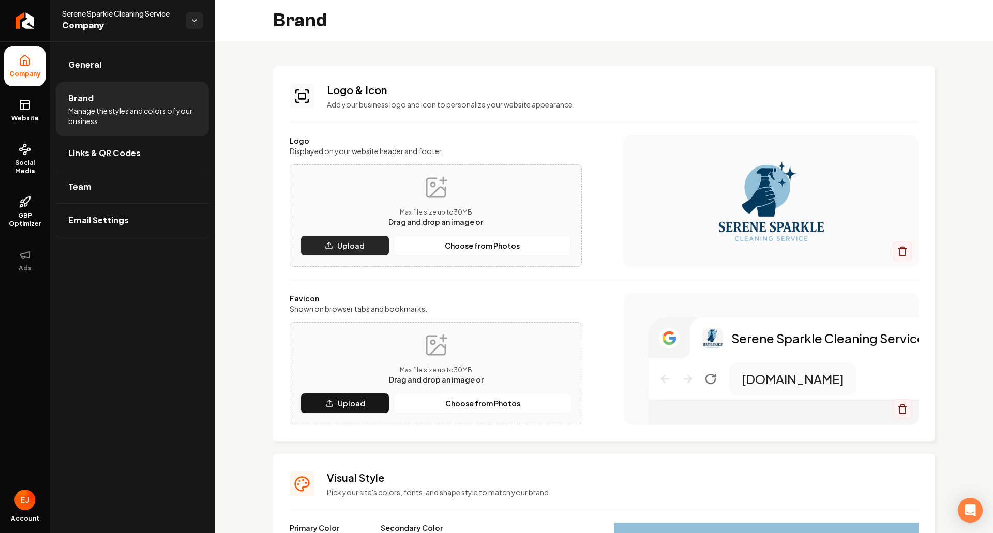
click at [375, 249] on button "Upload" at bounding box center [344, 245] width 89 height 21
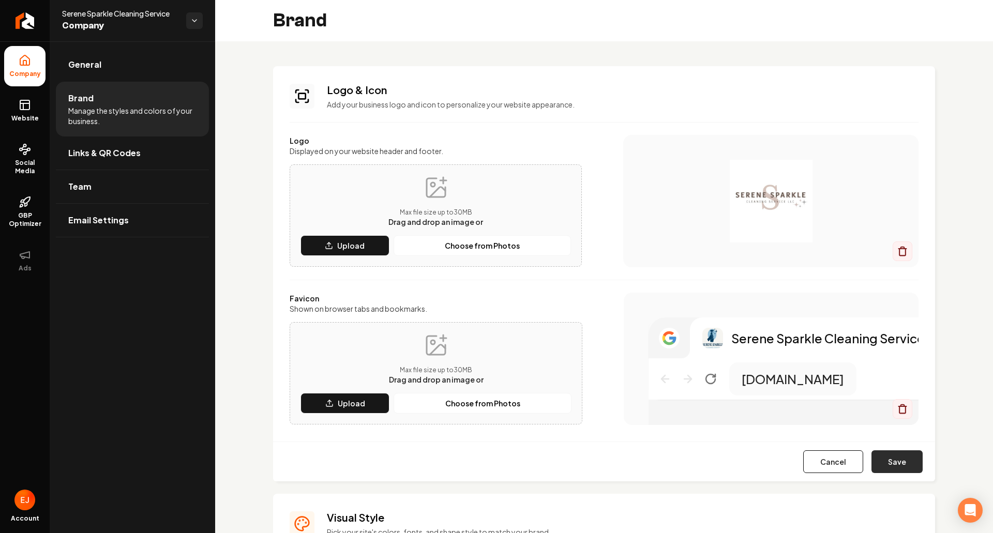
click at [889, 462] on button "Save" at bounding box center [896, 461] width 51 height 23
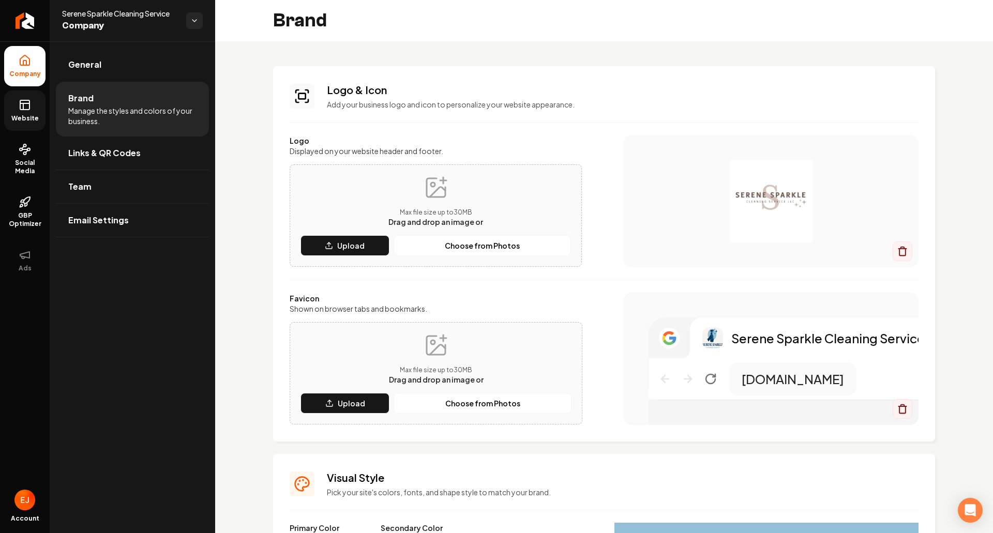
click at [21, 114] on link "Website" at bounding box center [24, 111] width 41 height 40
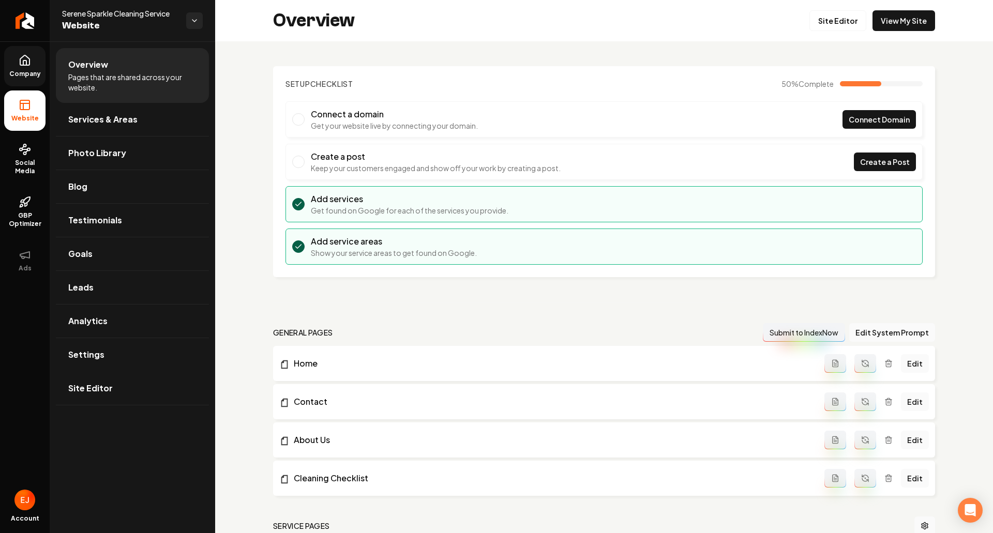
drag, startPoint x: 130, startPoint y: 385, endPoint x: 133, endPoint y: 380, distance: 5.3
click at [131, 384] on link "Site Editor" at bounding box center [132, 388] width 153 height 33
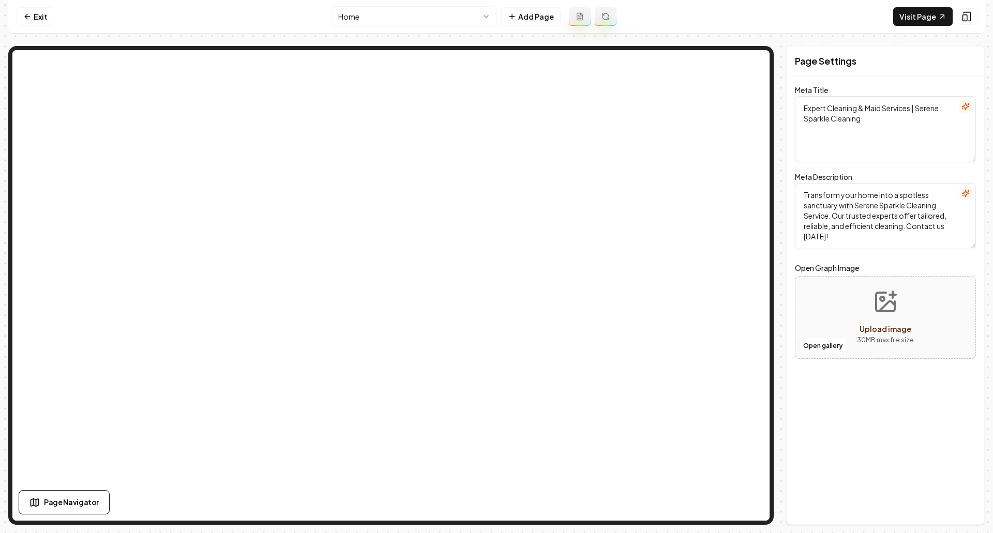
click at [787, 304] on div "Page Settings Meta Title Expert Cleaning & Maid Services | Serene Sparkle Clean…" at bounding box center [885, 285] width 199 height 479
click at [29, 20] on icon at bounding box center [27, 16] width 8 height 8
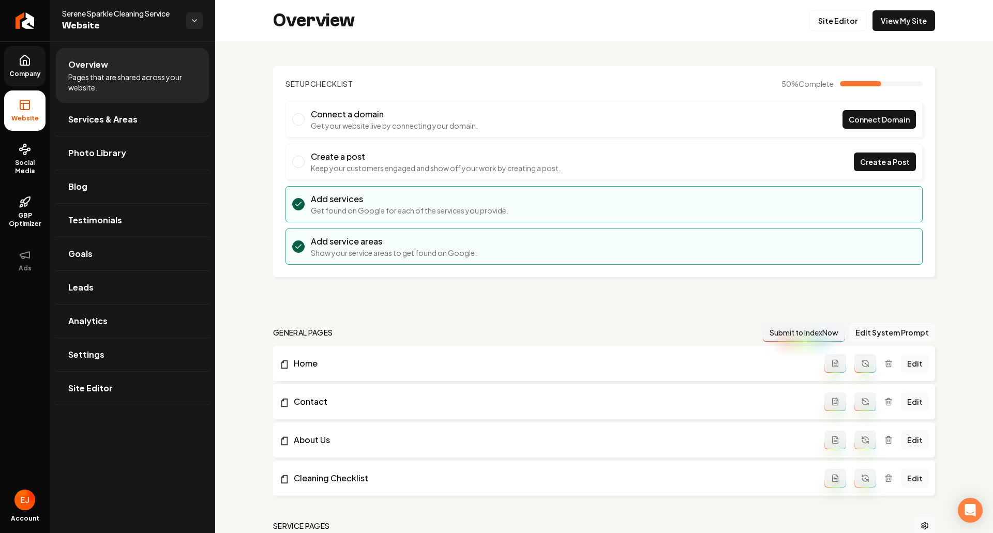
click at [43, 66] on link "Company" at bounding box center [24, 66] width 41 height 40
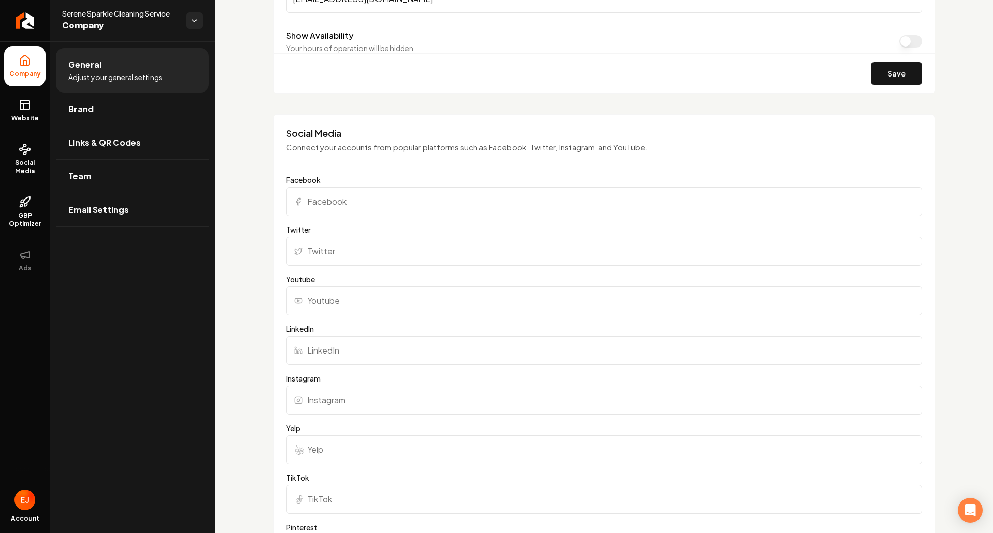
scroll to position [724, 0]
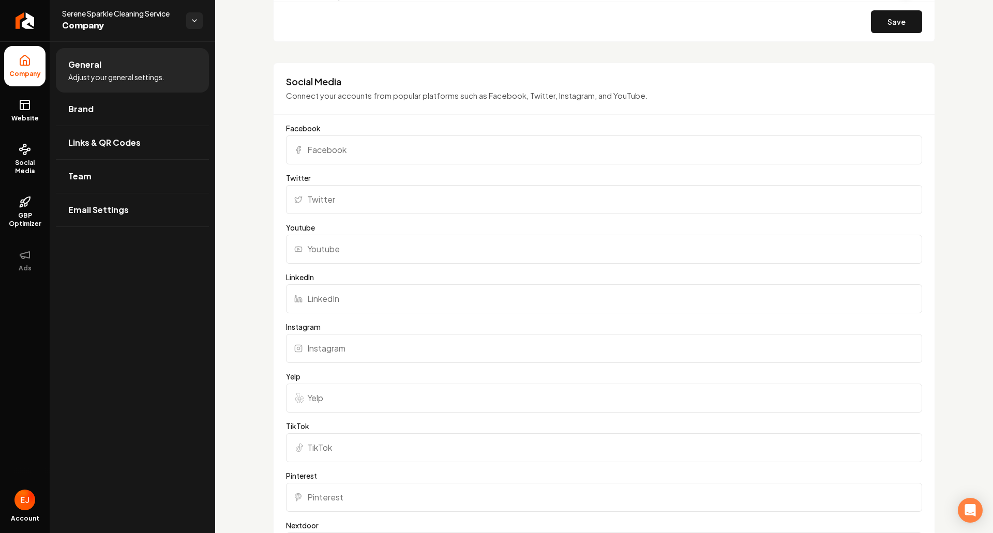
click at [395, 399] on input "Yelp" at bounding box center [604, 398] width 636 height 29
paste input "https://www.yelp.com/biz/serene-sparkle-cleaning-service-las-vegas"
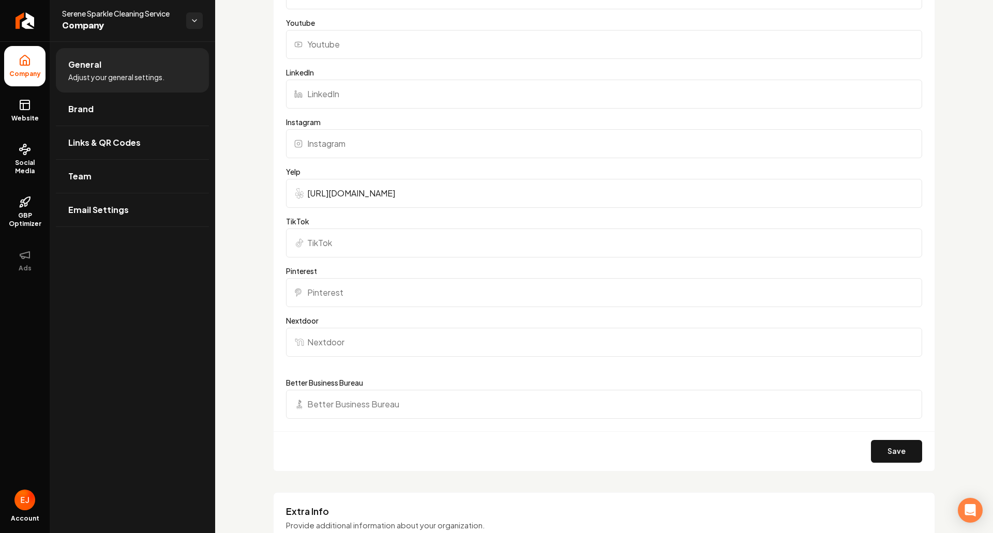
scroll to position [931, 0]
type input "https://www.yelp.com/biz/serene-sparkle-cleaning-service-las-vegas"
click at [896, 453] on button "Save" at bounding box center [896, 449] width 51 height 23
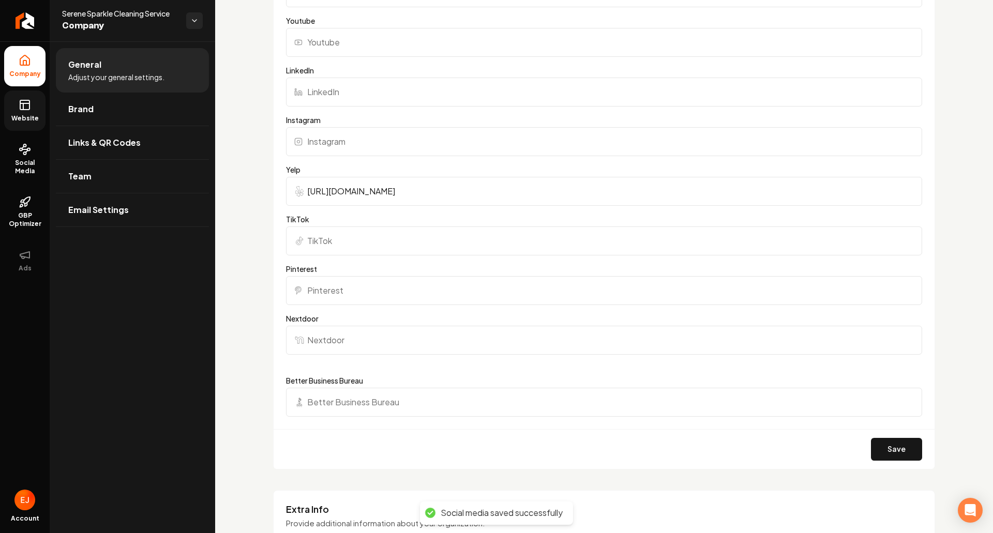
click at [40, 117] on span "Website" at bounding box center [25, 118] width 36 height 8
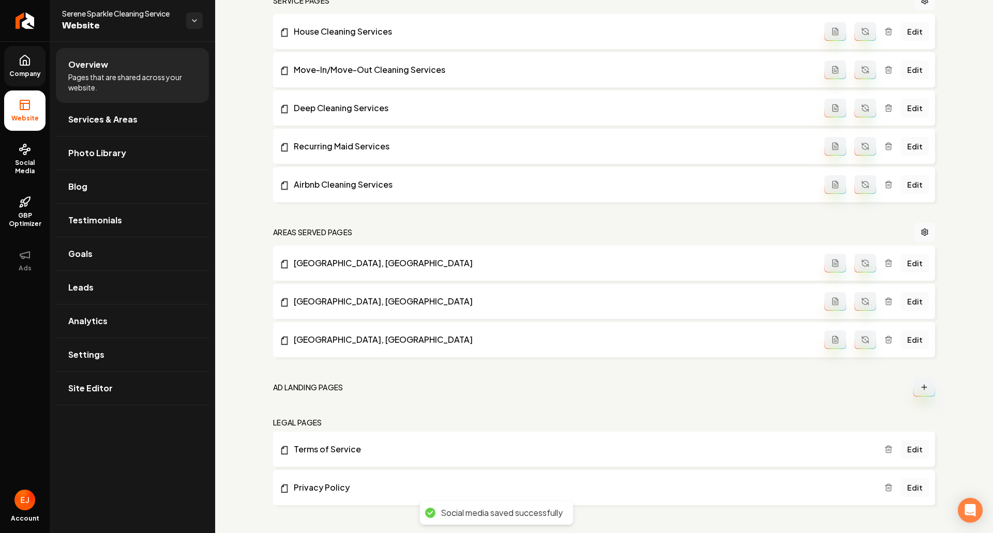
scroll to position [525, 0]
click at [107, 212] on link "Testimonials" at bounding box center [132, 220] width 153 height 33
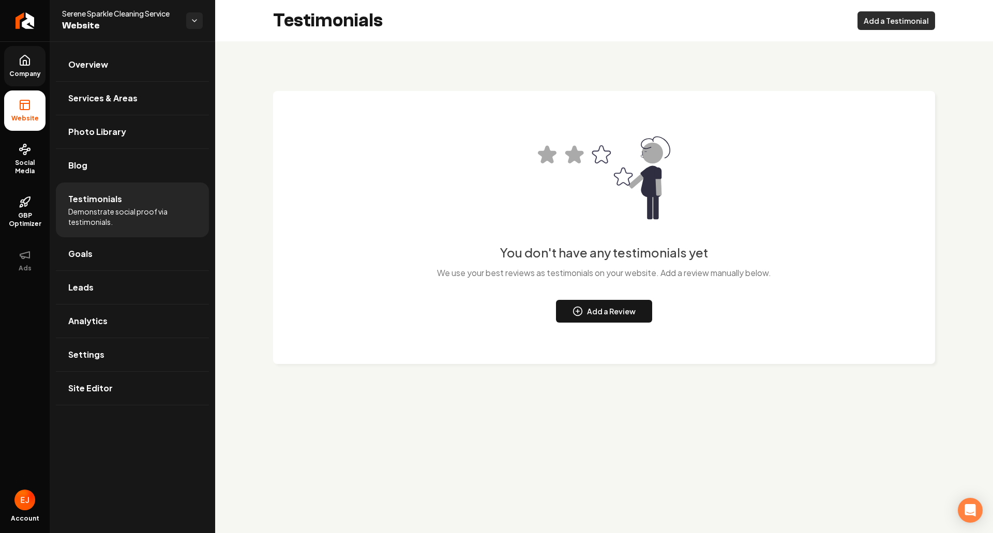
click at [900, 24] on button "Add a Testimonial" at bounding box center [896, 20] width 78 height 19
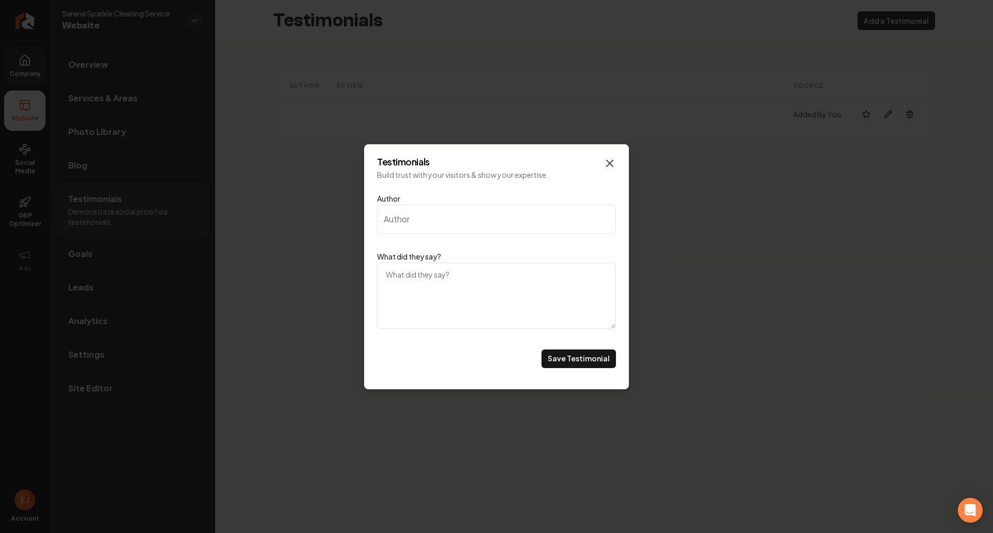
click at [612, 162] on icon "Main content area" at bounding box center [610, 163] width 12 height 12
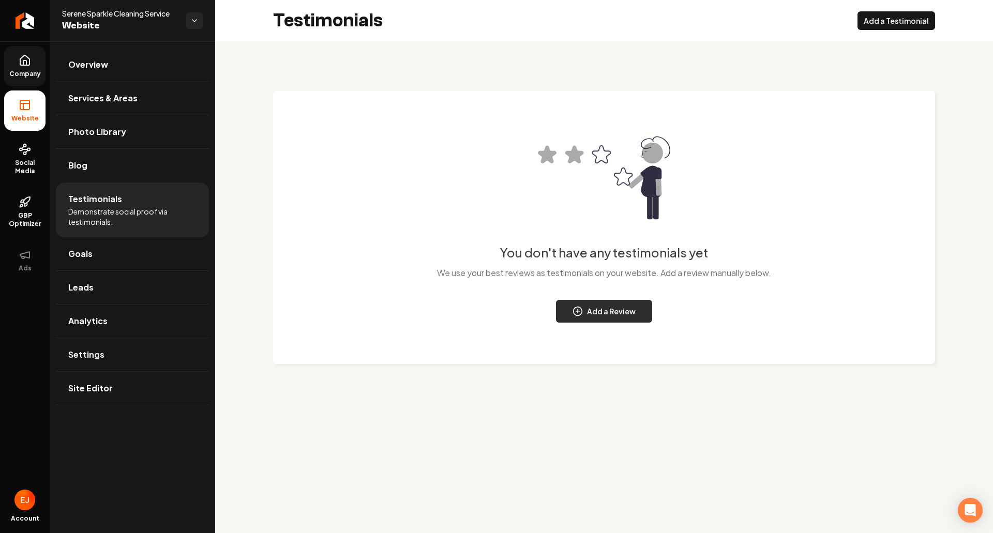
click at [594, 320] on button "Add a Review" at bounding box center [604, 311] width 96 height 23
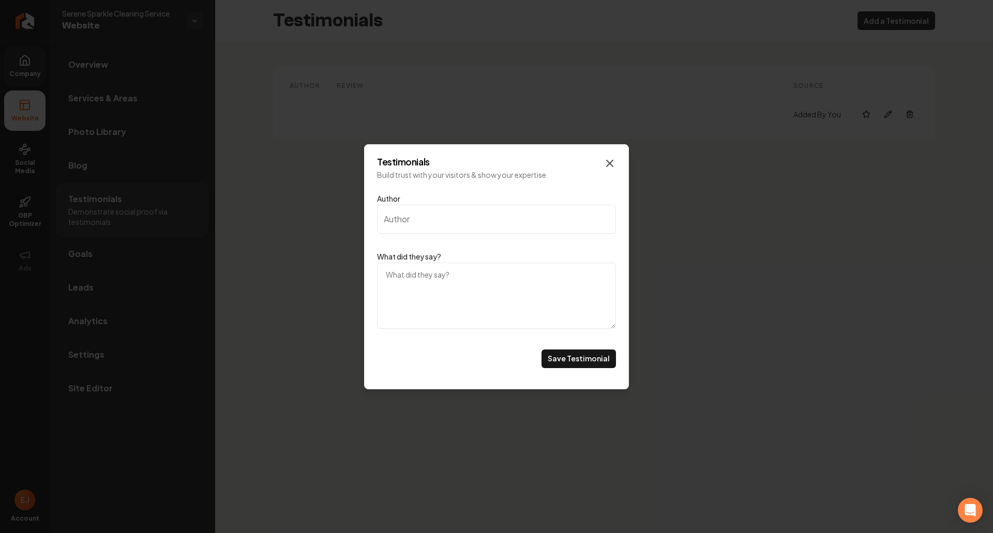
click at [607, 162] on icon "Main content area" at bounding box center [610, 163] width 12 height 12
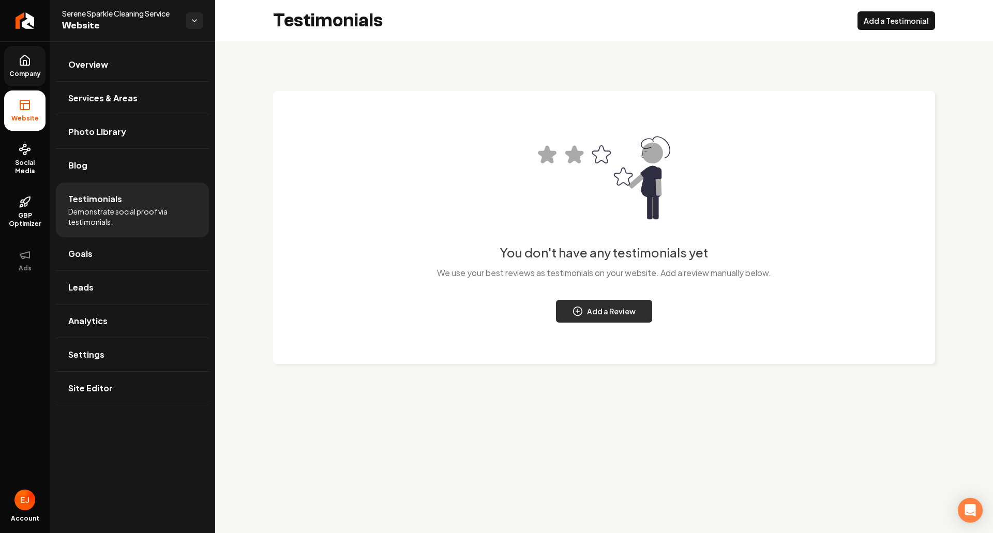
click at [623, 309] on button "Add a Review" at bounding box center [604, 311] width 96 height 23
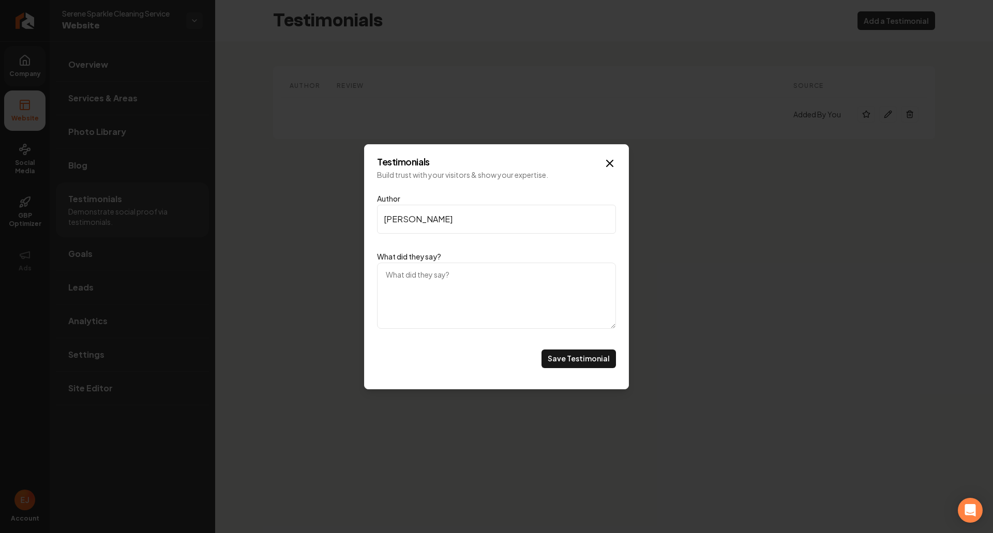
type input "David J."
click at [491, 286] on textarea "What did they say?" at bounding box center [496, 296] width 239 height 66
paste textarea "Absolutely stunned with the quality of work and efficiency with the service I r…"
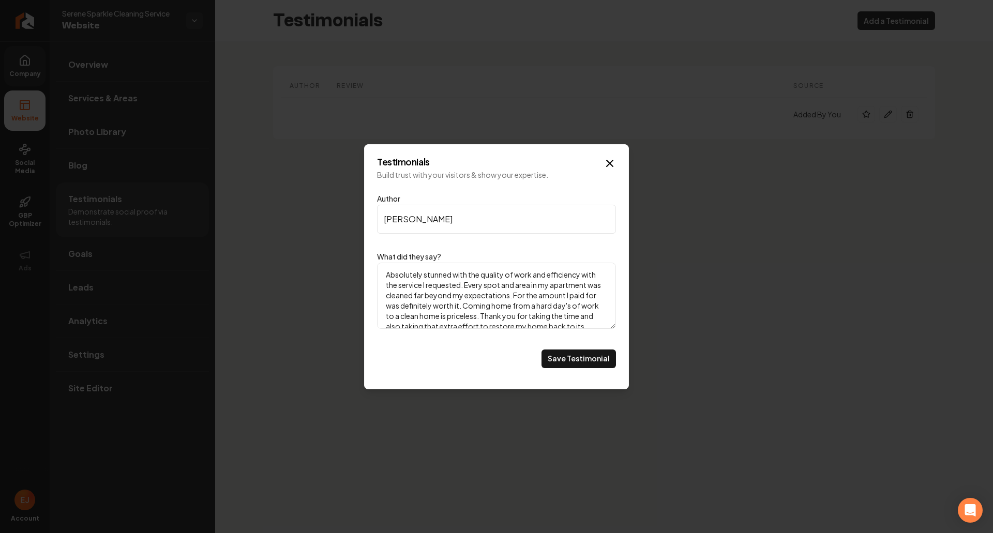
scroll to position [55, 0]
type textarea "Absolutely stunned with the quality of work and efficiency with the service I r…"
click at [591, 368] on button "Save Testimonial" at bounding box center [578, 359] width 74 height 19
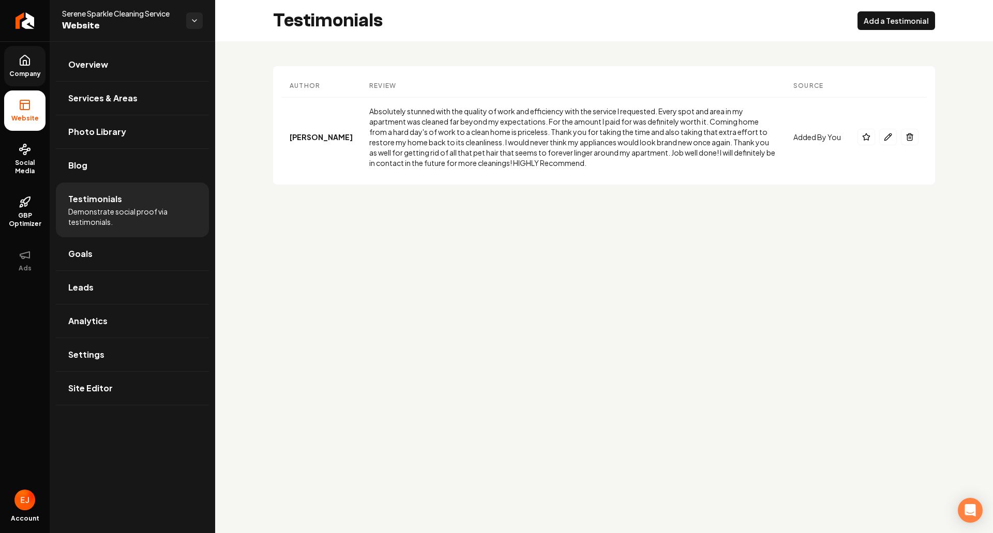
click at [890, 30] on div "Testimonials Add a Testimonial" at bounding box center [604, 20] width 778 height 41
click at [902, 23] on button "Add a Testimonial" at bounding box center [896, 20] width 78 height 19
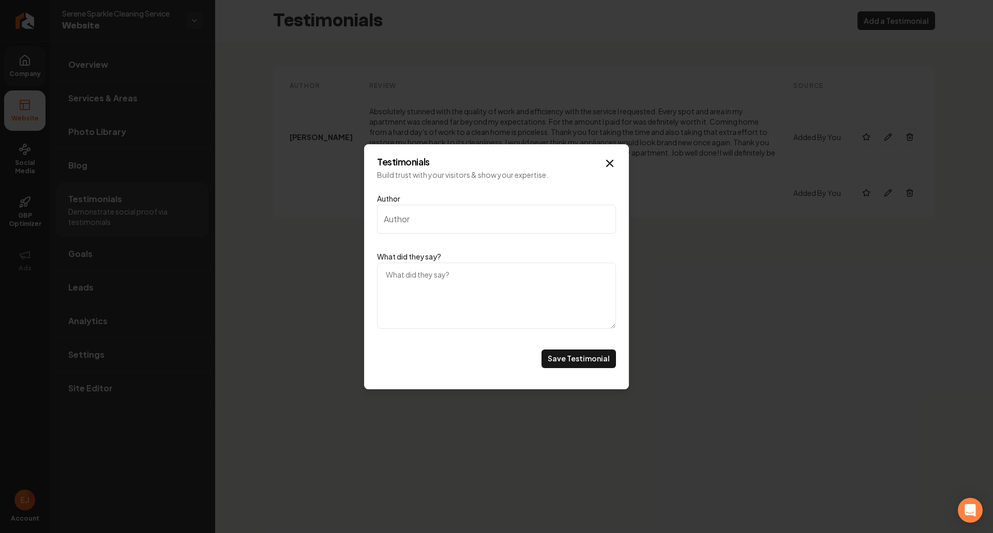
click at [479, 222] on input "Author" at bounding box center [496, 219] width 239 height 29
paste input "Laura F."
type input "Laura F."
click at [490, 280] on textarea "What did they say?" at bounding box center [496, 296] width 239 height 66
paste textarea "Needed a deep clean for move out. Two people spent almost 4 hours scrubbing a 2…"
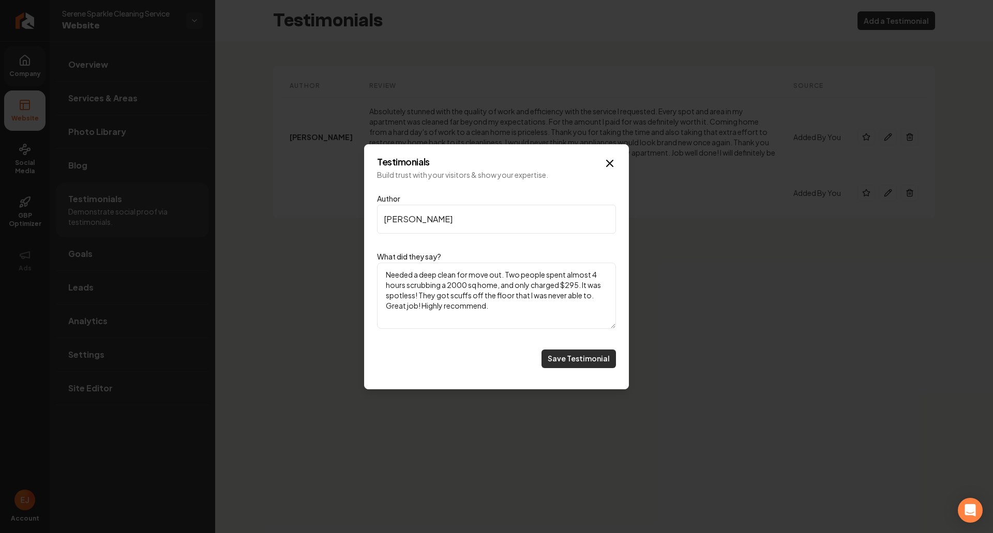
type textarea "Needed a deep clean for move out. Two people spent almost 4 hours scrubbing a 2…"
click at [564, 356] on button "Save Testimonial" at bounding box center [578, 359] width 74 height 19
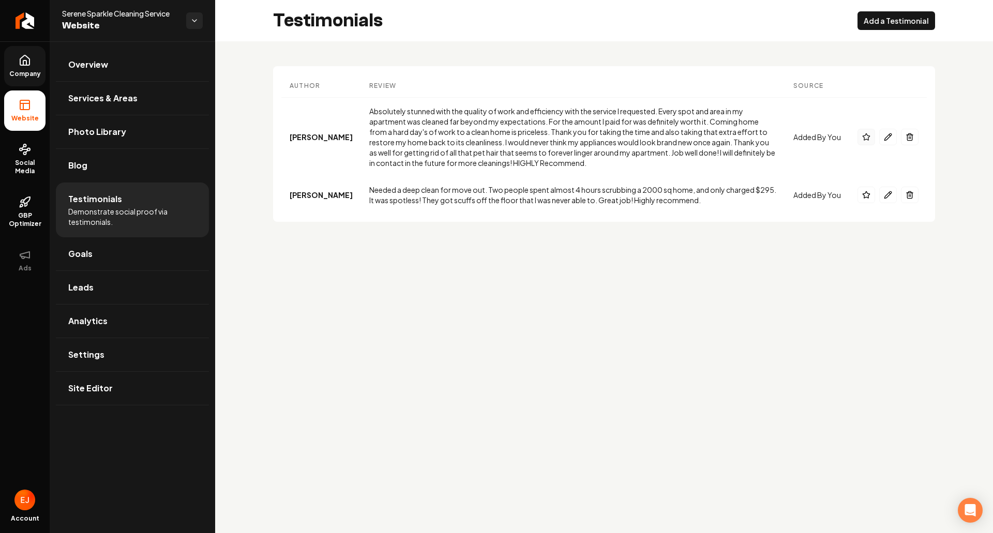
click at [867, 138] on icon "Main content area" at bounding box center [866, 137] width 8 height 8
click at [868, 199] on icon "Main content area" at bounding box center [866, 195] width 8 height 8
click at [110, 395] on link "Site Editor" at bounding box center [132, 388] width 153 height 33
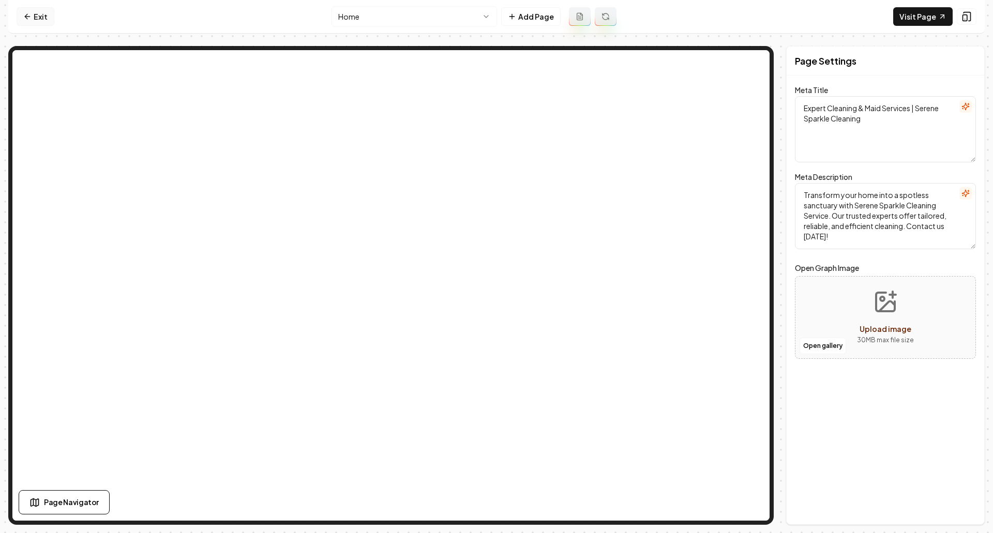
click at [33, 11] on link "Exit" at bounding box center [36, 16] width 38 height 19
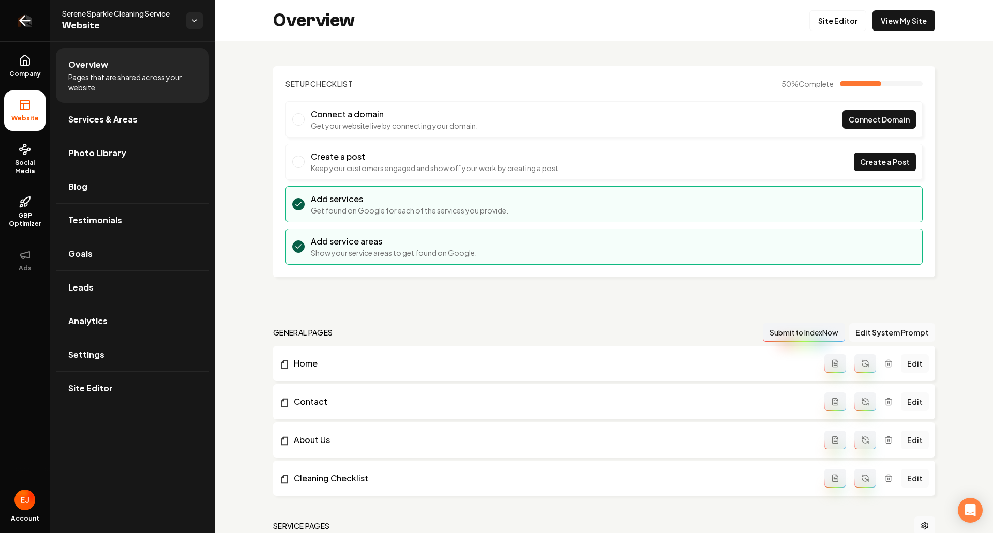
click at [26, 22] on icon "Return to dashboard" at bounding box center [25, 20] width 17 height 17
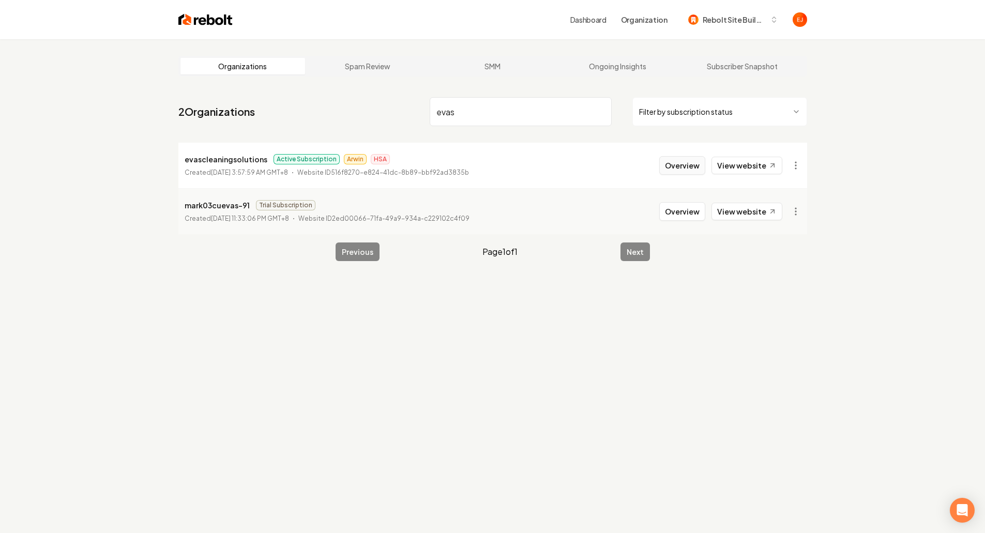
type input "evas"
click at [688, 165] on button "Overview" at bounding box center [682, 165] width 46 height 19
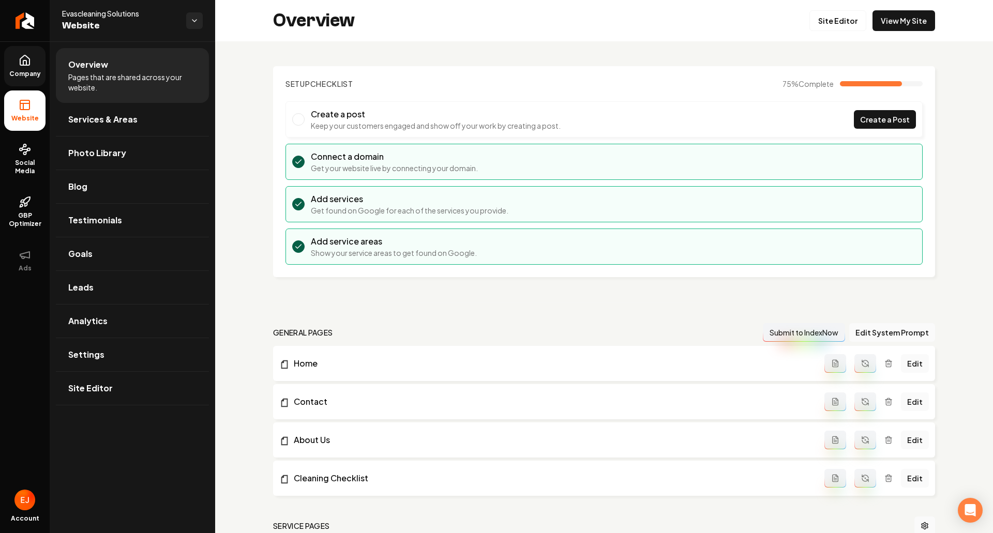
click at [29, 76] on span "Company" at bounding box center [25, 74] width 40 height 8
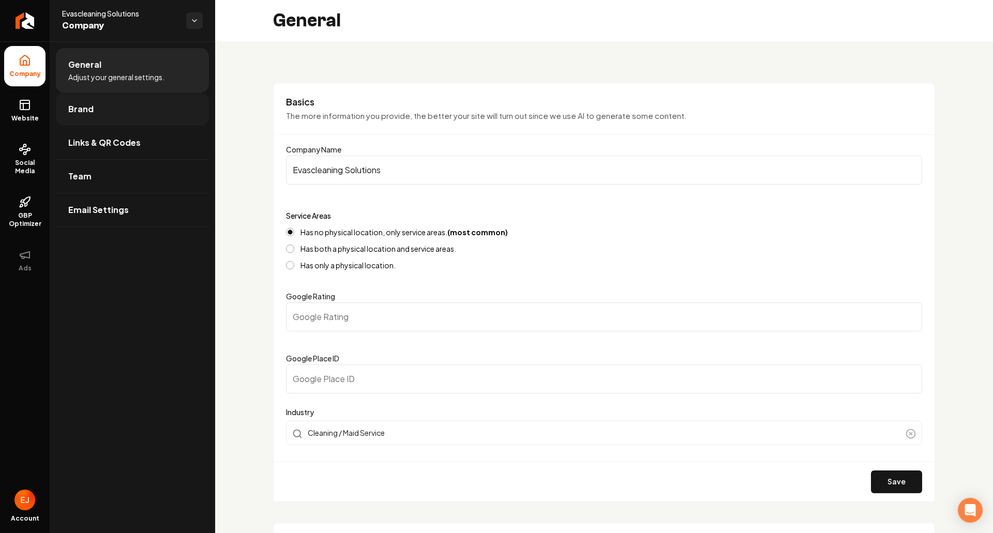
click at [112, 115] on link "Brand" at bounding box center [132, 109] width 153 height 33
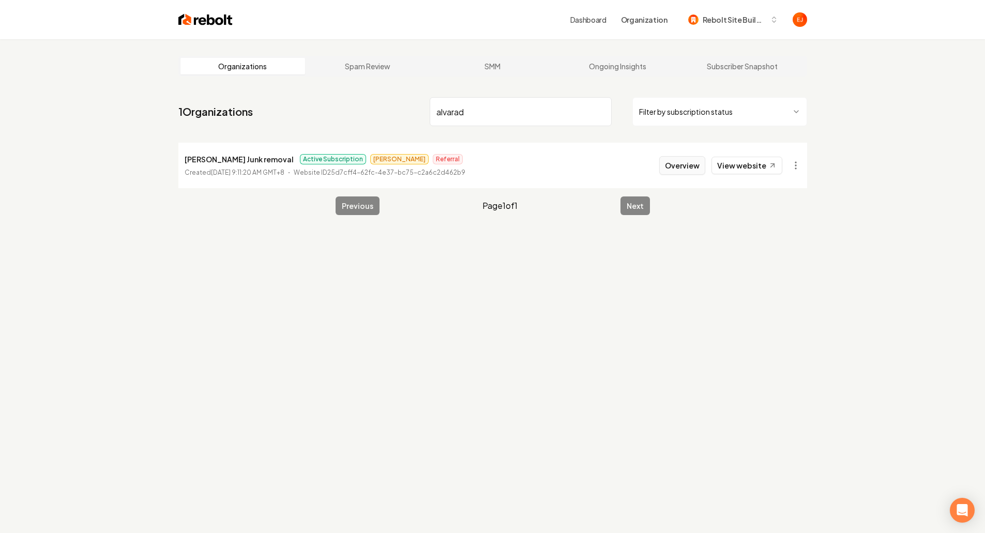
type input "alvarad"
click at [696, 170] on button "Overview" at bounding box center [682, 165] width 46 height 19
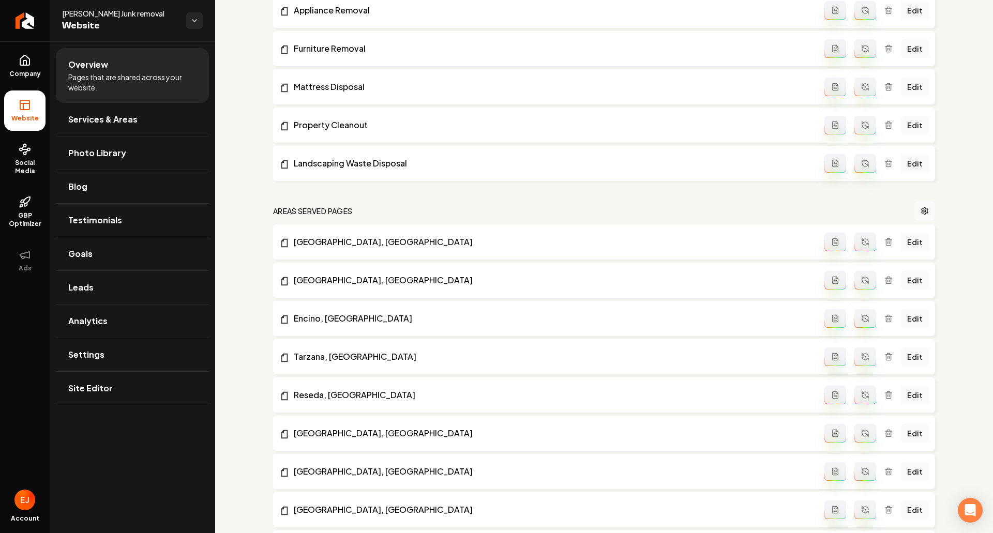
scroll to position [465, 0]
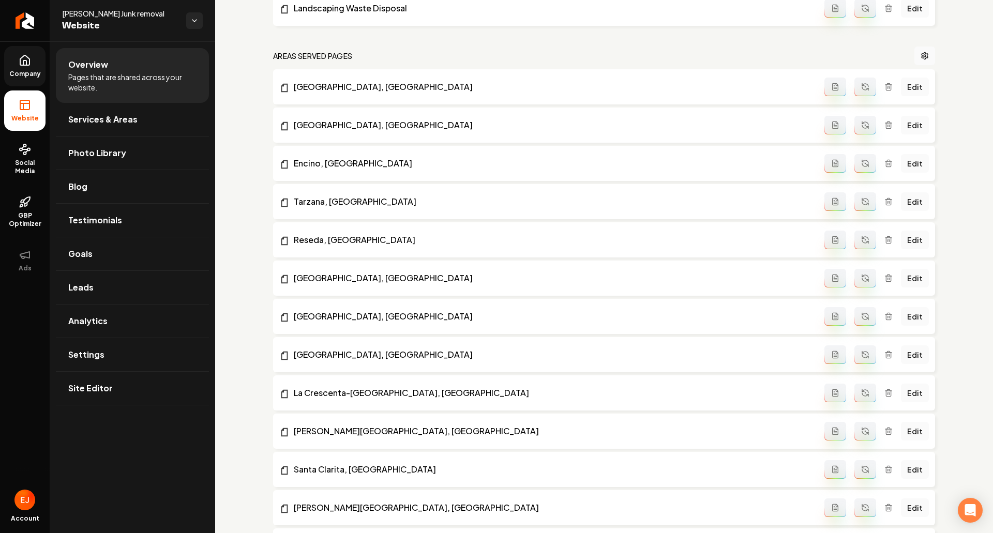
click at [29, 74] on span "Company" at bounding box center [25, 74] width 40 height 8
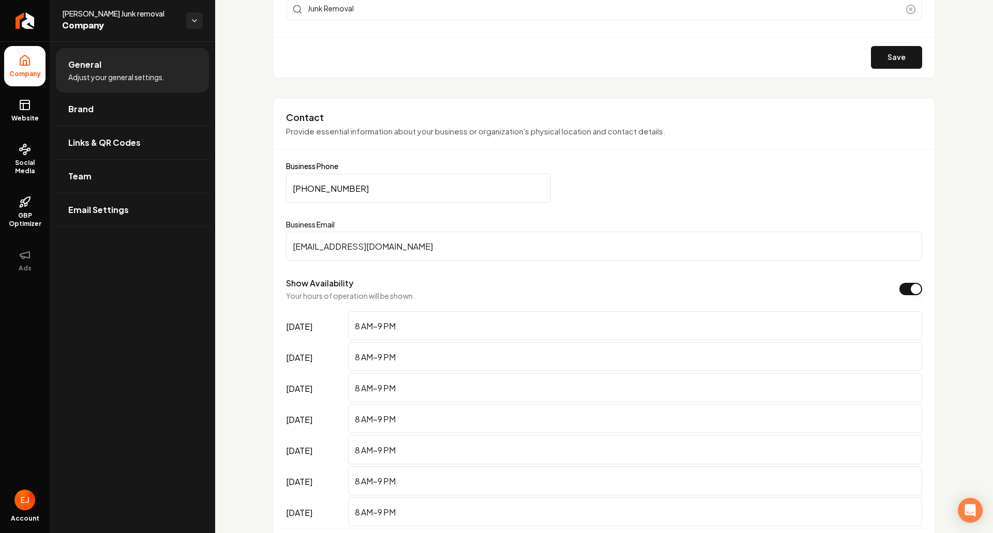
scroll to position [414, 0]
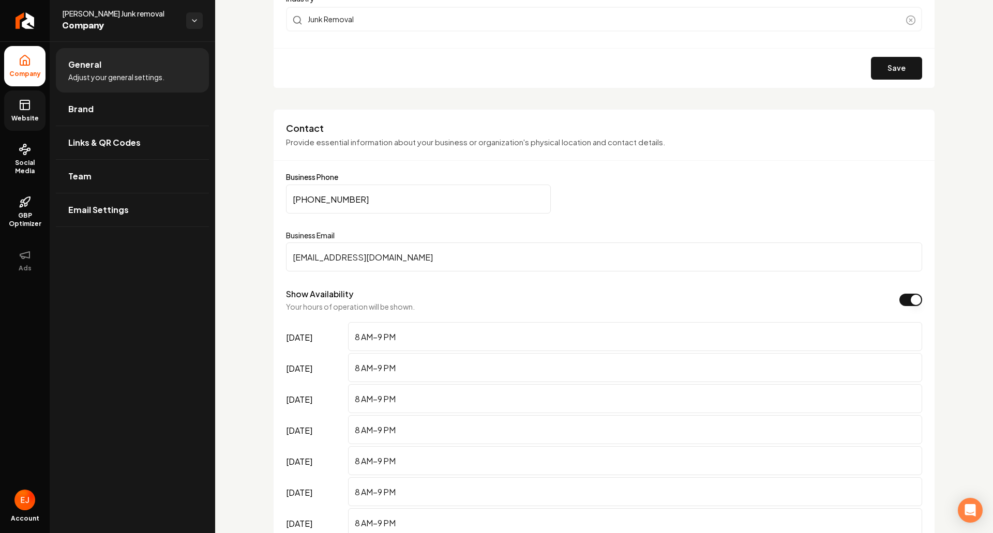
click at [37, 120] on span "Website" at bounding box center [25, 118] width 36 height 8
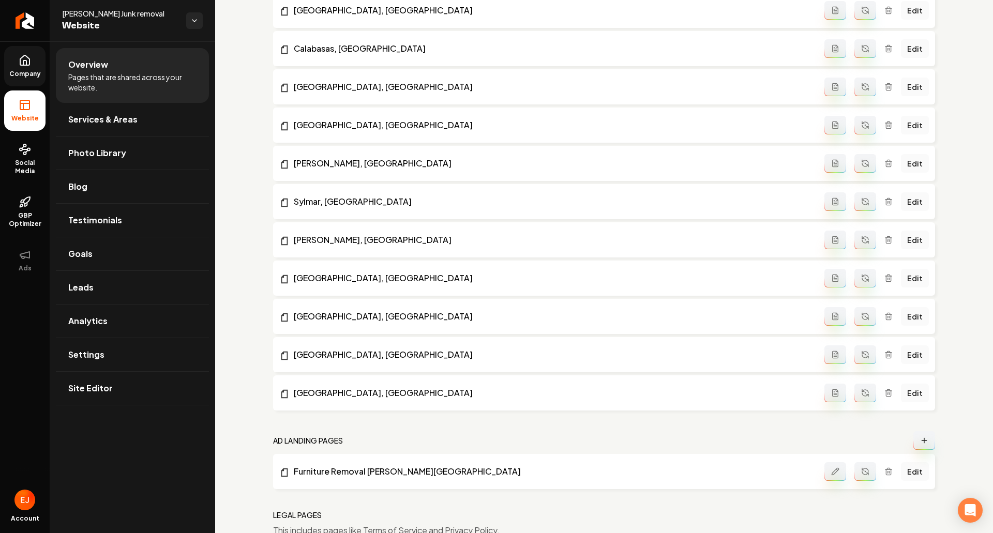
scroll to position [1322, 0]
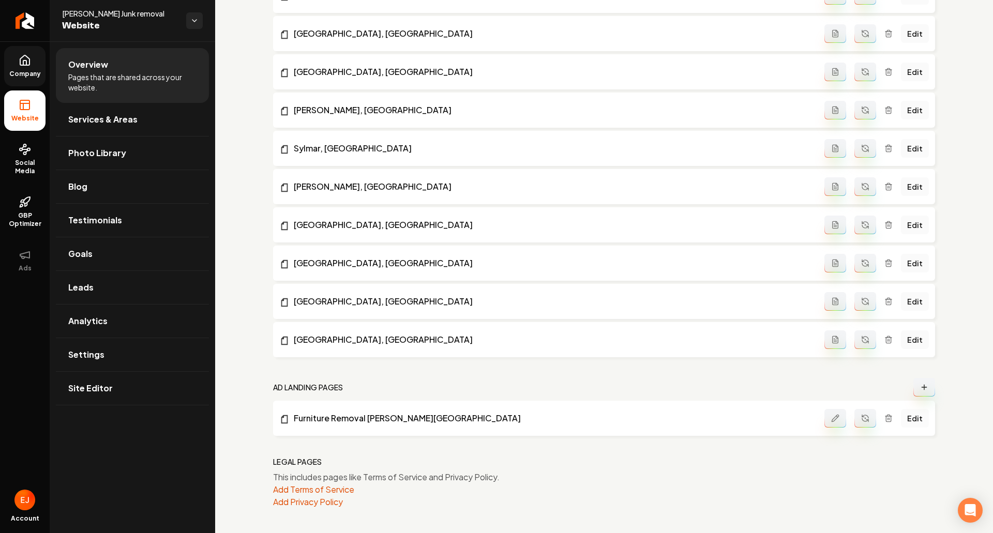
click at [905, 421] on link "Edit" at bounding box center [915, 418] width 28 height 19
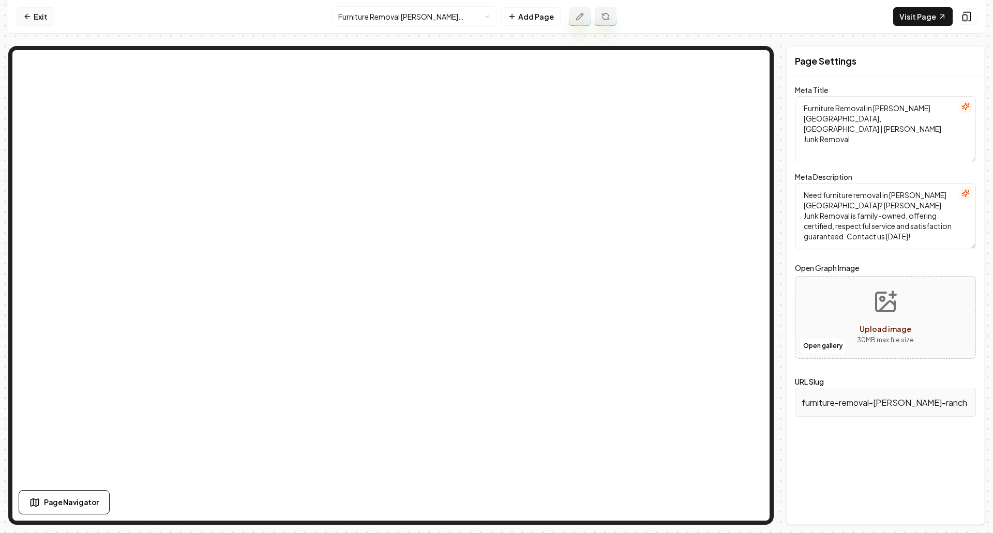
click at [27, 10] on link "Exit" at bounding box center [36, 16] width 38 height 19
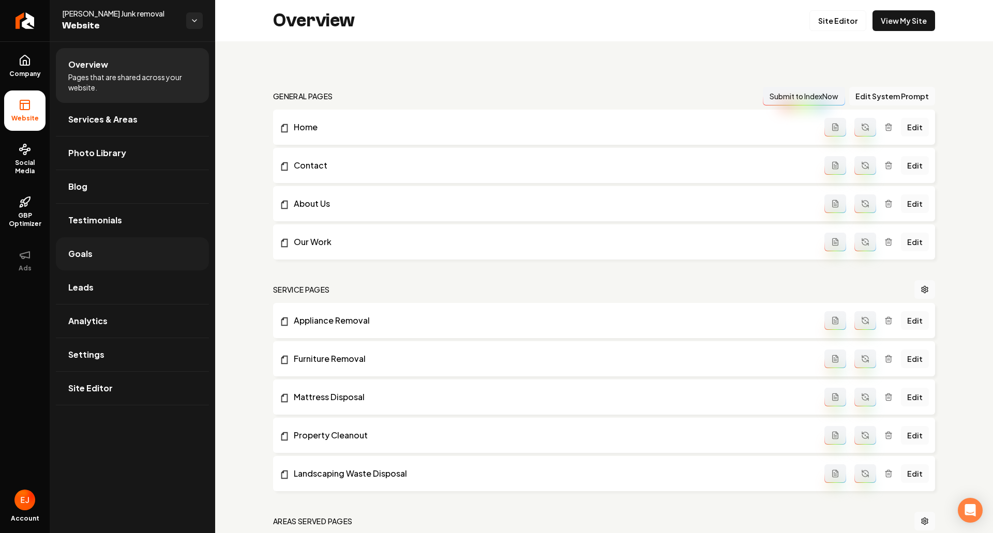
click at [128, 246] on link "Goals" at bounding box center [132, 253] width 153 height 33
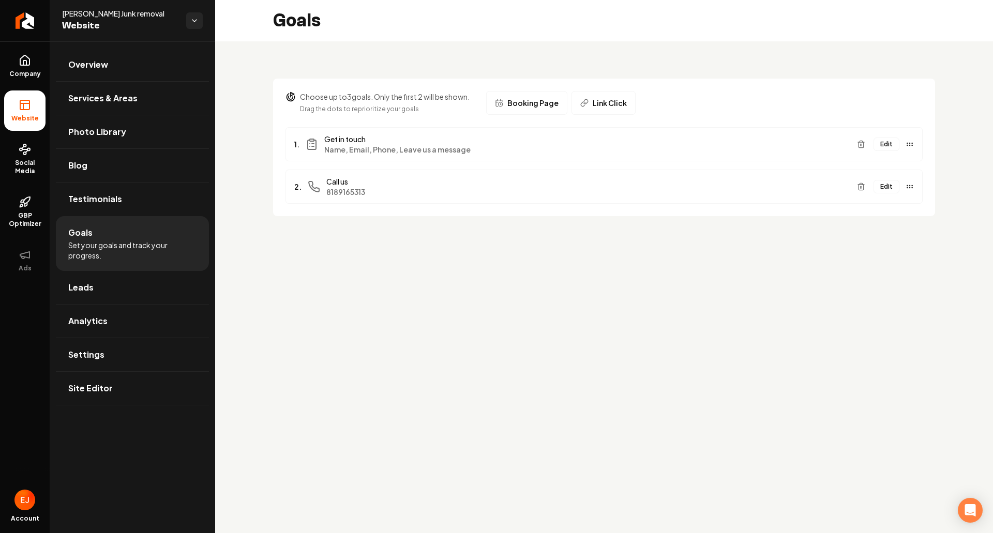
click at [890, 187] on button "Edit" at bounding box center [886, 186] width 26 height 13
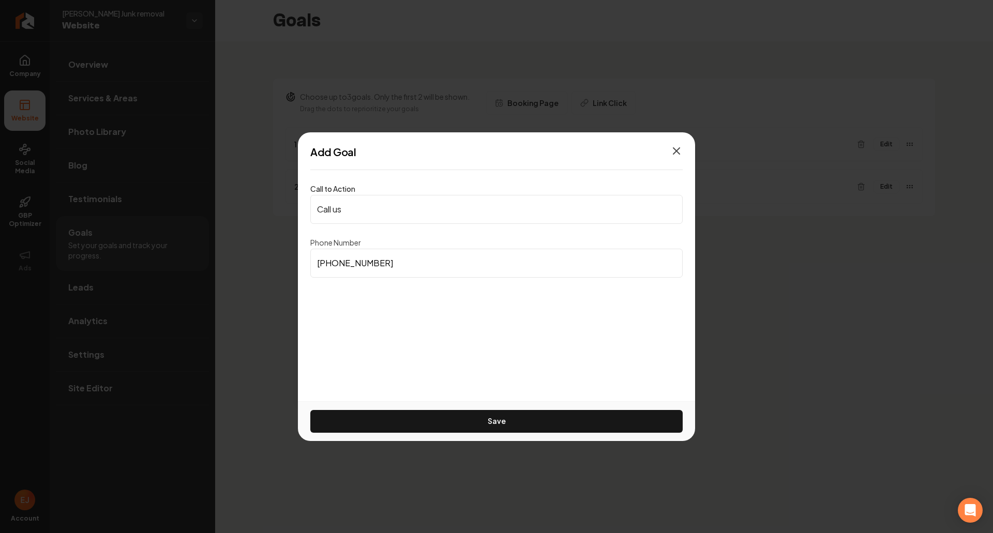
click at [679, 151] on icon "button" at bounding box center [676, 151] width 12 height 12
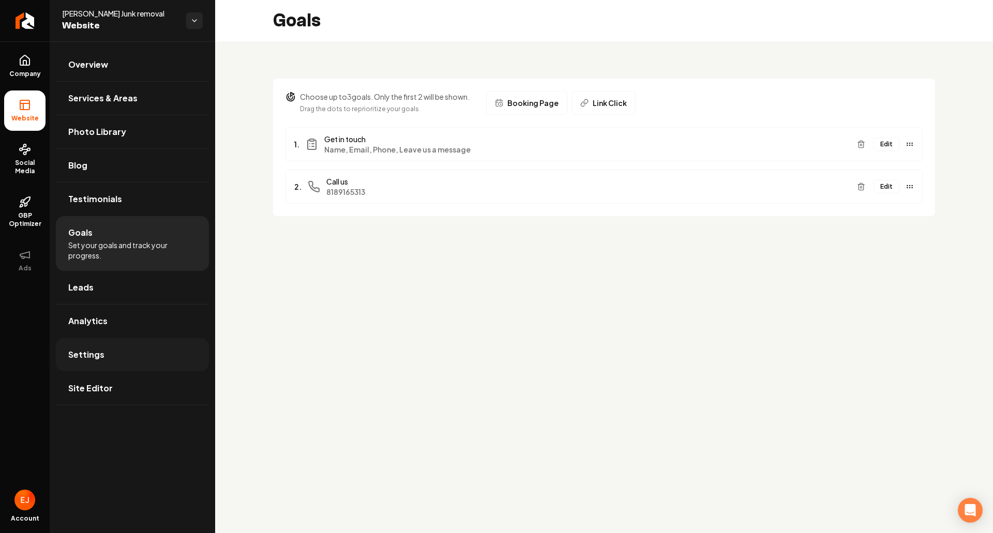
click at [107, 355] on link "Settings" at bounding box center [132, 354] width 153 height 33
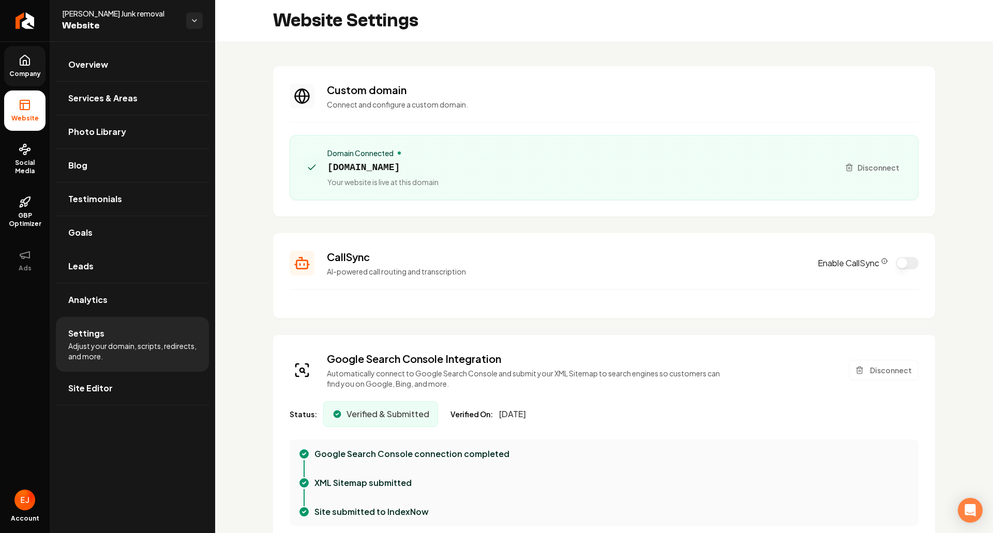
click at [18, 72] on span "Company" at bounding box center [25, 74] width 40 height 8
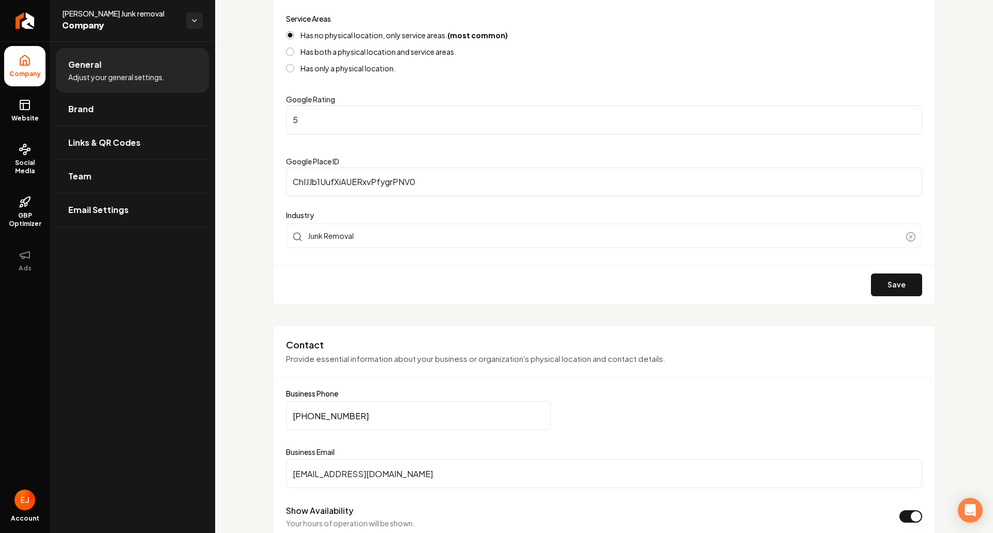
scroll to position [310, 0]
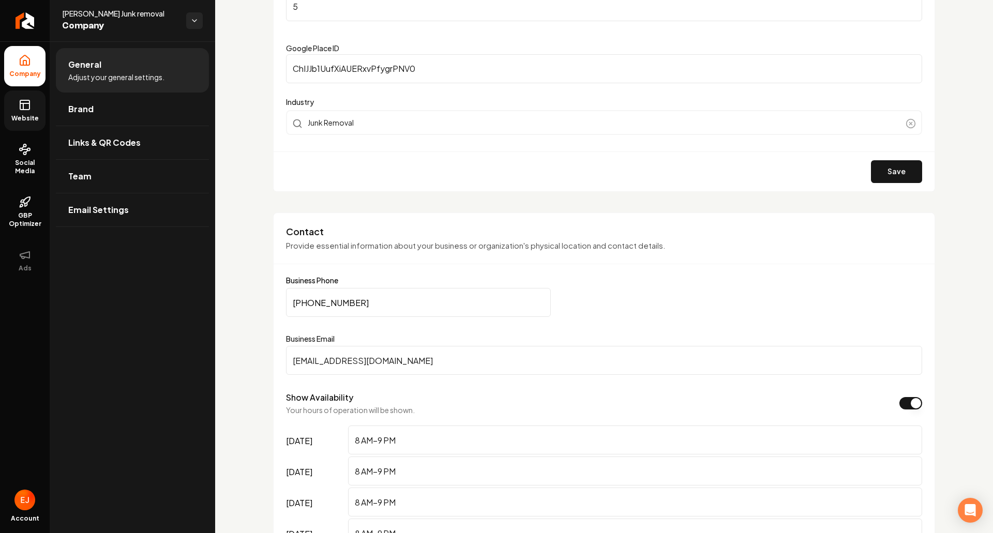
click at [37, 113] on link "Website" at bounding box center [24, 111] width 41 height 40
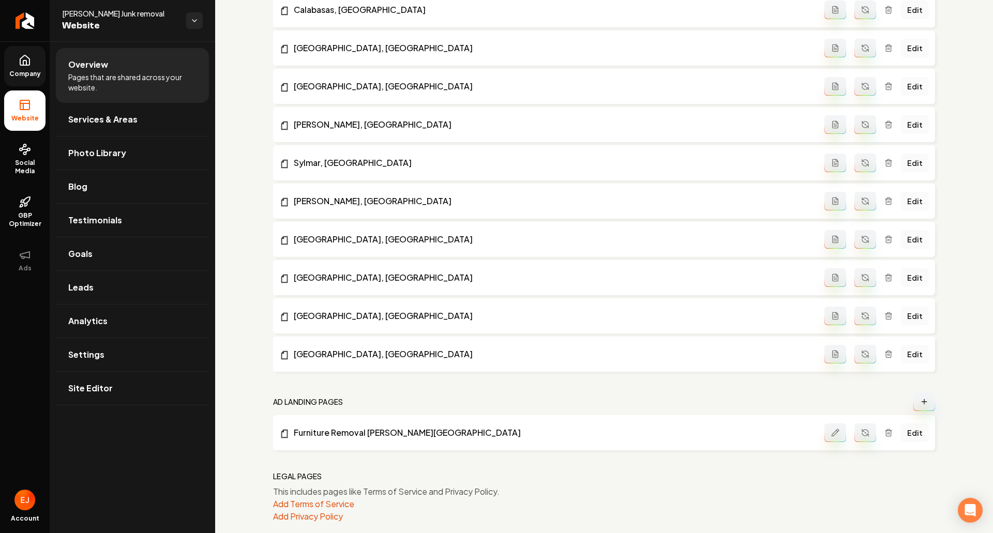
scroll to position [1322, 0]
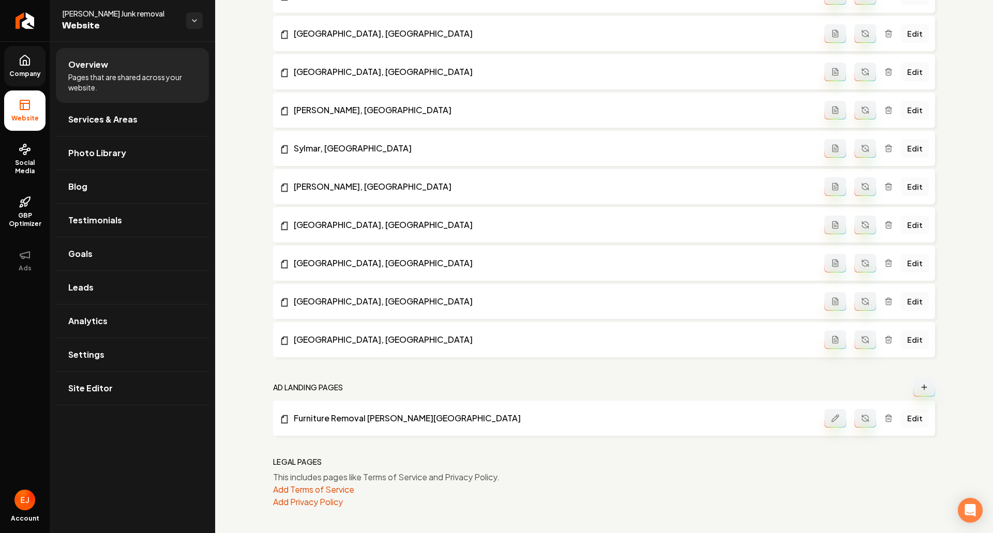
click at [908, 419] on link "Edit" at bounding box center [915, 418] width 28 height 19
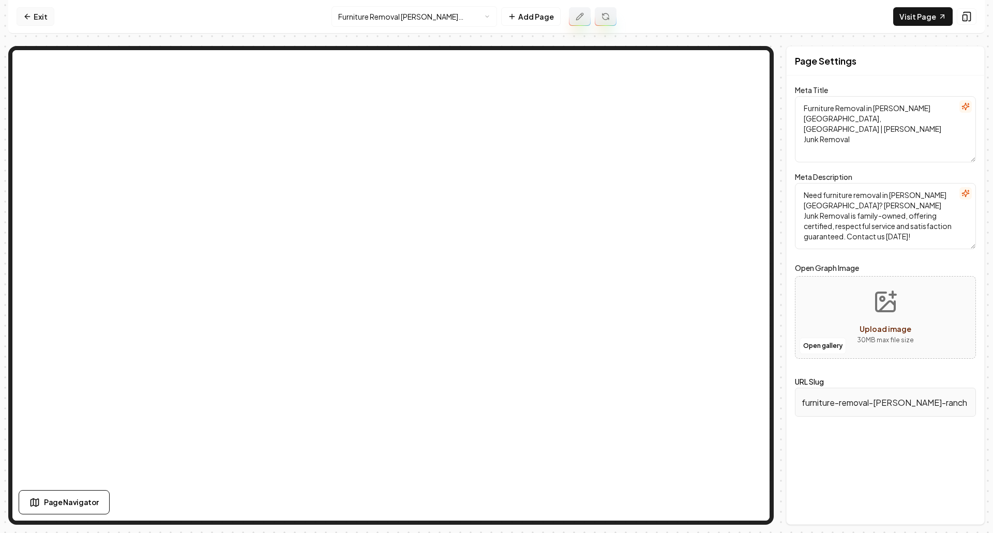
click at [36, 17] on link "Exit" at bounding box center [36, 16] width 38 height 19
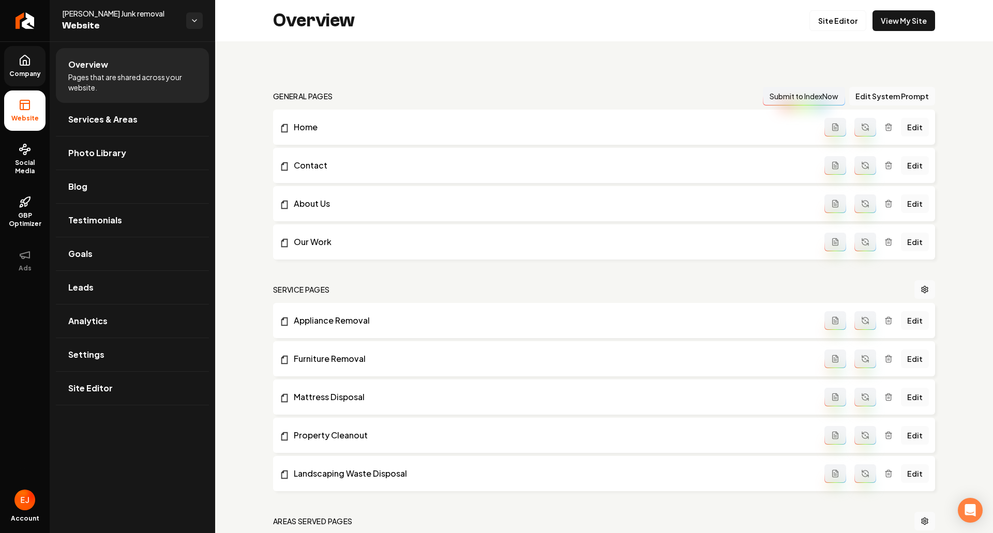
click at [29, 77] on span "Company" at bounding box center [25, 74] width 40 height 8
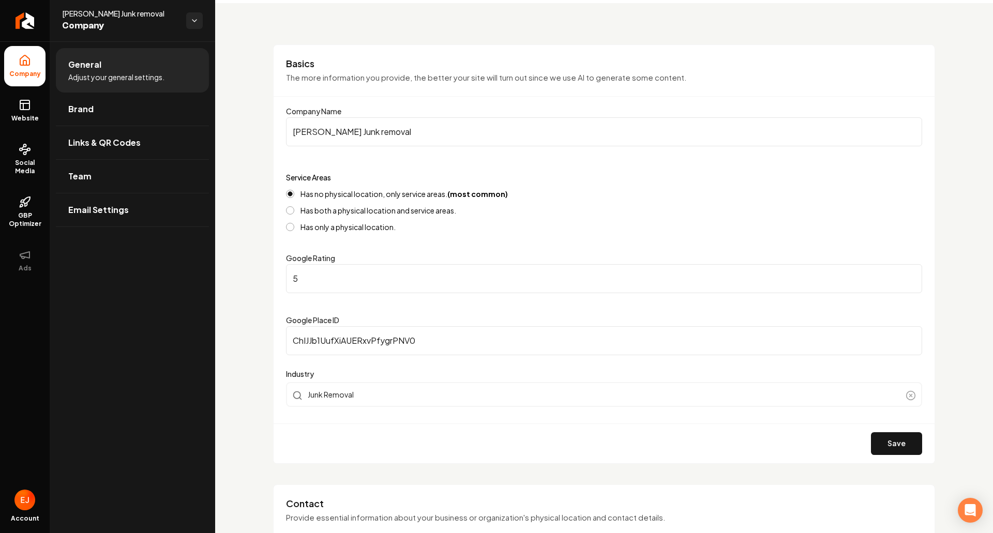
scroll to position [259, 0]
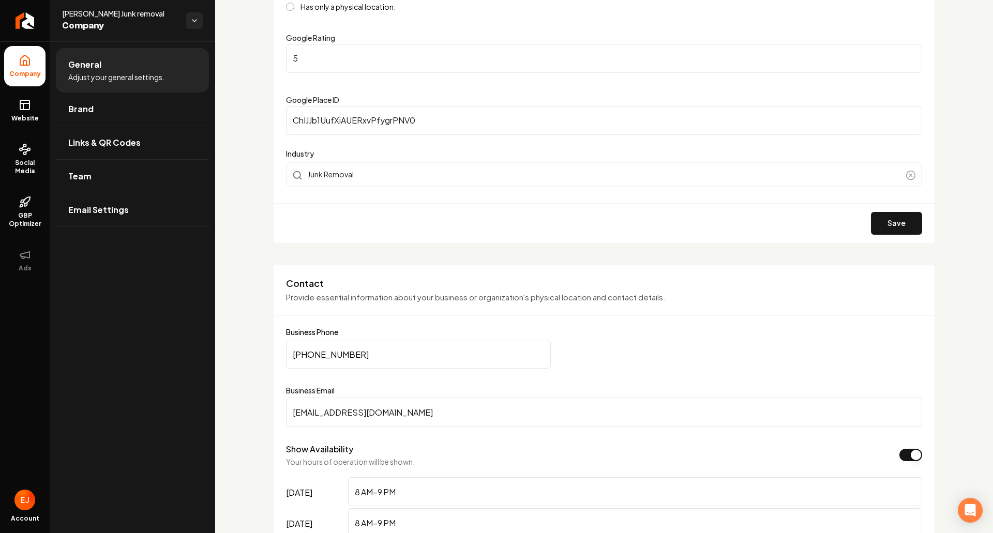
drag, startPoint x: 359, startPoint y: 352, endPoint x: 286, endPoint y: 350, distance: 73.5
click at [287, 350] on input "[PHONE_NUMBER]" at bounding box center [418, 354] width 265 height 29
paste input "916-5313"
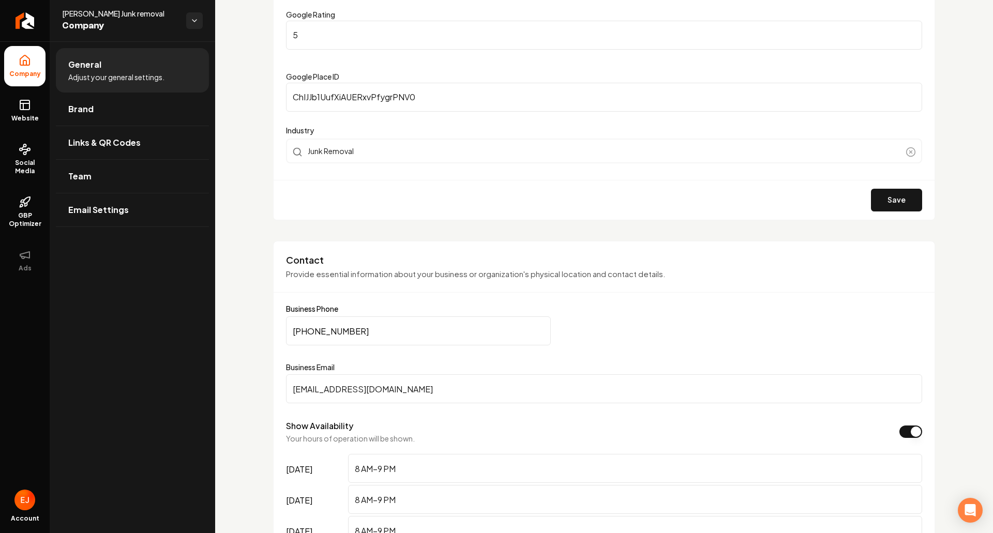
scroll to position [517, 0]
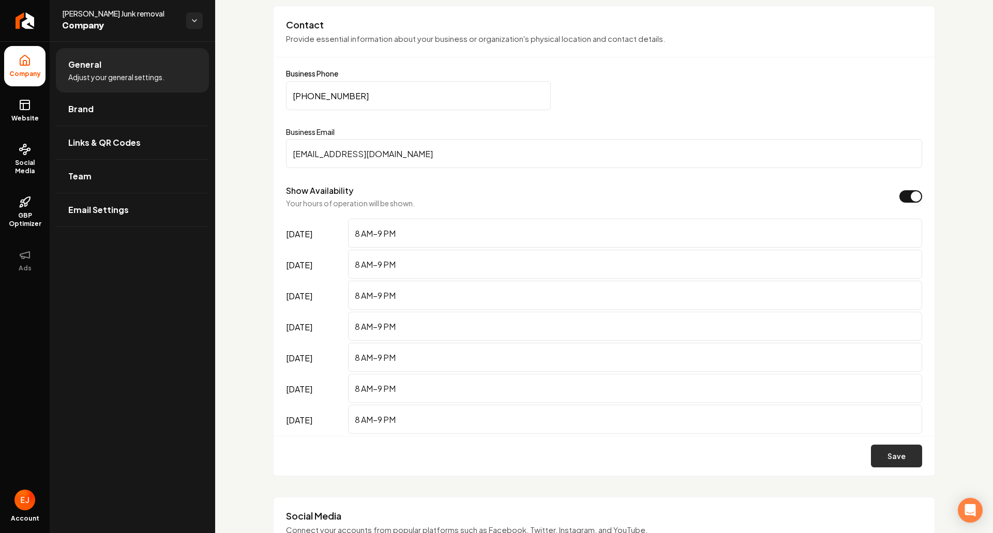
type input "[PHONE_NUMBER]"
click at [879, 459] on button "Save" at bounding box center [896, 456] width 51 height 23
click at [34, 113] on link "Website" at bounding box center [24, 111] width 41 height 40
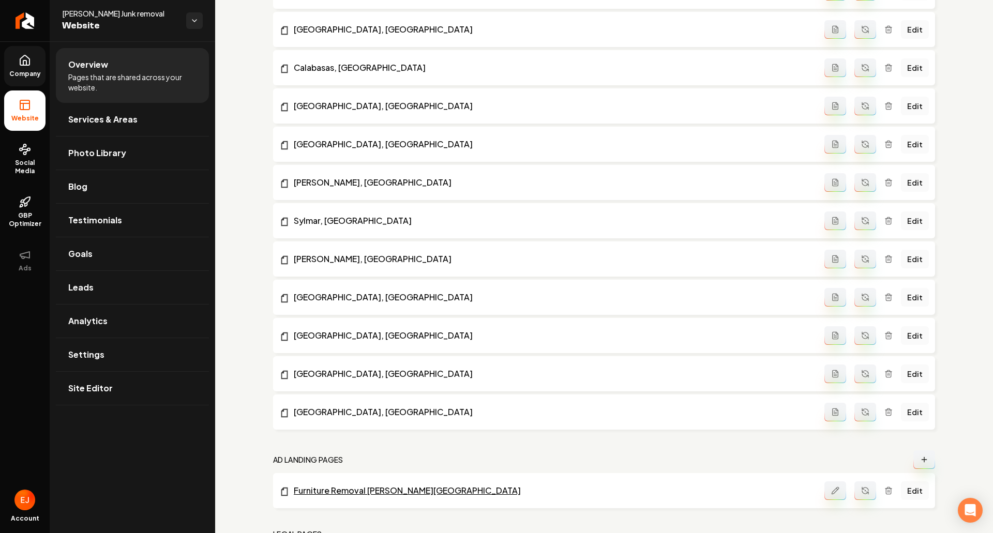
scroll to position [1322, 0]
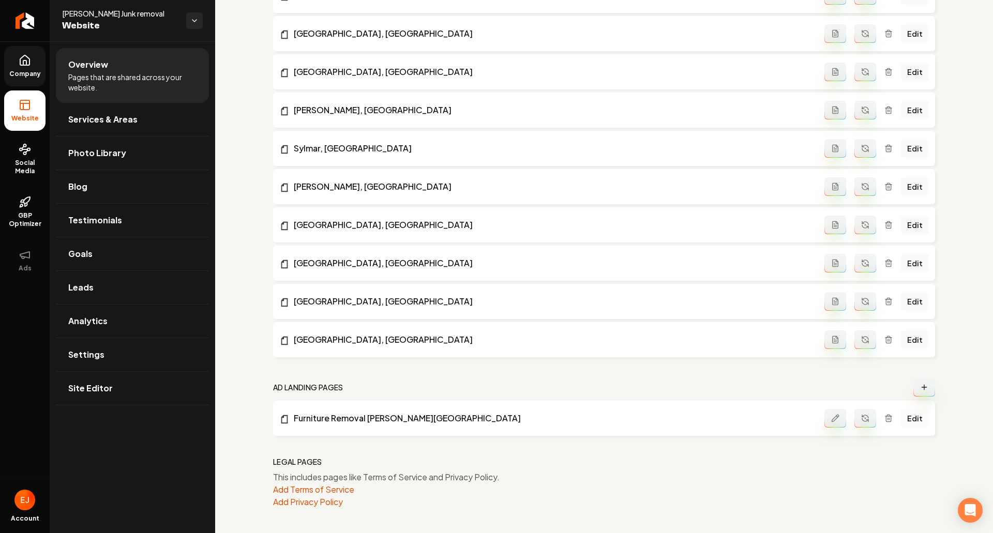
click at [913, 416] on link "Edit" at bounding box center [915, 418] width 28 height 19
